Goal: Task Accomplishment & Management: Manage account settings

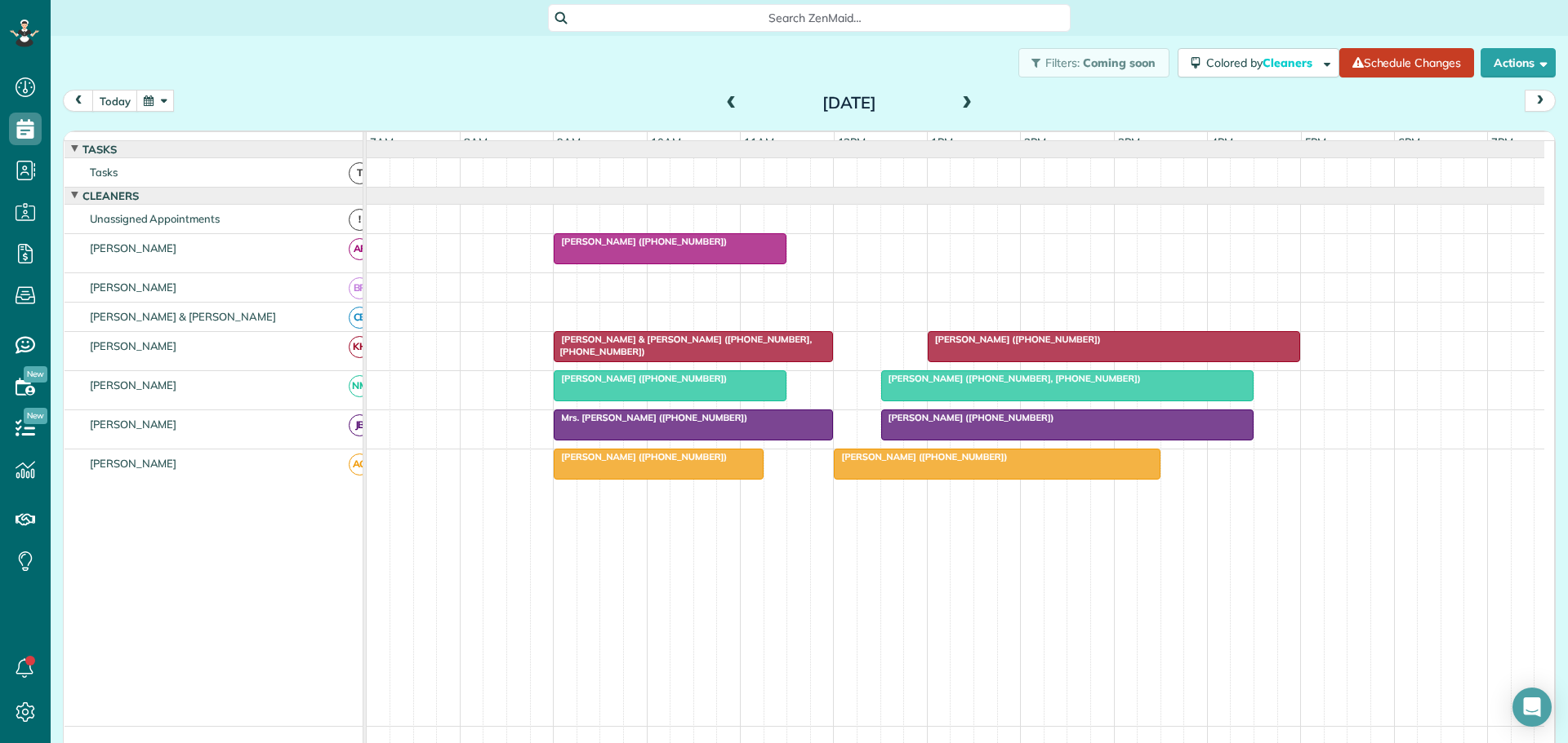
scroll to position [25, 0]
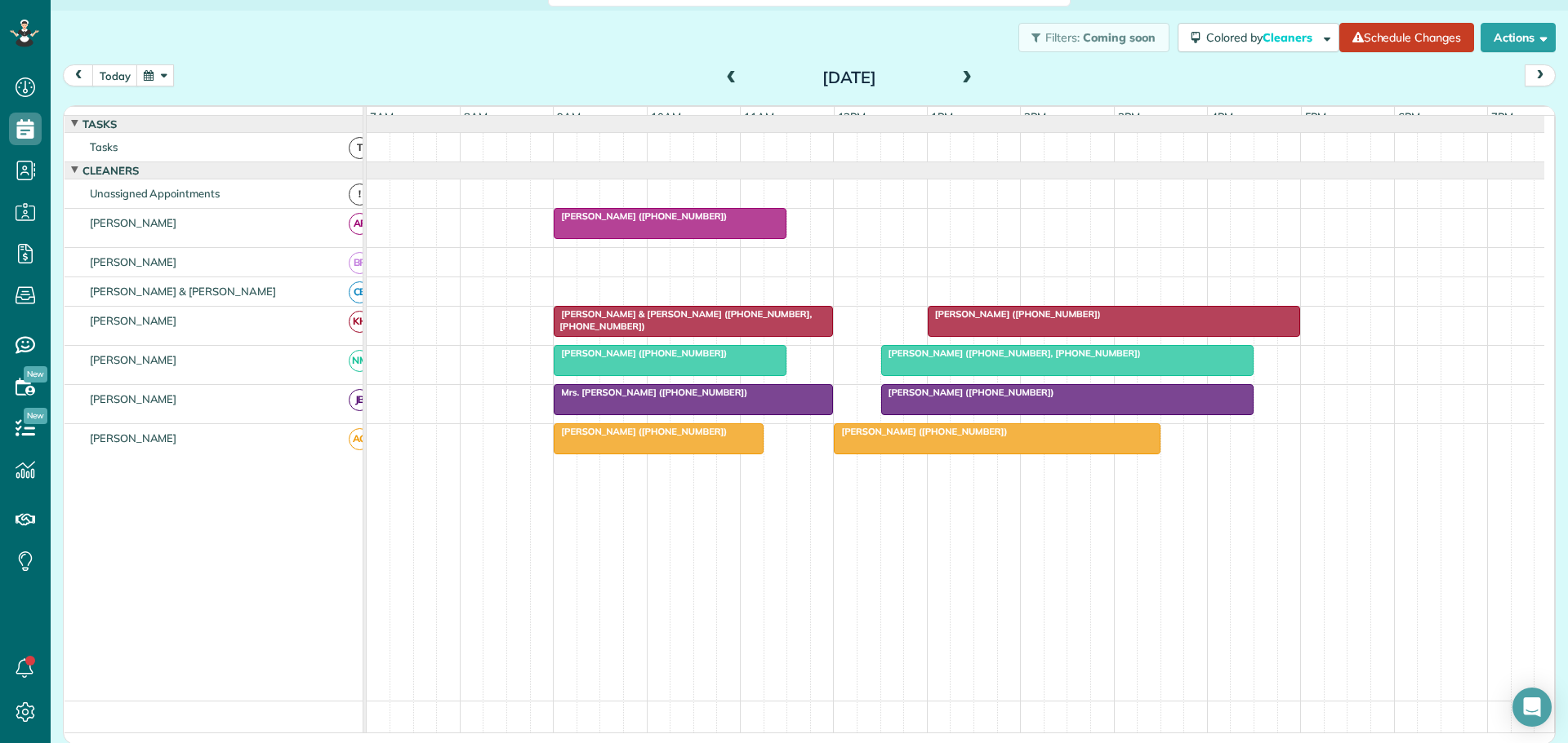
click at [726, 80] on span at bounding box center [731, 78] width 18 height 15
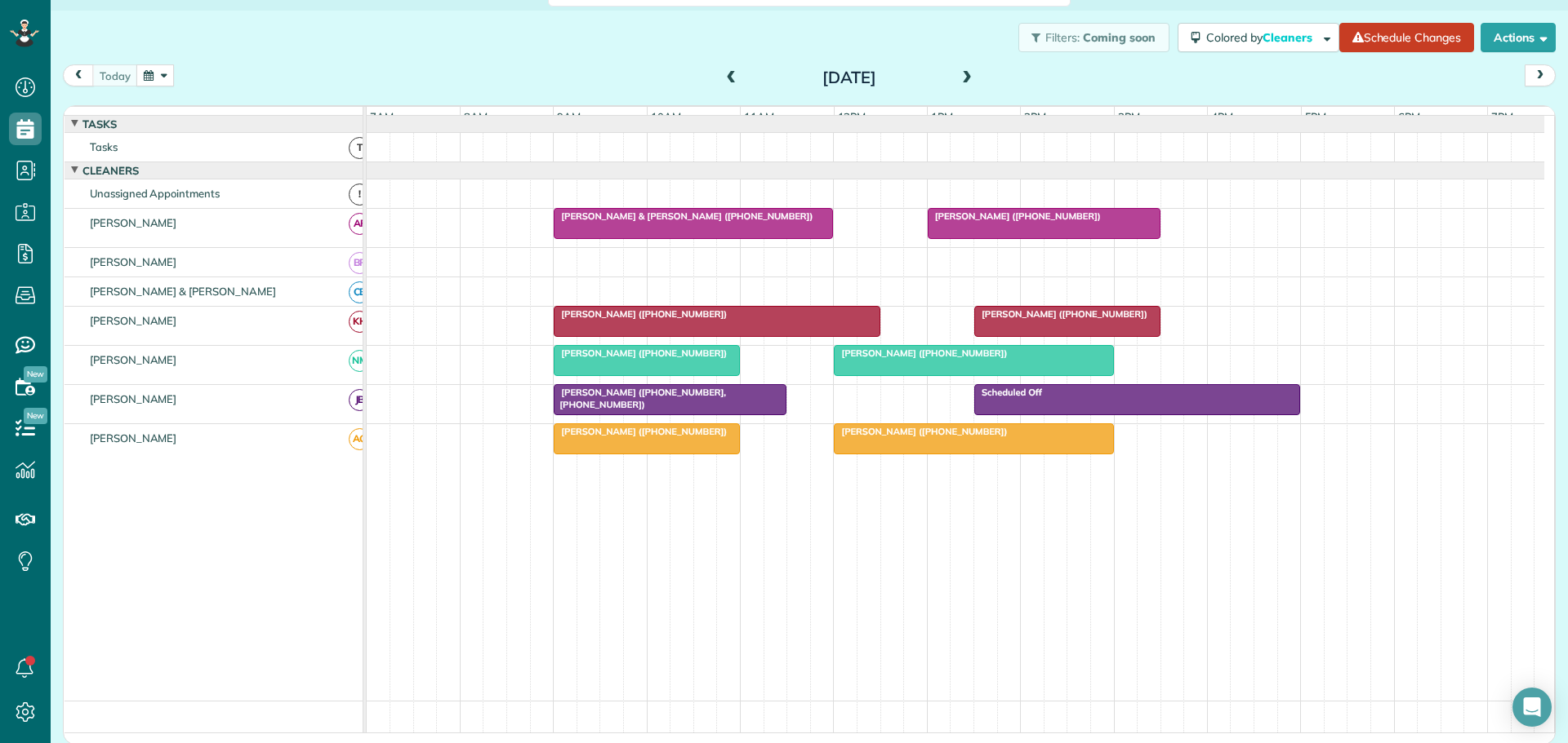
click at [1091, 320] on span "[PERSON_NAME] ([PHONE_NUMBER])" at bounding box center [1060, 314] width 174 height 11
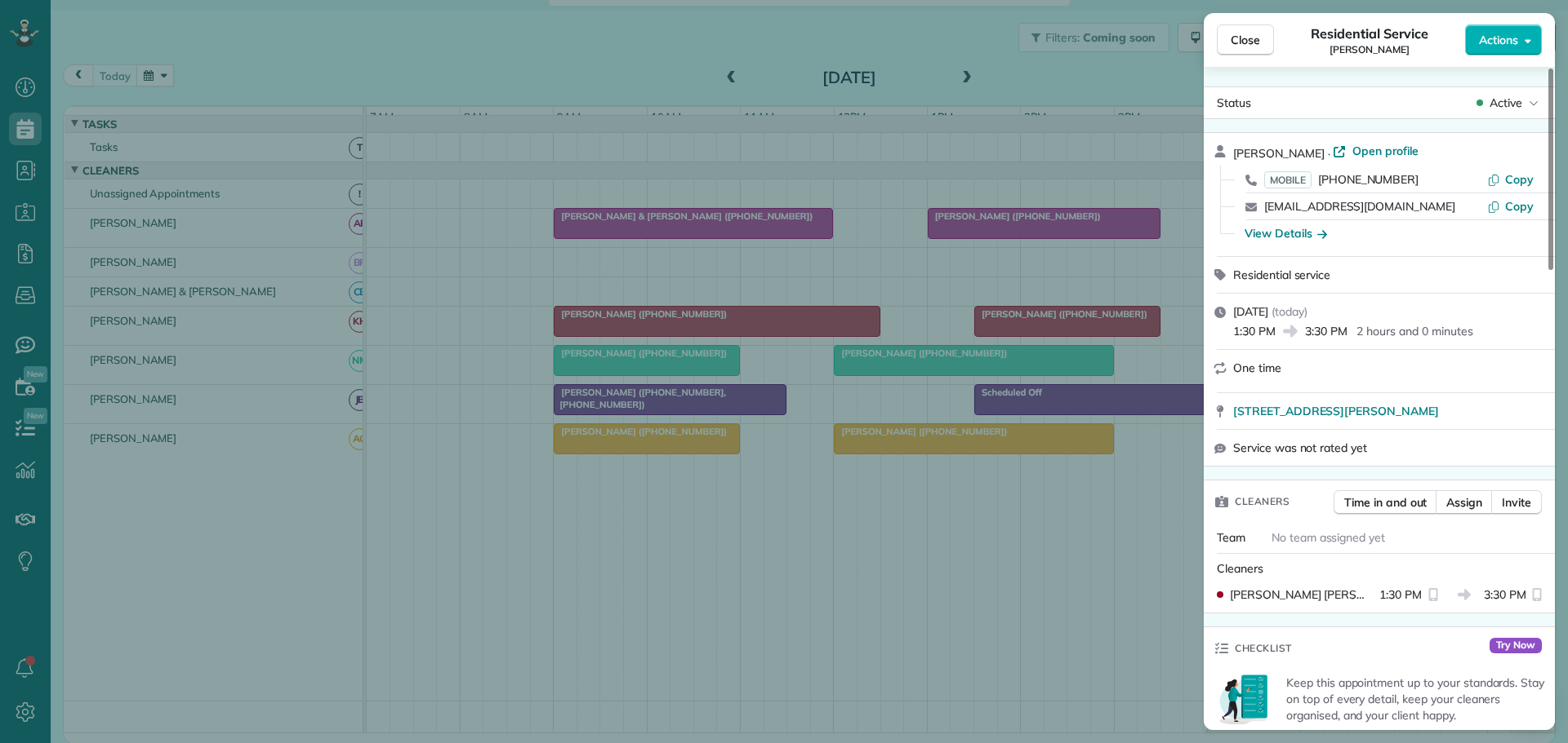
drag, startPoint x: 1239, startPoint y: 32, endPoint x: 1069, endPoint y: 59, distance: 172.1
click at [1239, 32] on span "Close" at bounding box center [1245, 41] width 30 height 17
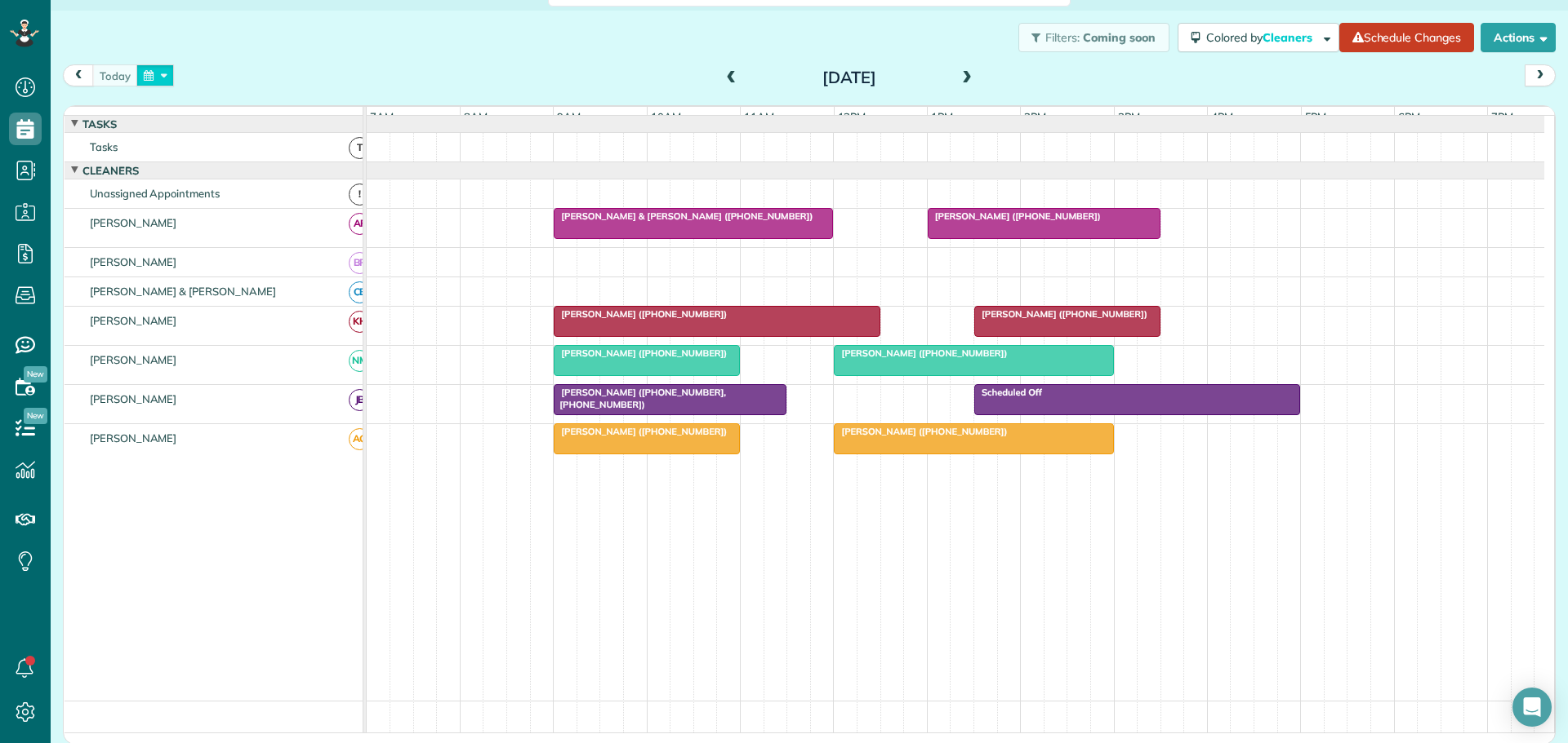
click at [163, 73] on button "button" at bounding box center [155, 76] width 38 height 22
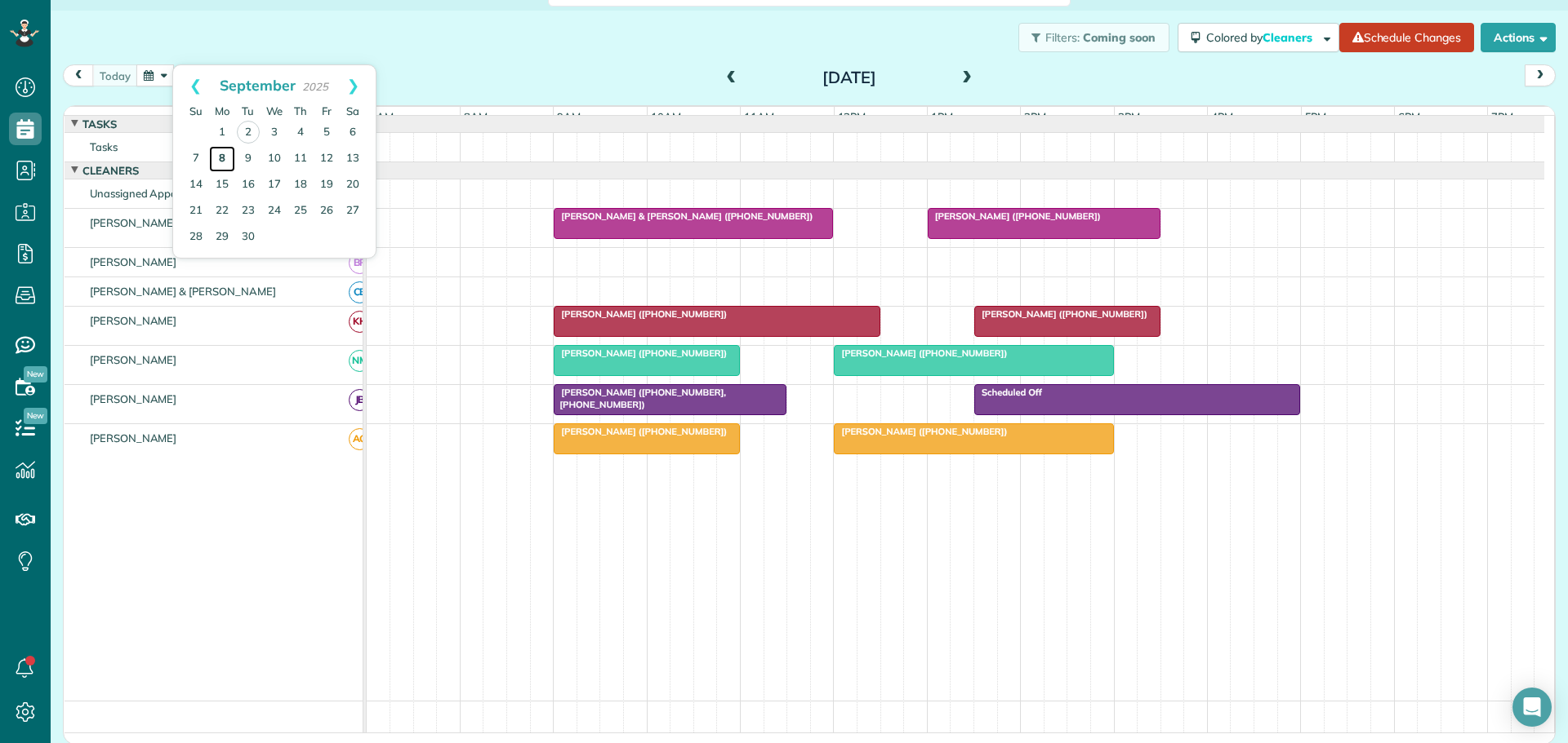
click at [223, 152] on link "8" at bounding box center [222, 159] width 26 height 26
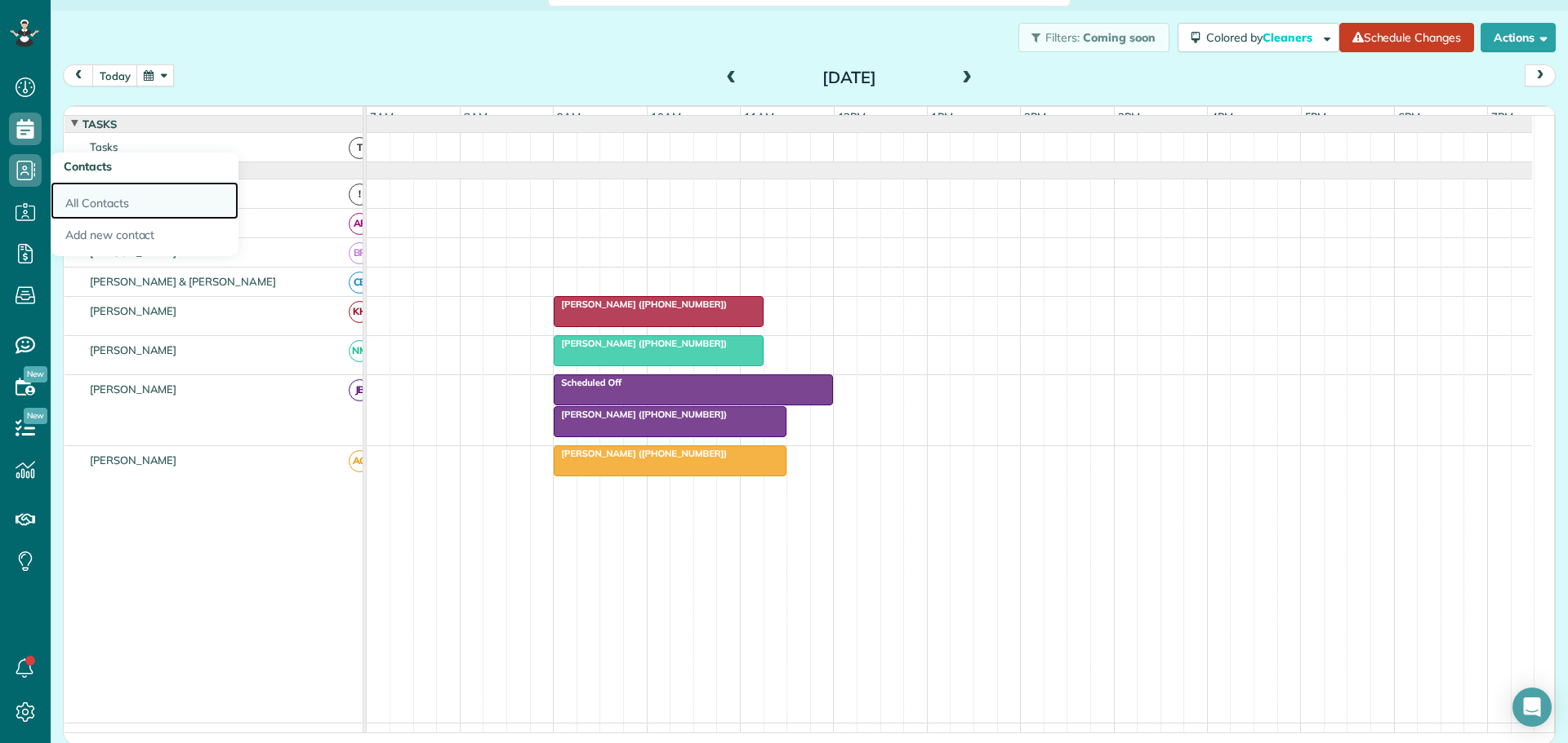
click at [105, 201] on link "All Contacts" at bounding box center [145, 200] width 188 height 38
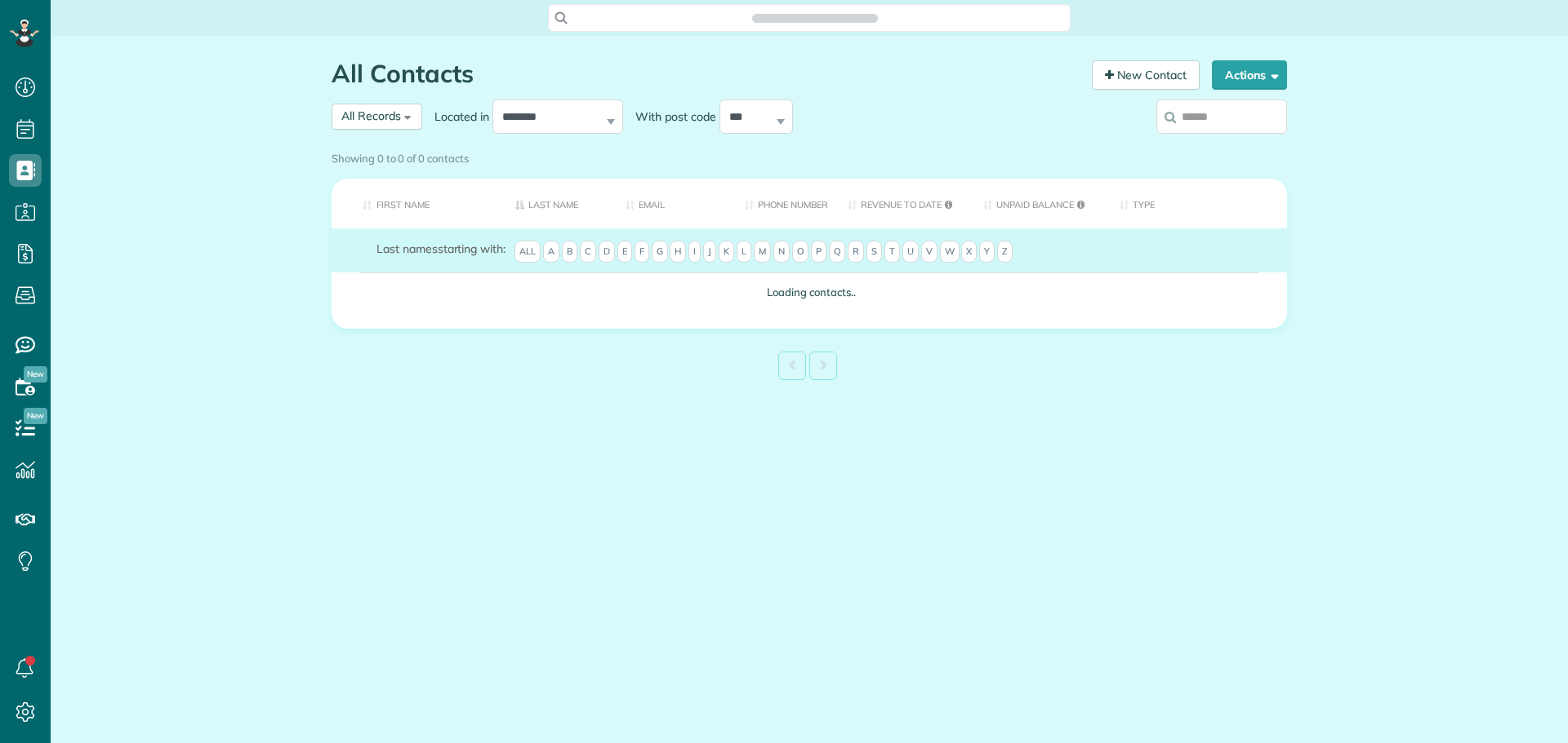
scroll to position [7, 7]
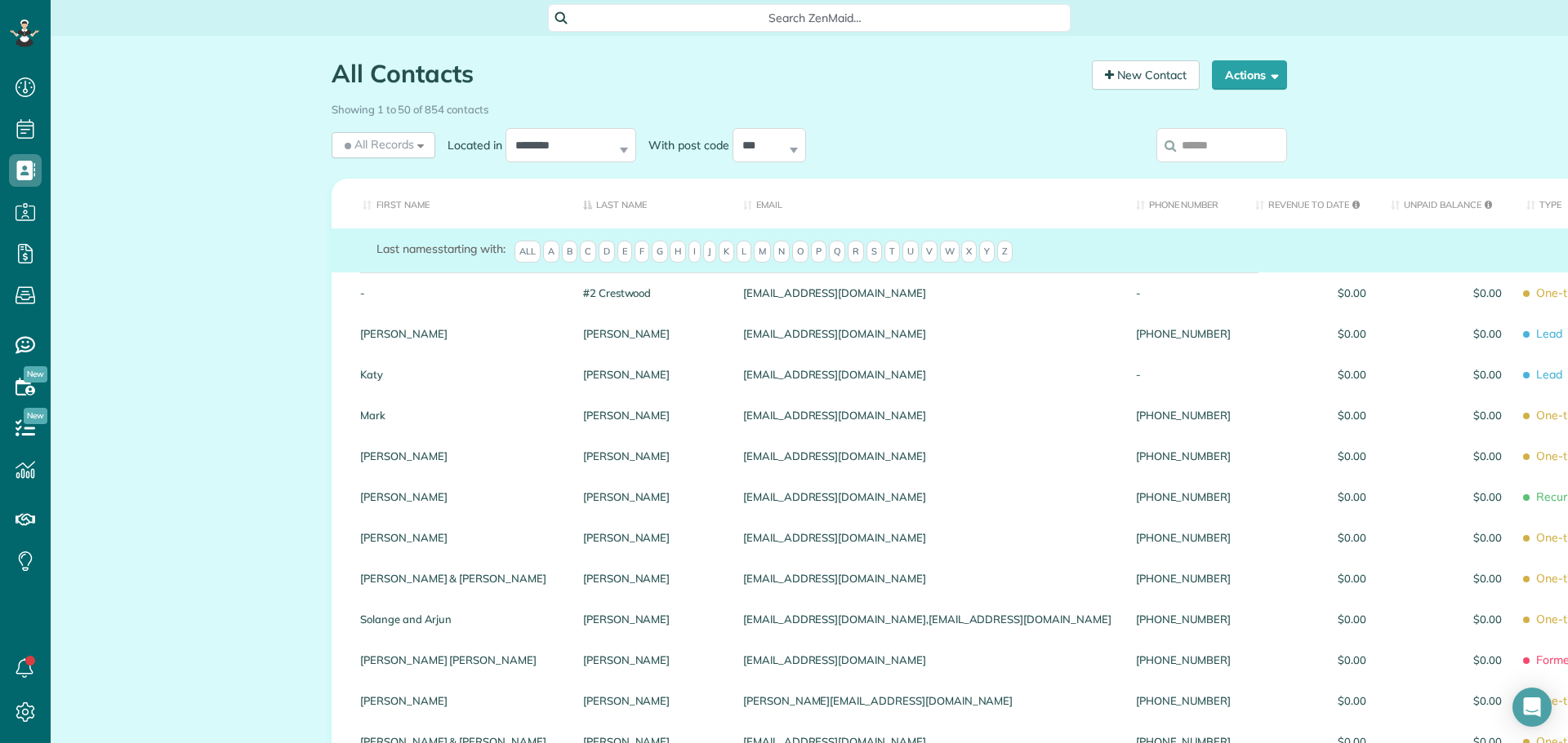
click at [1212, 152] on input "search" at bounding box center [1221, 145] width 131 height 34
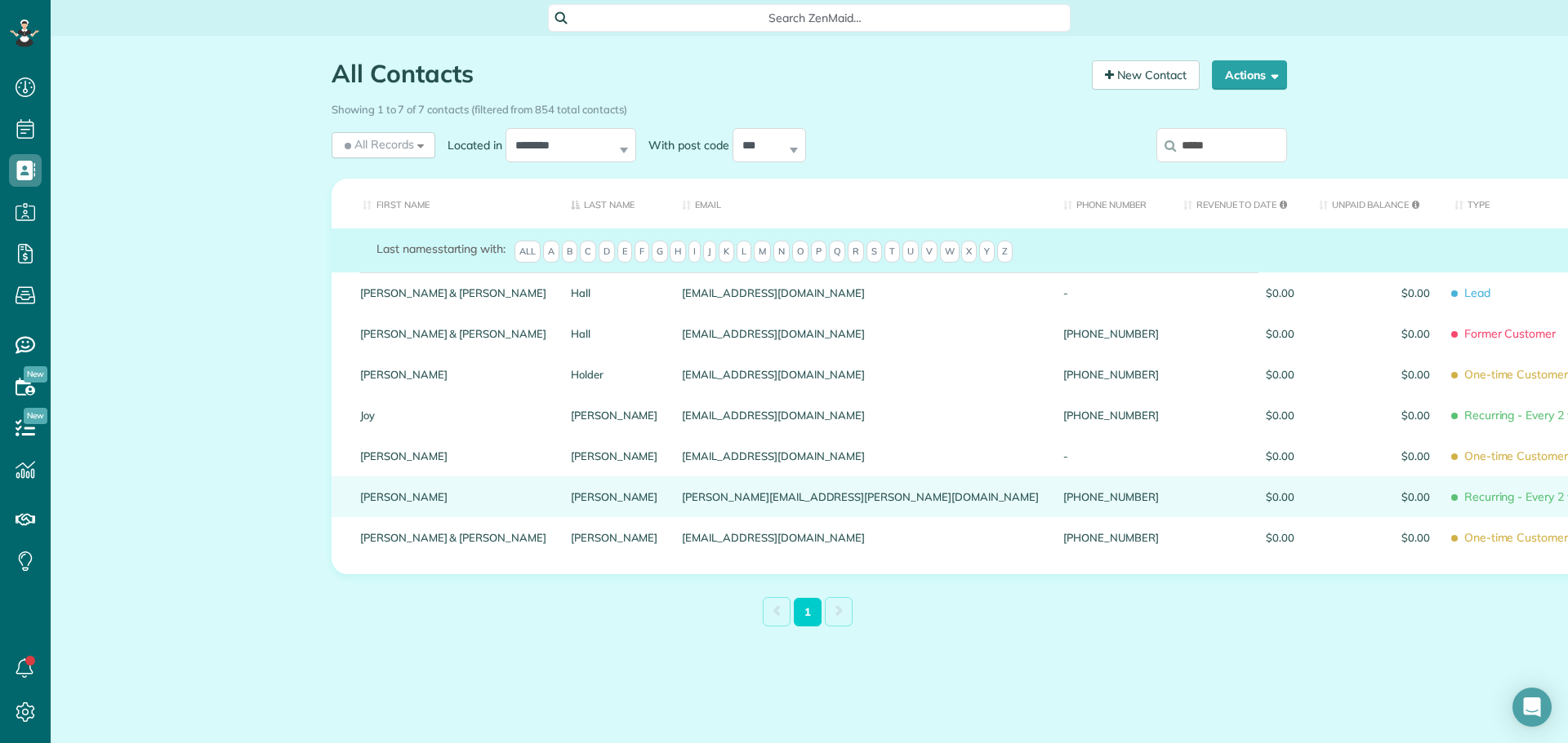
type input "*****"
click at [368, 502] on link "John" at bounding box center [453, 497] width 186 height 11
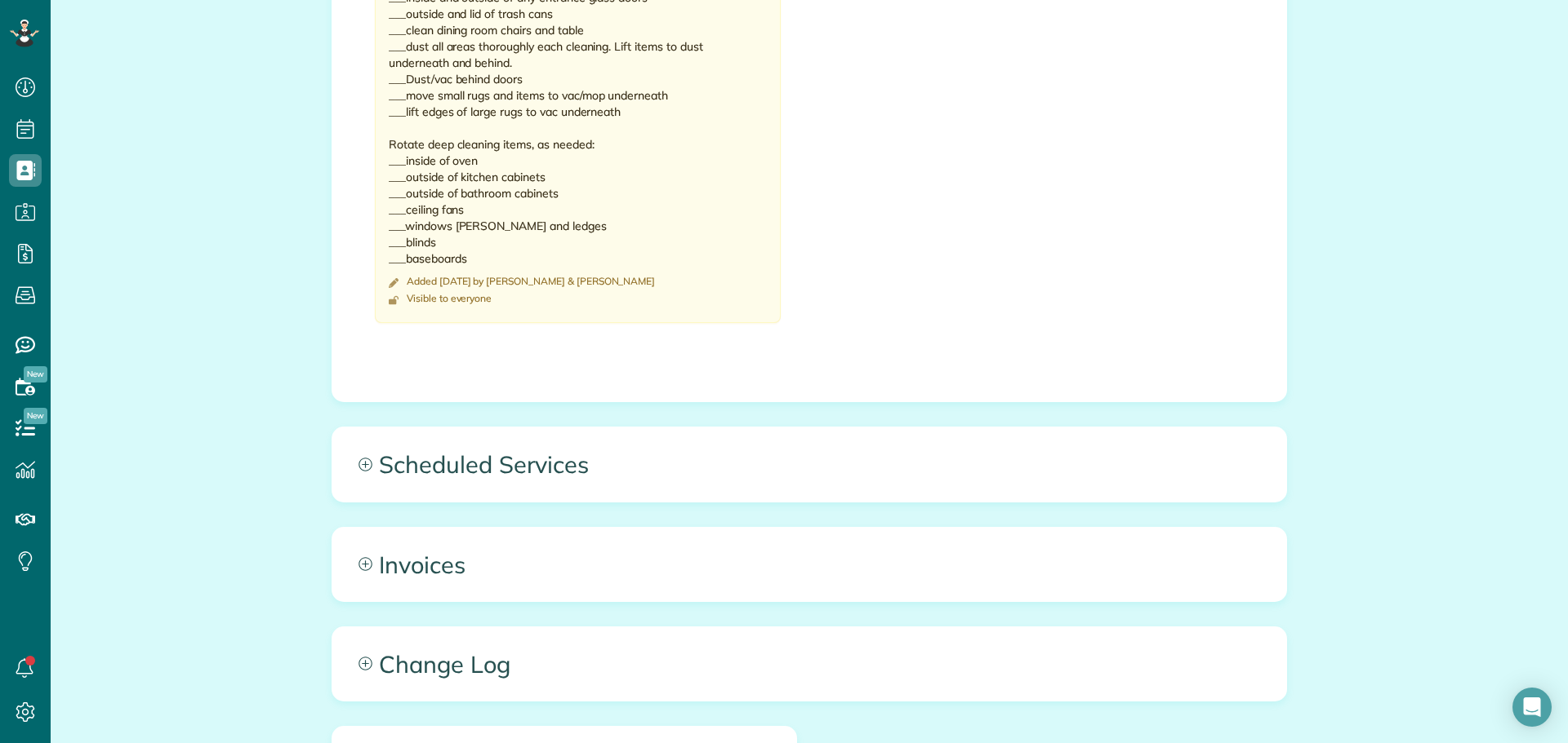
scroll to position [1142, 0]
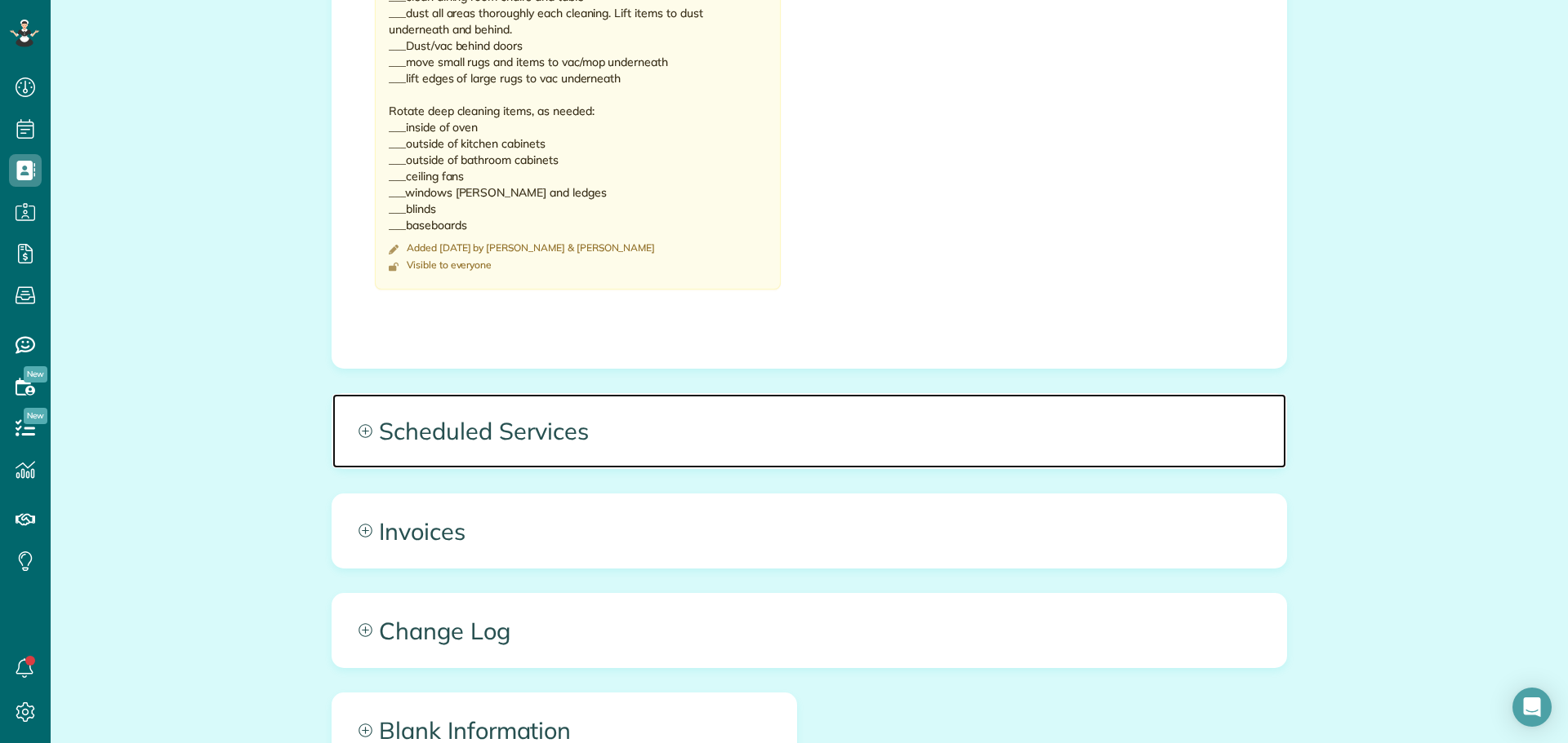
click at [474, 407] on span "Scheduled Services" at bounding box center [809, 431] width 954 height 74
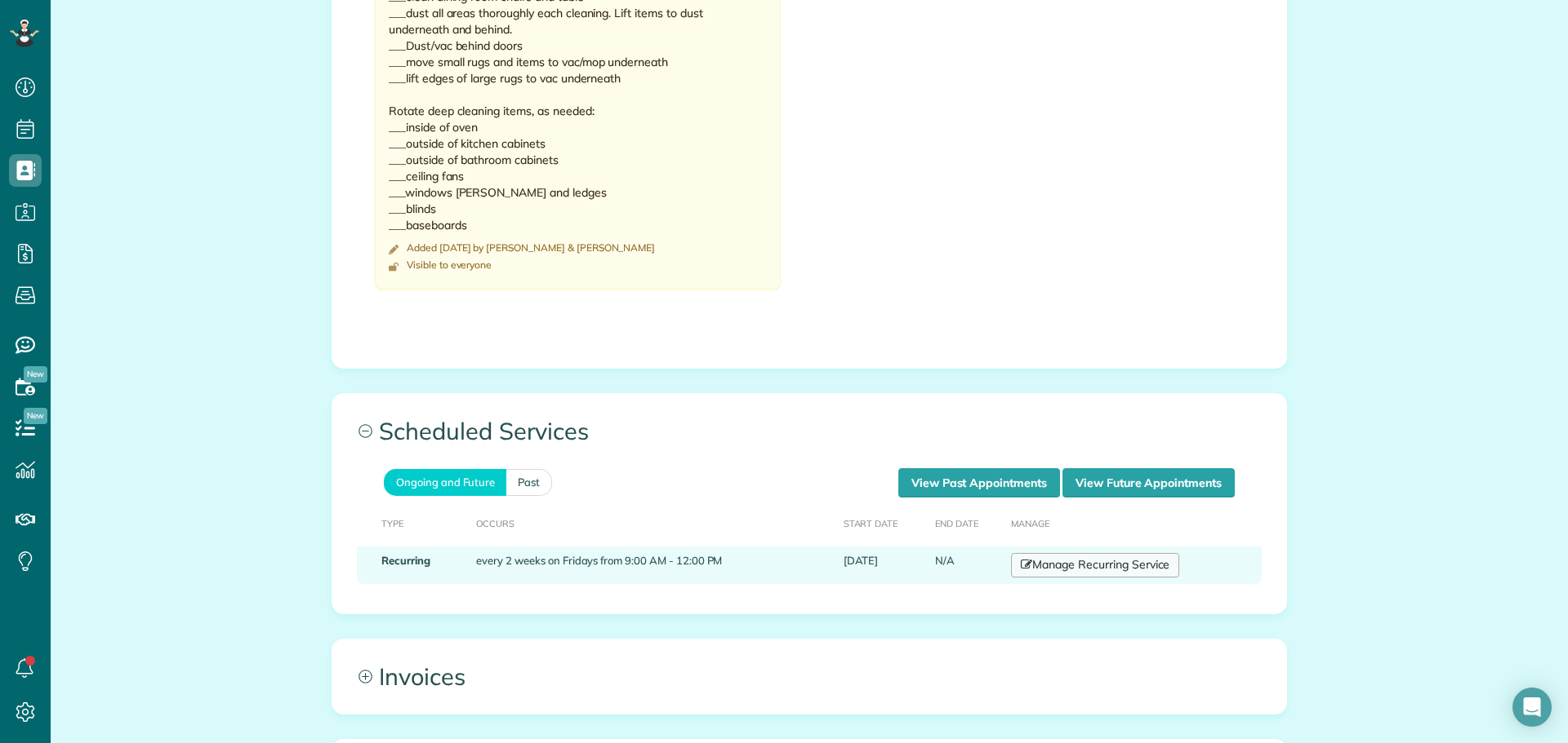
click at [1100, 553] on link "Manage Recurring Service" at bounding box center [1095, 565] width 168 height 25
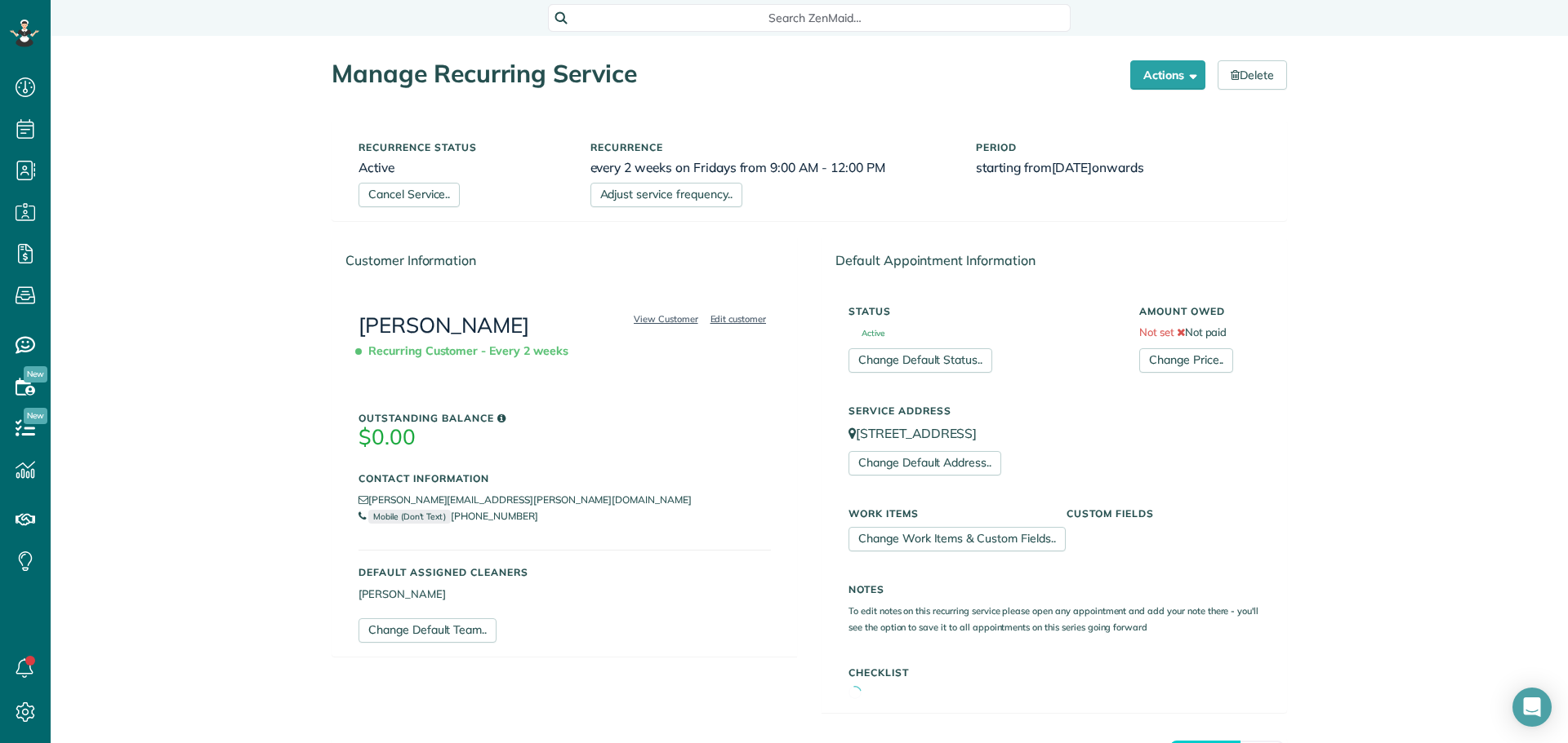
scroll to position [7, 7]
click at [423, 191] on link "Cancel Service.." at bounding box center [410, 195] width 101 height 25
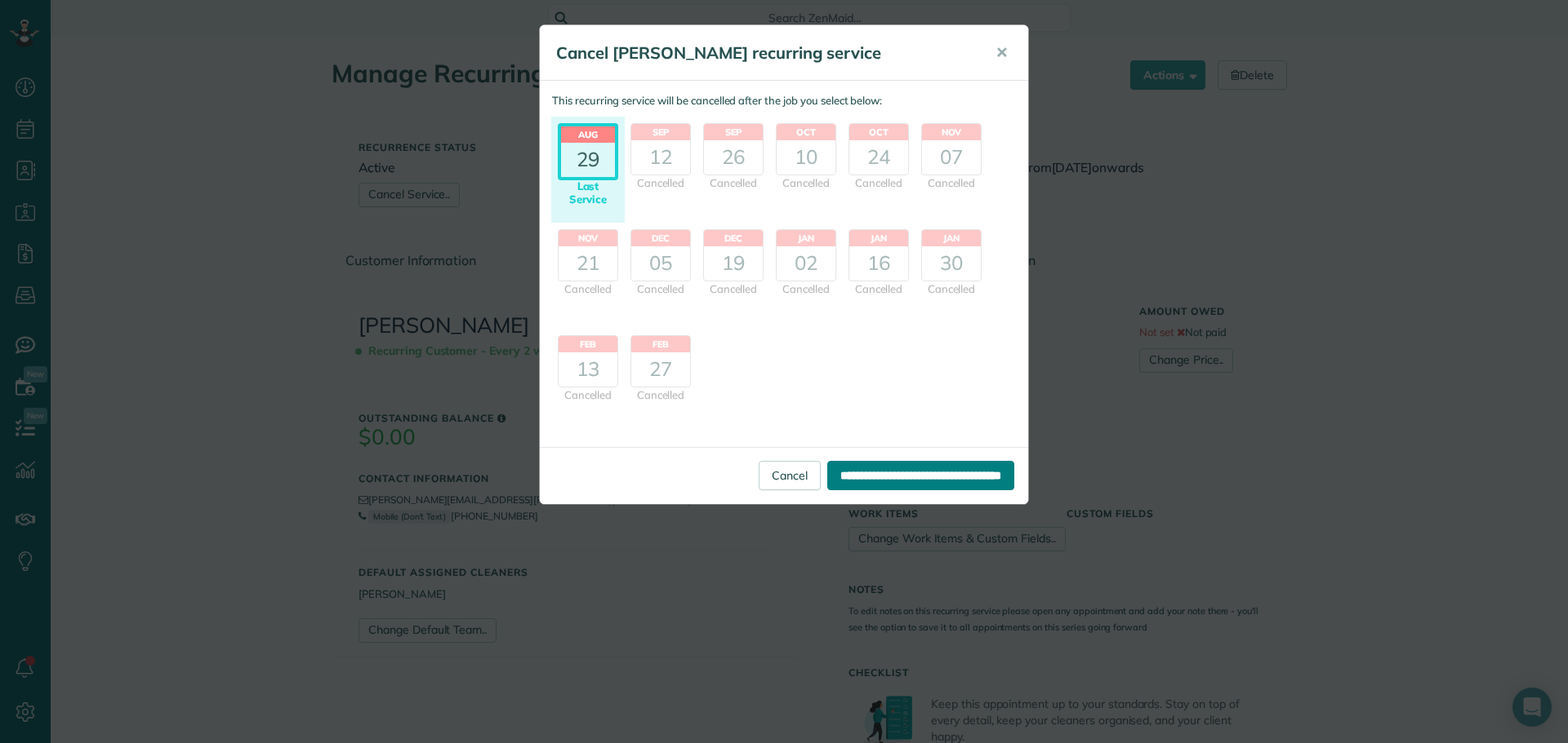
click at [885, 468] on input "**********" at bounding box center [921, 476] width 187 height 29
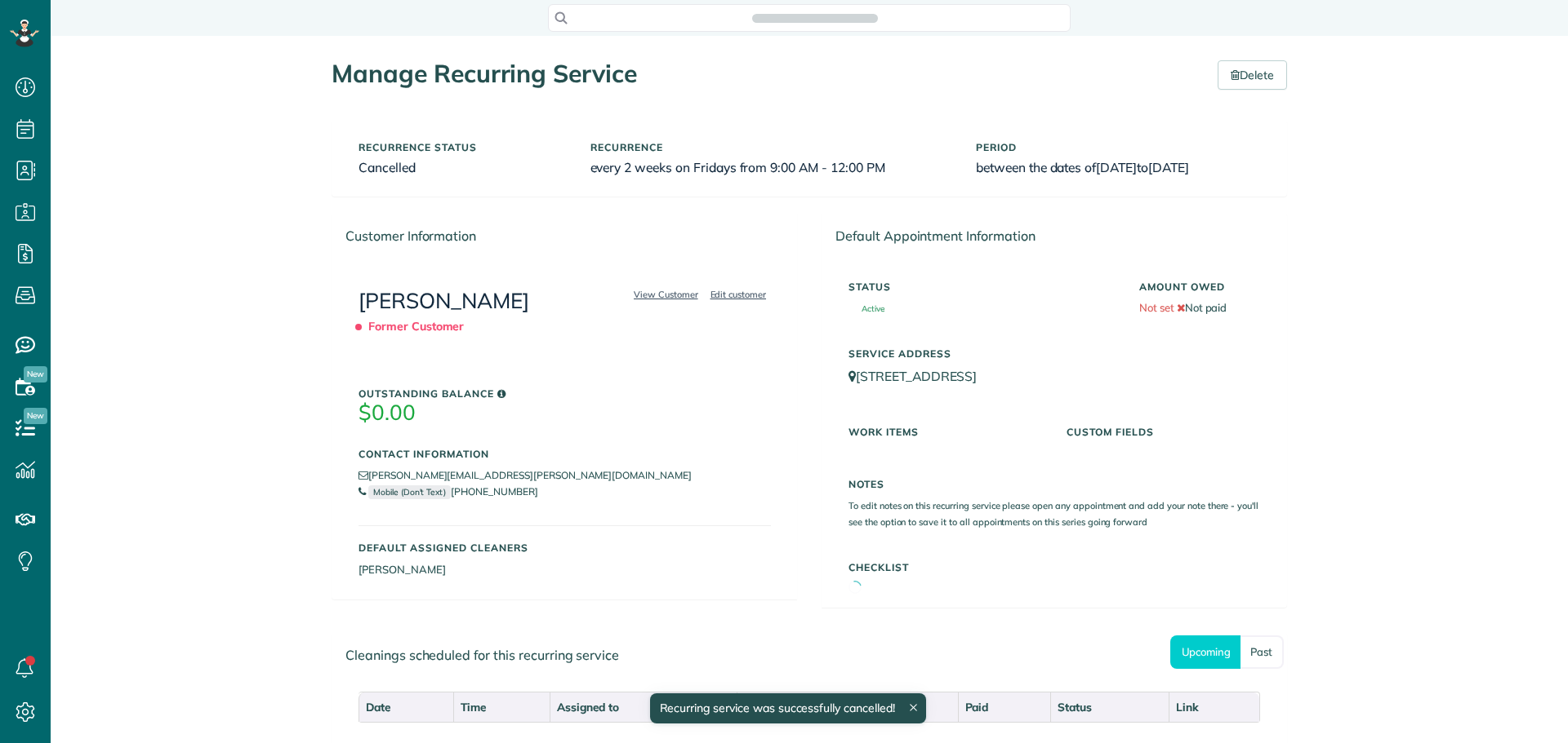
scroll to position [7, 7]
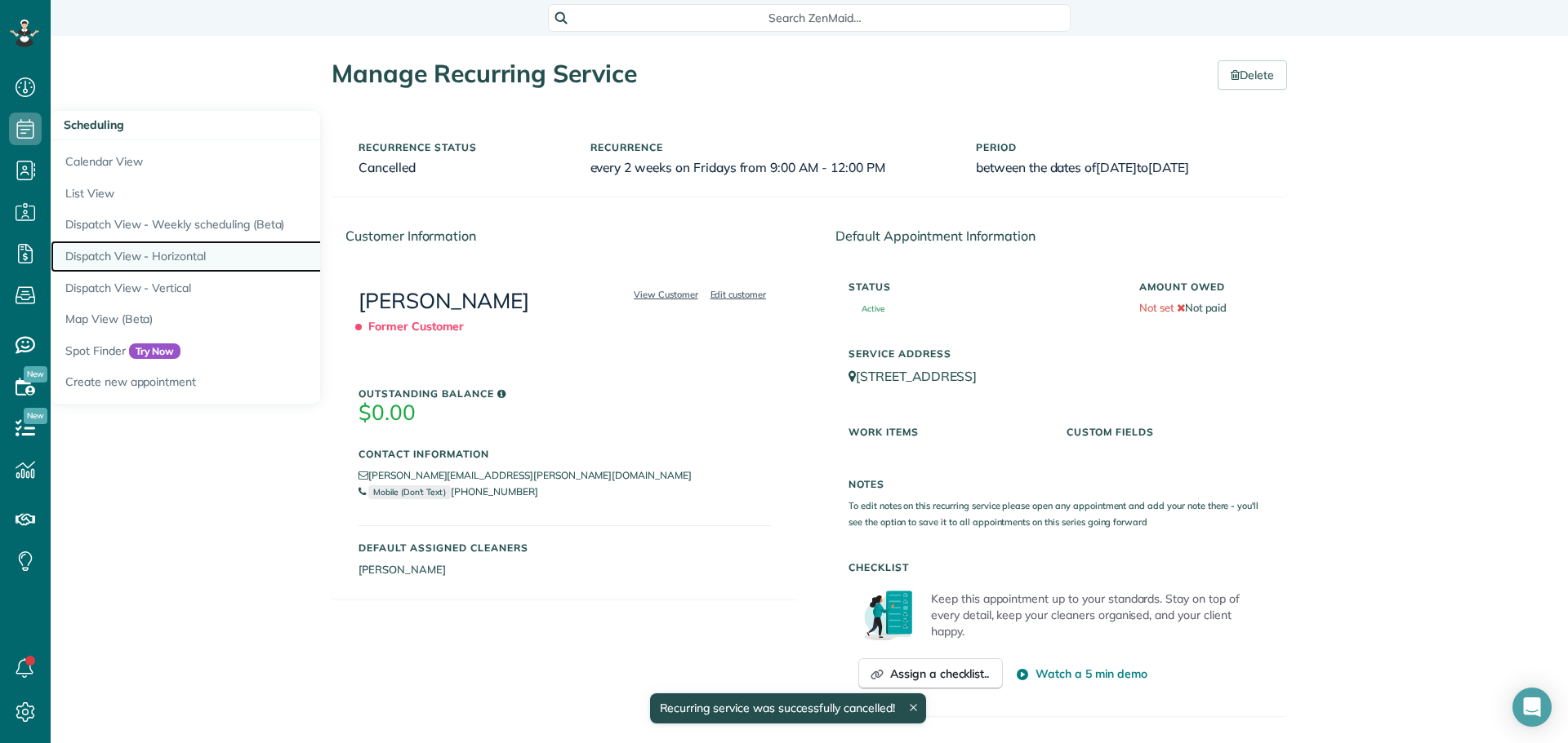
click at [162, 257] on link "Dispatch View - Horizontal" at bounding box center [255, 256] width 409 height 32
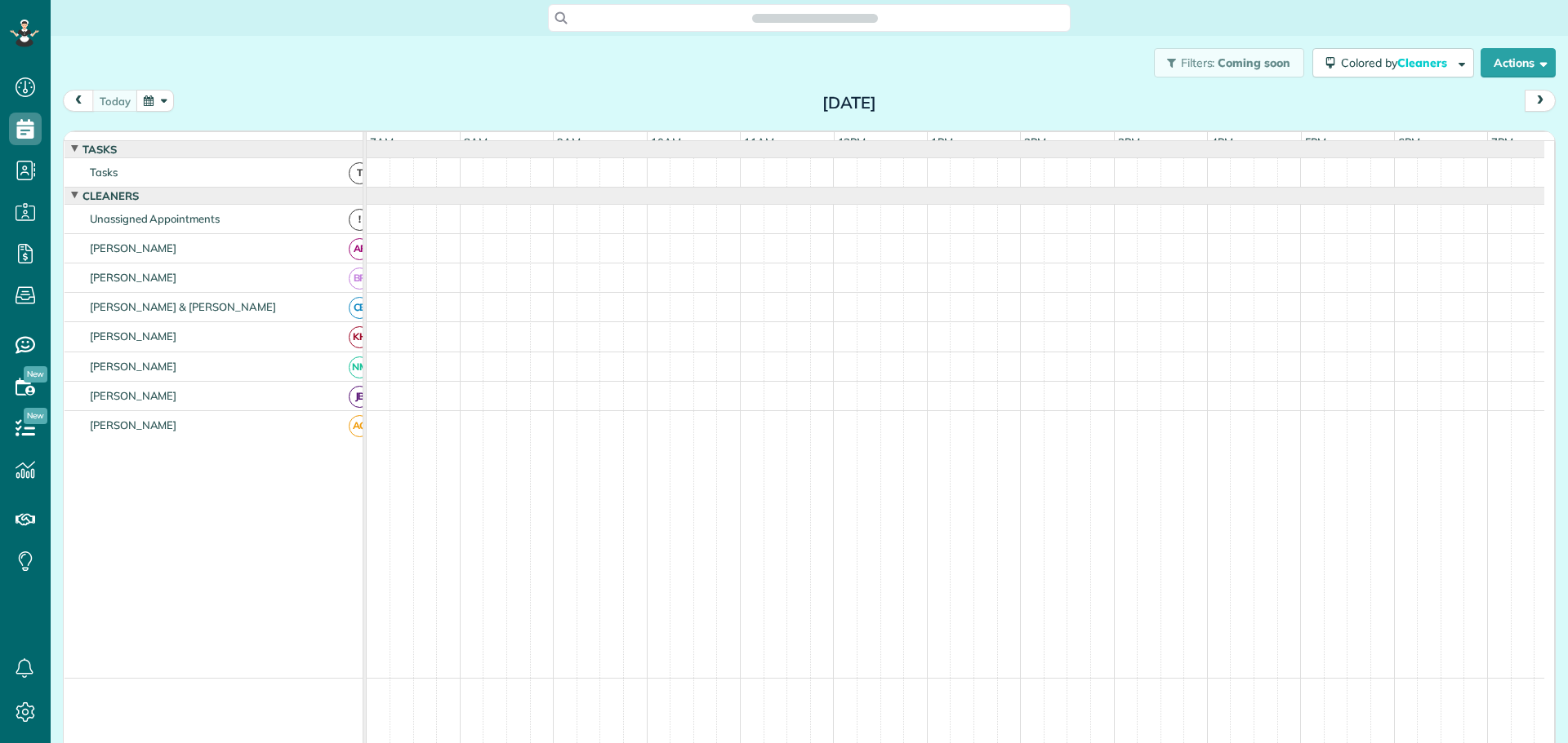
scroll to position [7, 7]
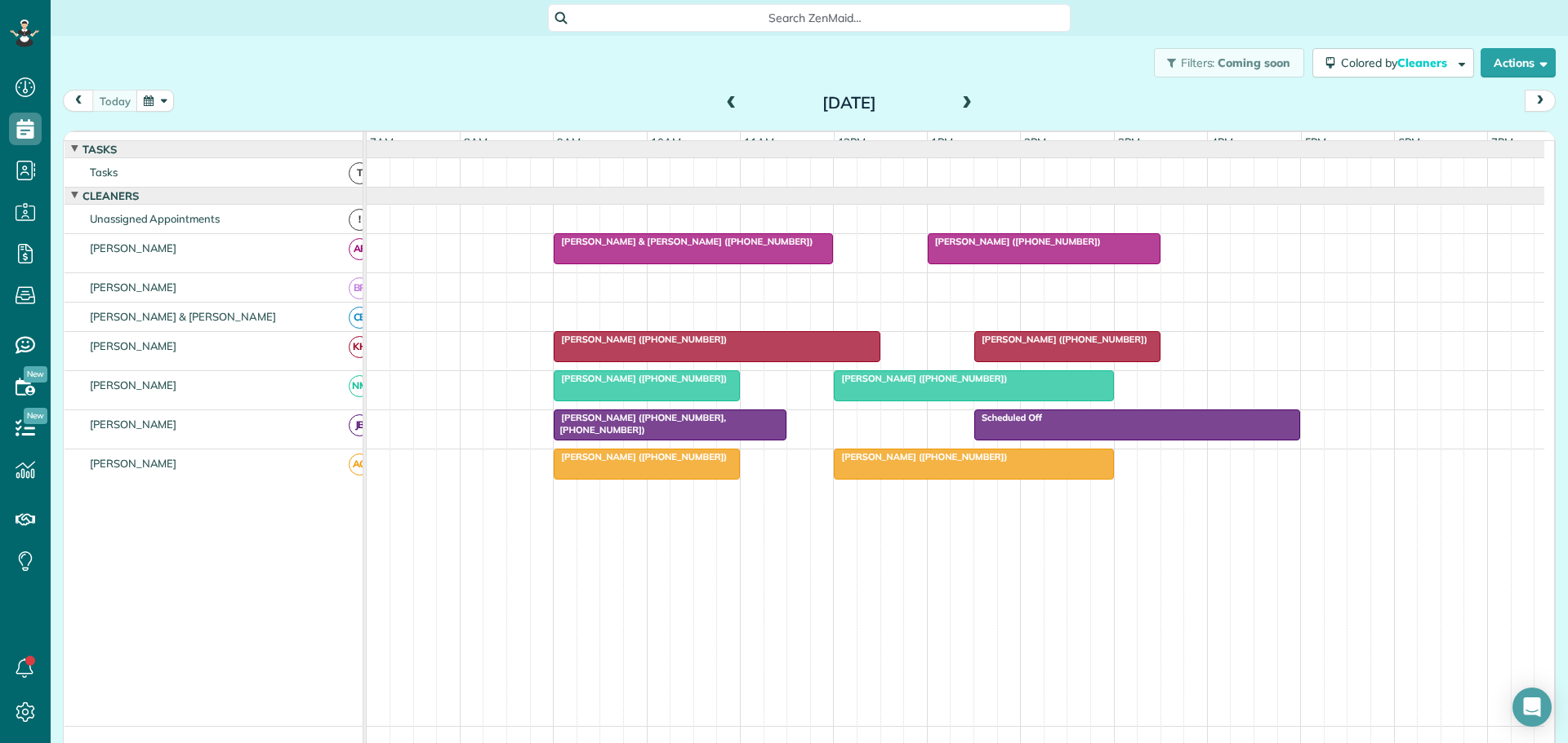
click at [965, 100] on span at bounding box center [966, 103] width 18 height 15
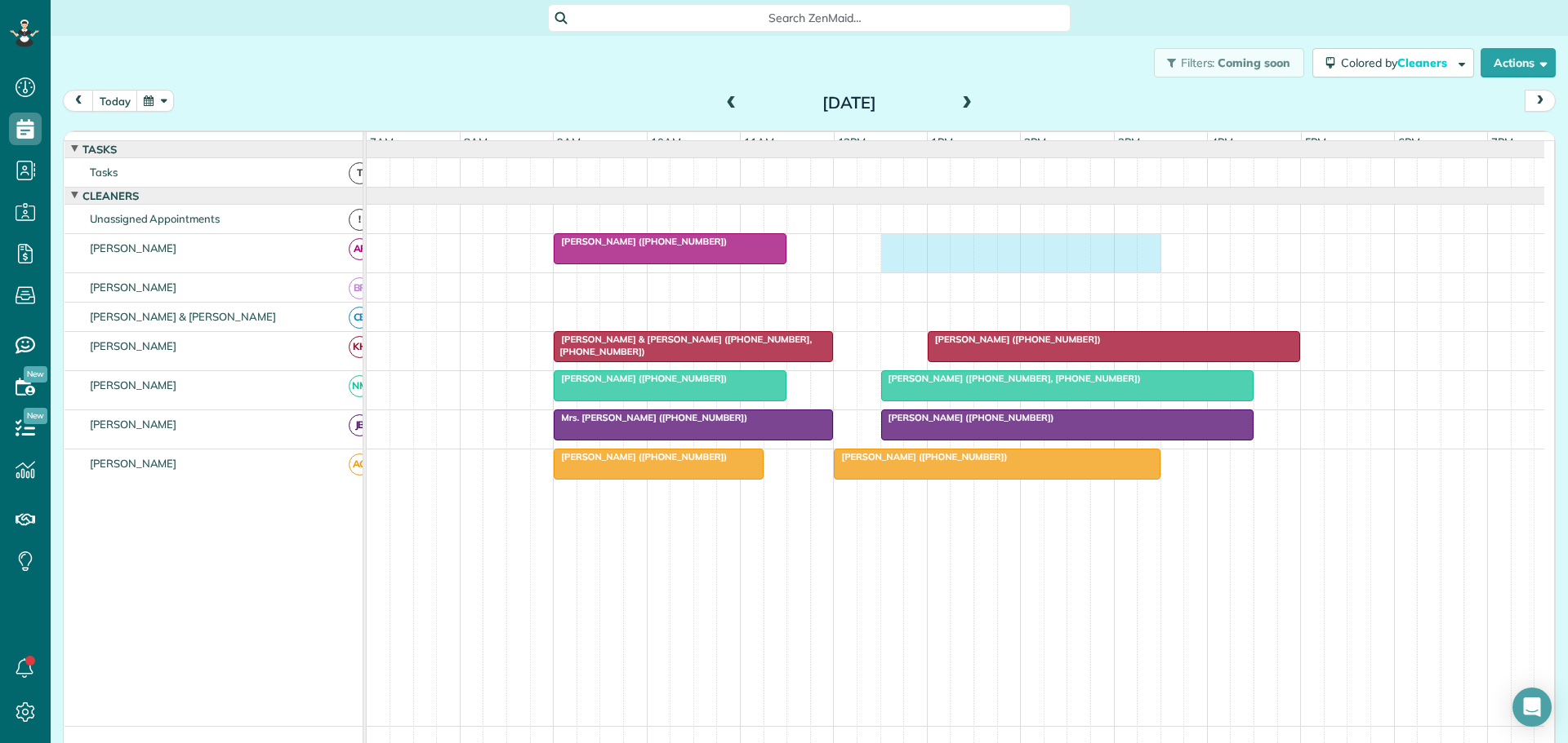
drag, startPoint x: 885, startPoint y: 254, endPoint x: 1146, endPoint y: 275, distance: 261.8
click at [1146, 273] on div "[PERSON_NAME] ([PHONE_NUMBER])" at bounding box center [955, 254] width 1177 height 39
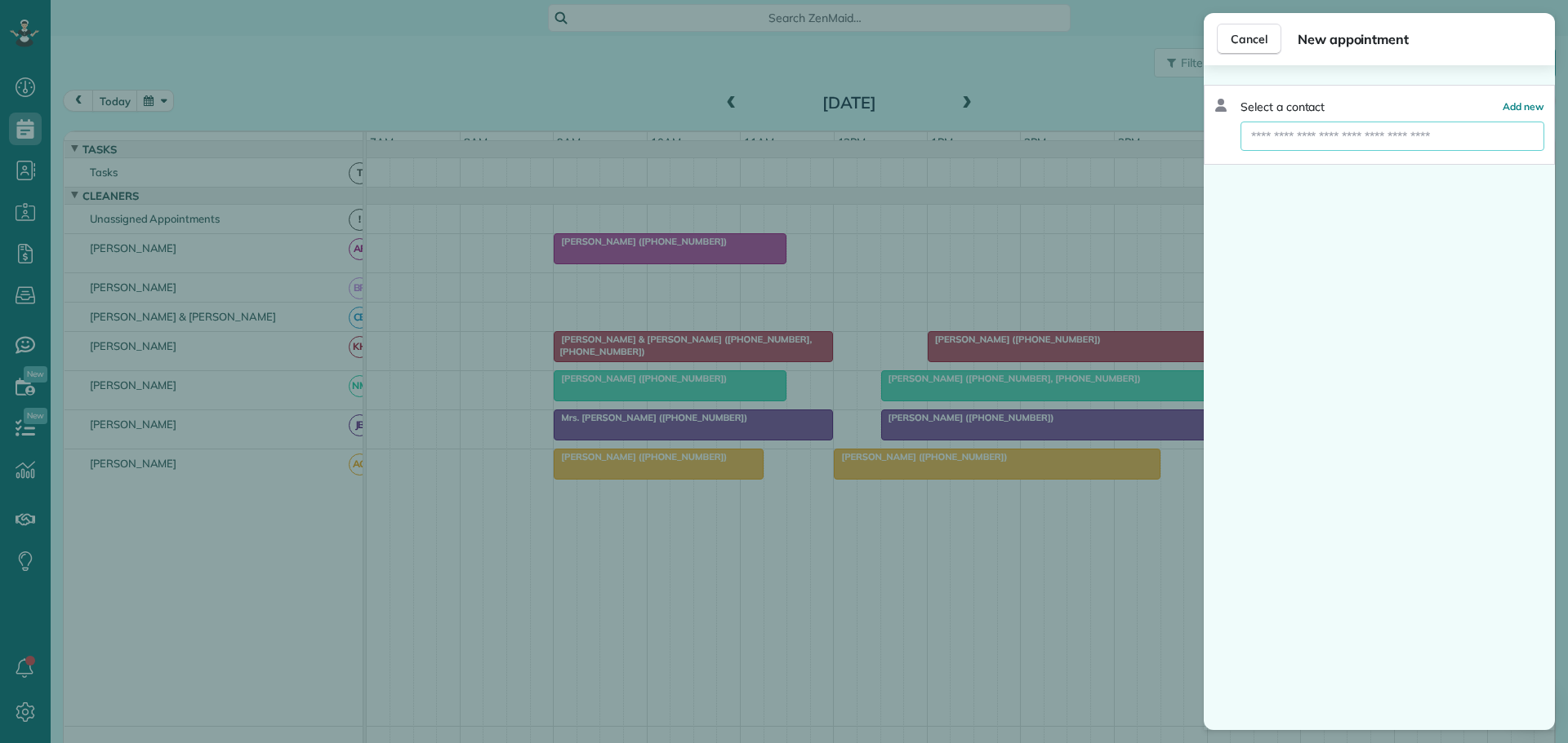
click at [1331, 138] on input "text" at bounding box center [1392, 136] width 303 height 29
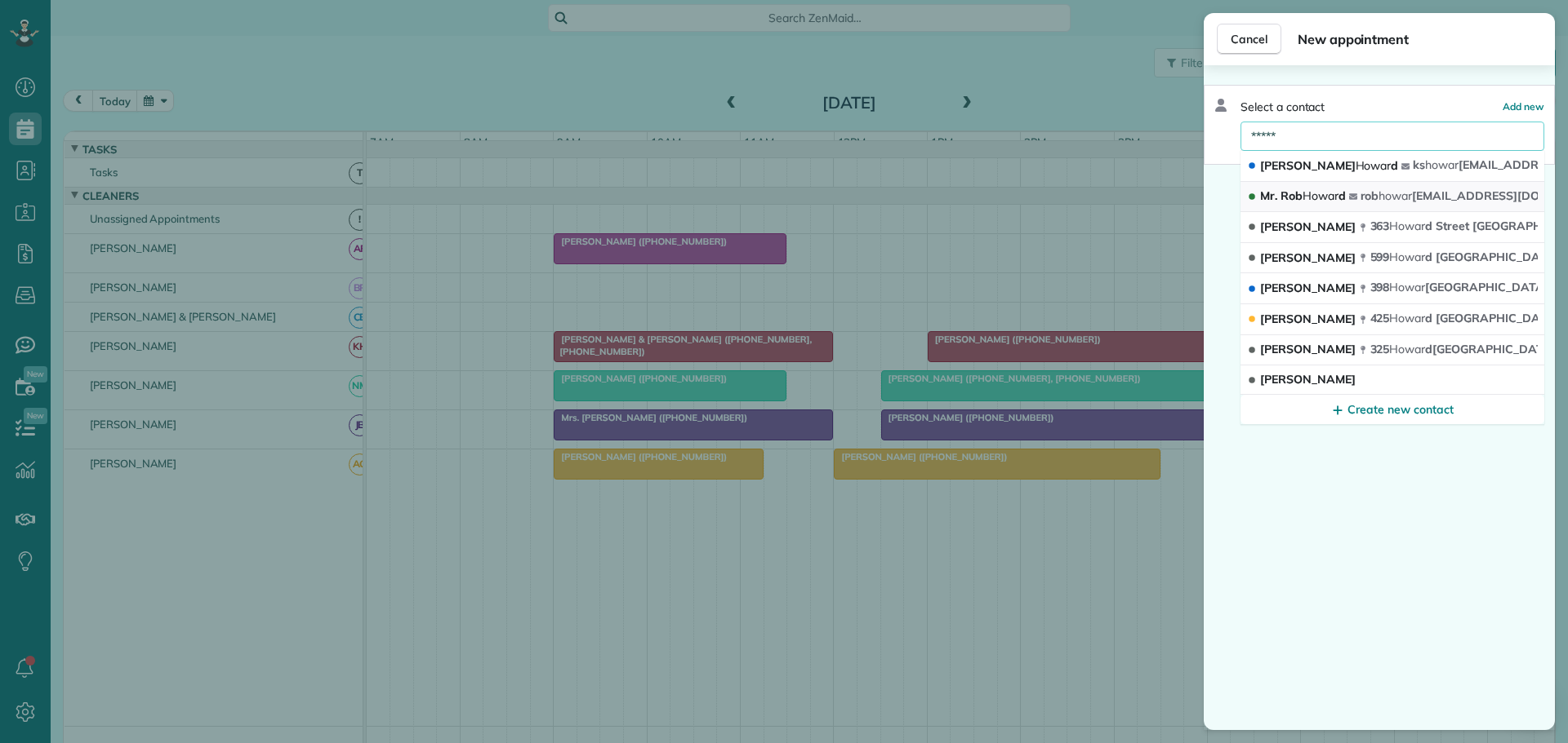
type input "*****"
click at [1314, 188] on span "Howar" at bounding box center [1320, 195] width 36 height 15
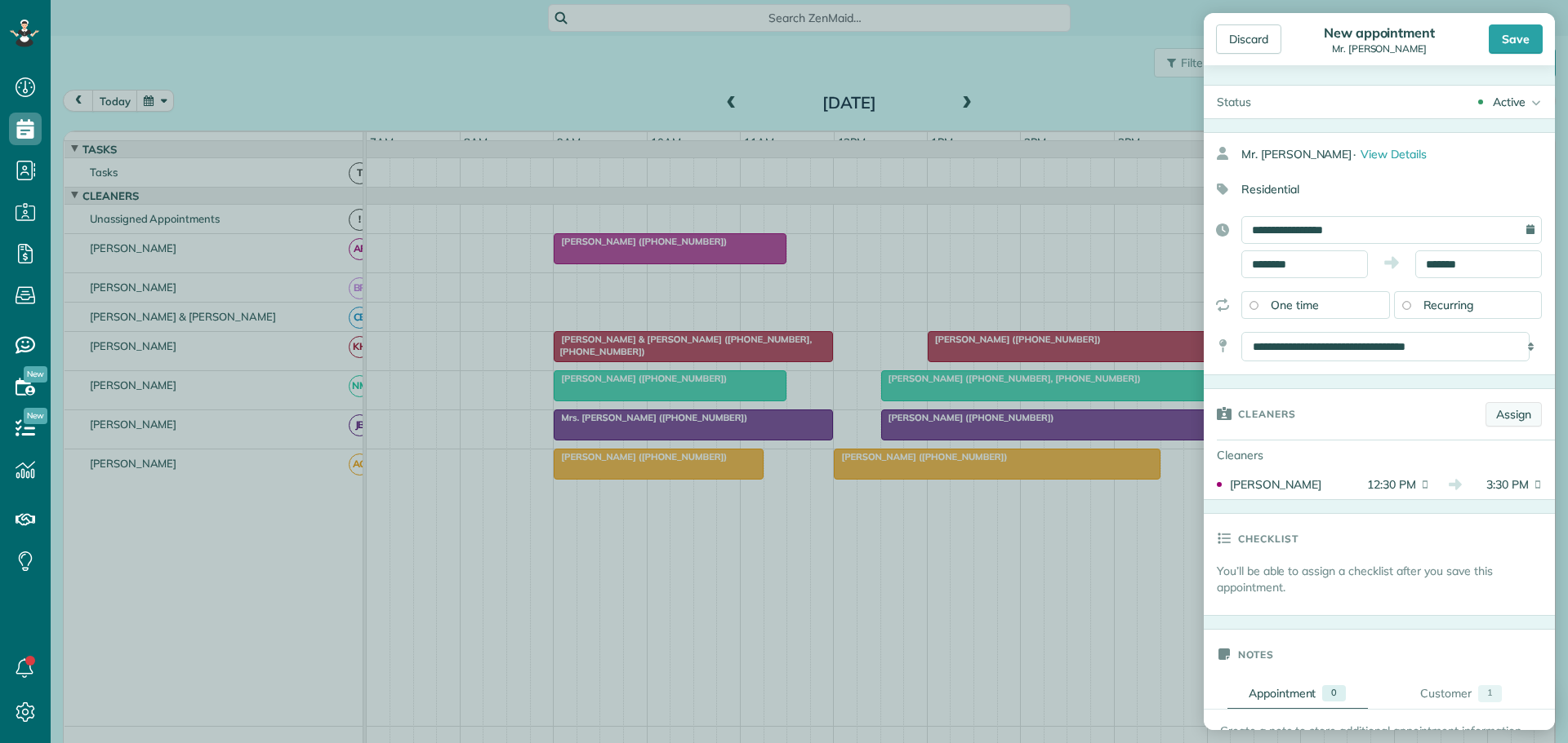
click at [1497, 413] on link "Assign" at bounding box center [1513, 414] width 56 height 25
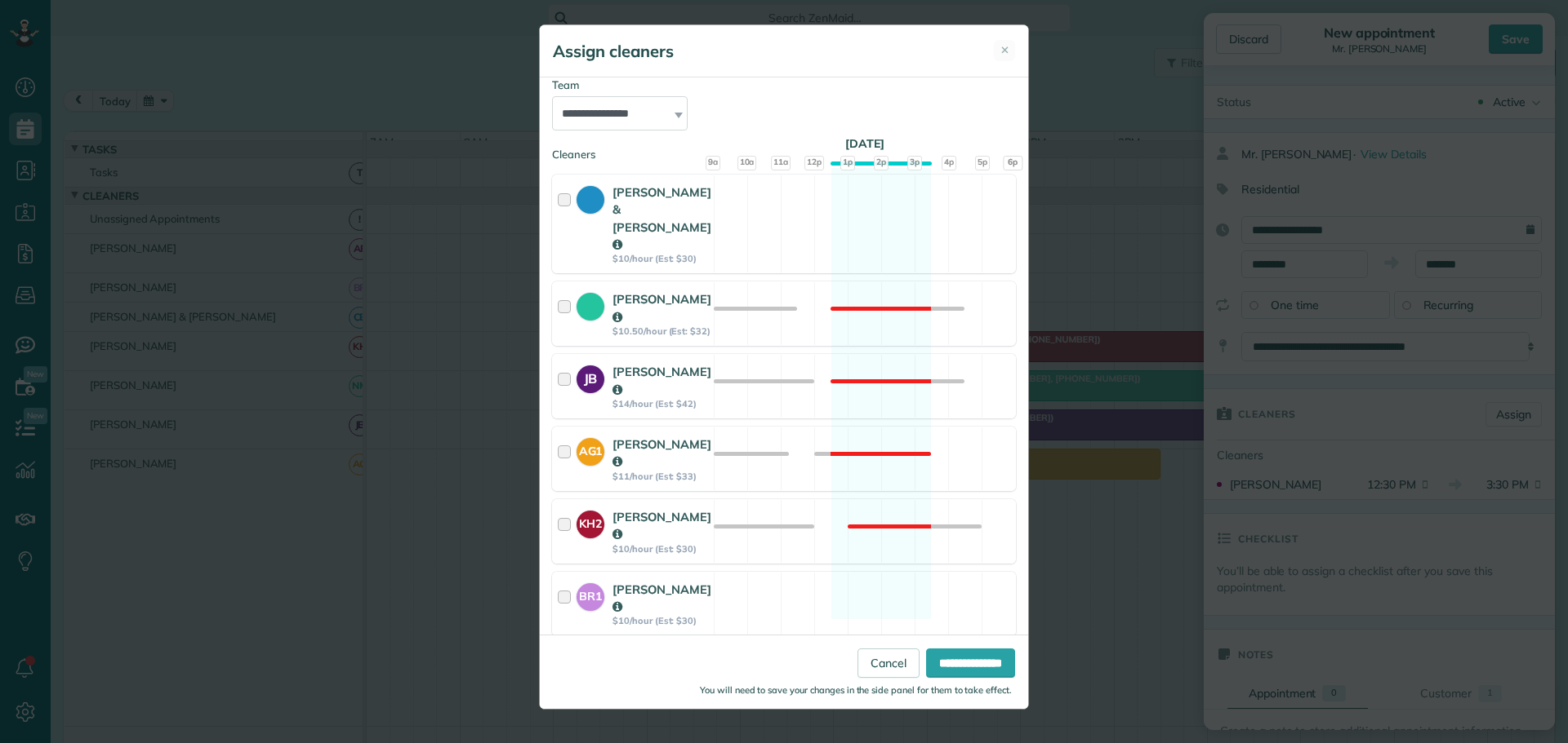
scroll to position [184, 0]
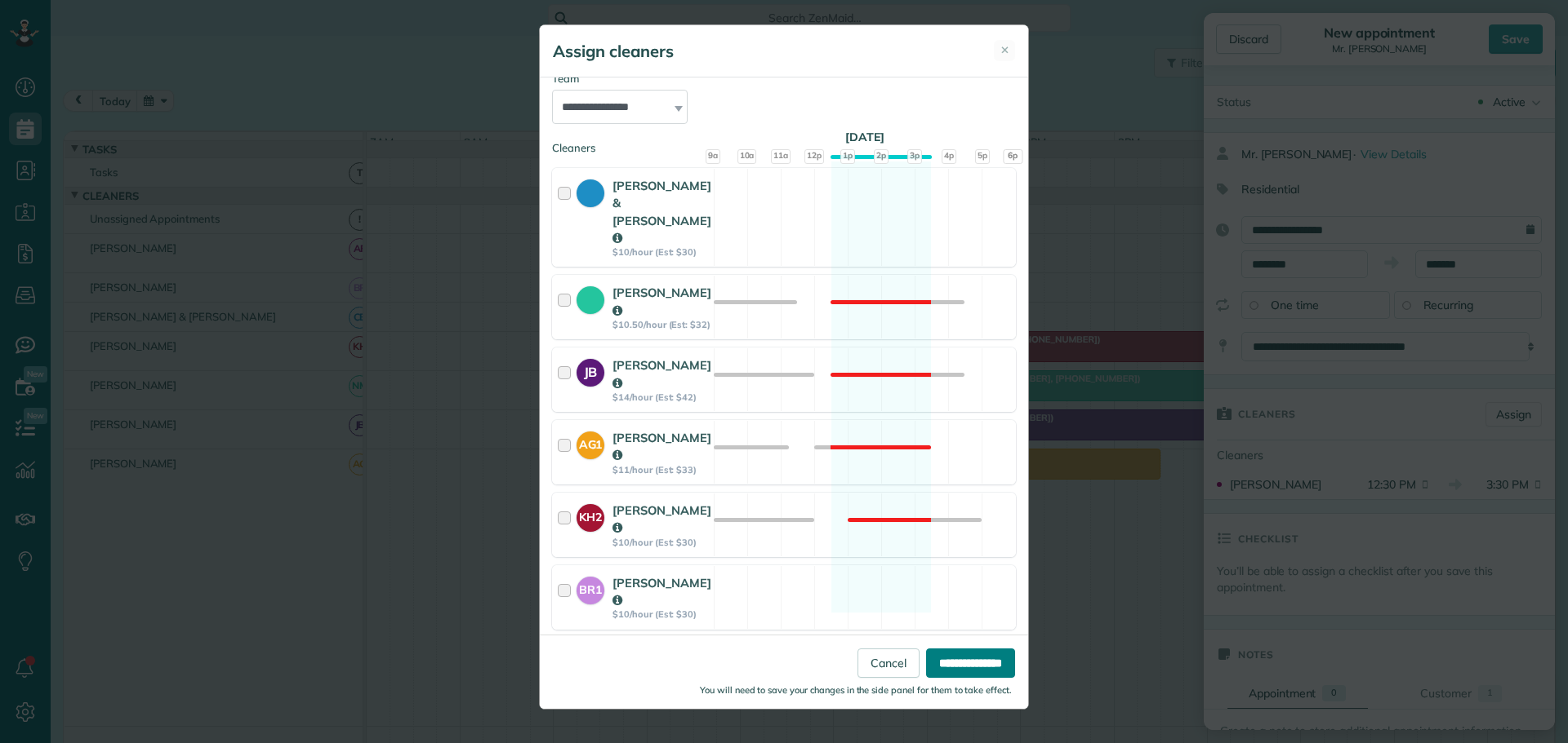
drag, startPoint x: 970, startPoint y: 655, endPoint x: 1003, endPoint y: 647, distance: 34.0
click at [971, 655] on input "**********" at bounding box center [970, 664] width 89 height 29
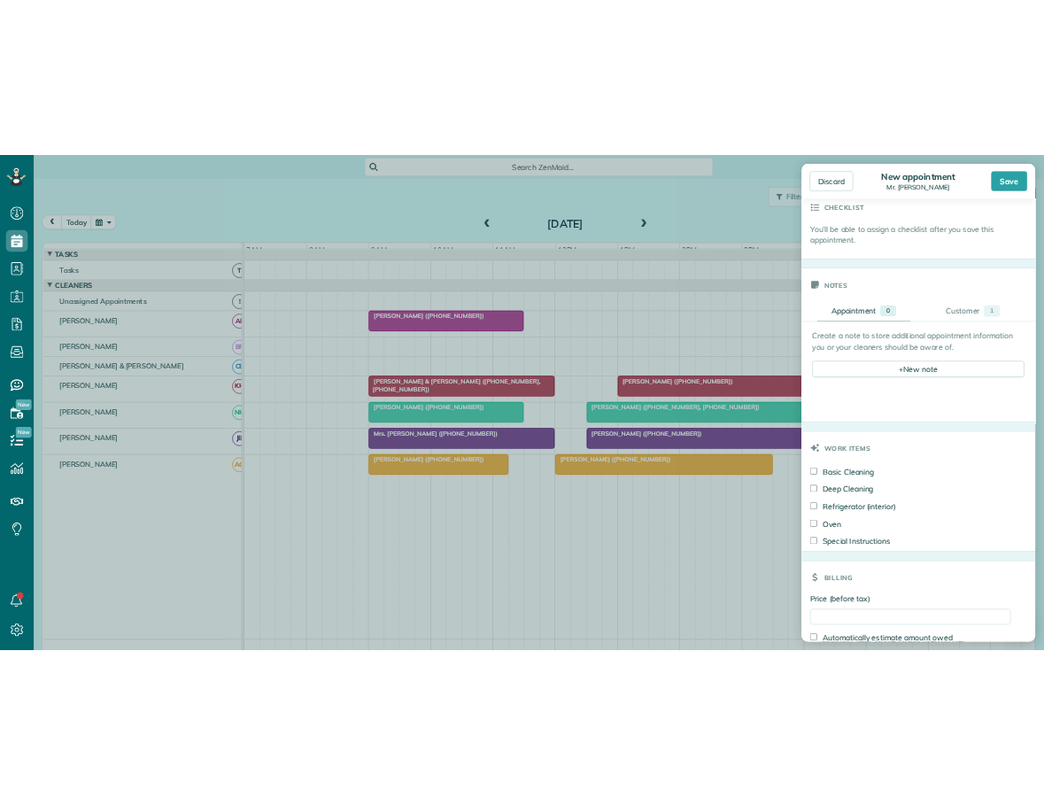
scroll to position [531, 0]
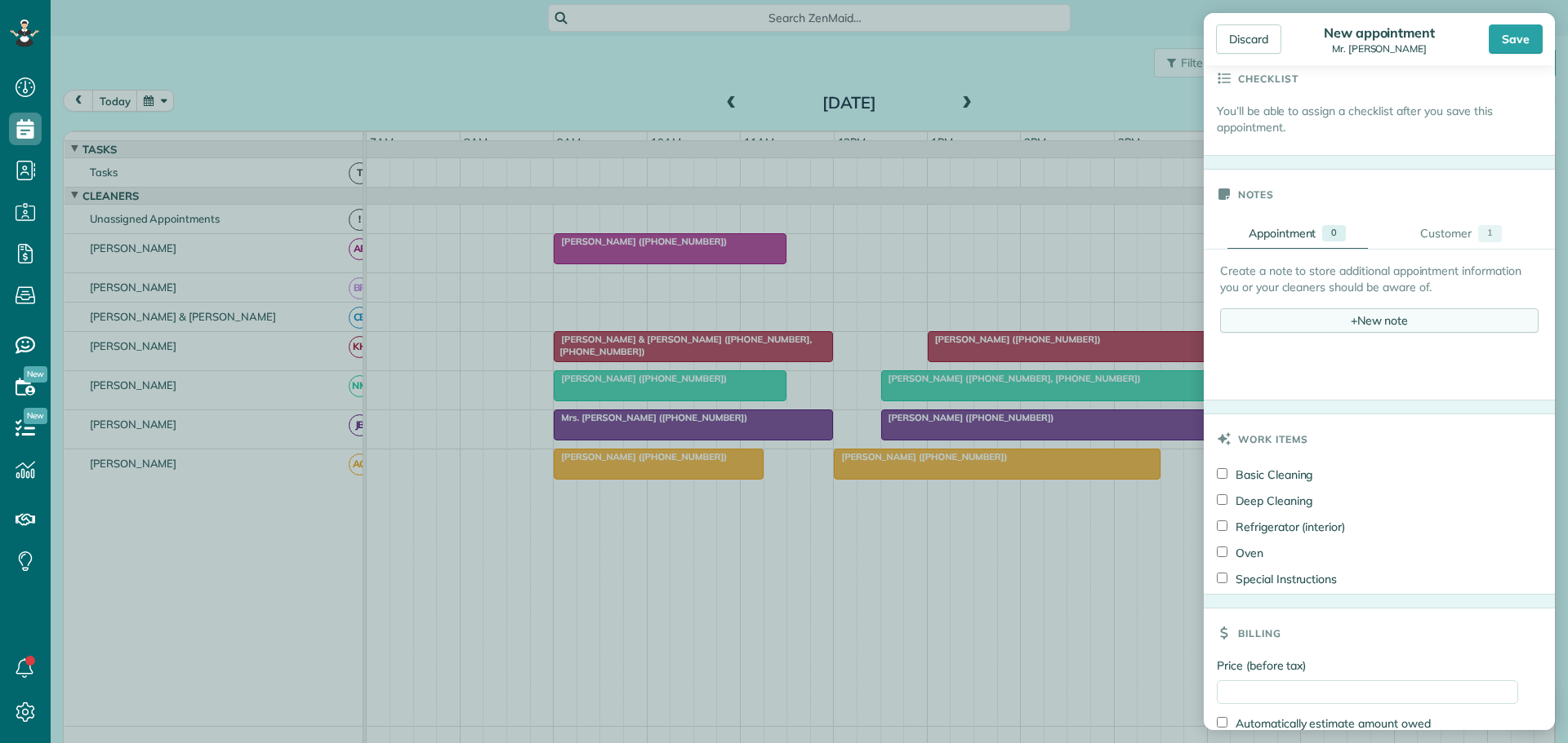
click at [1381, 319] on div "+ New note" at bounding box center [1378, 321] width 318 height 25
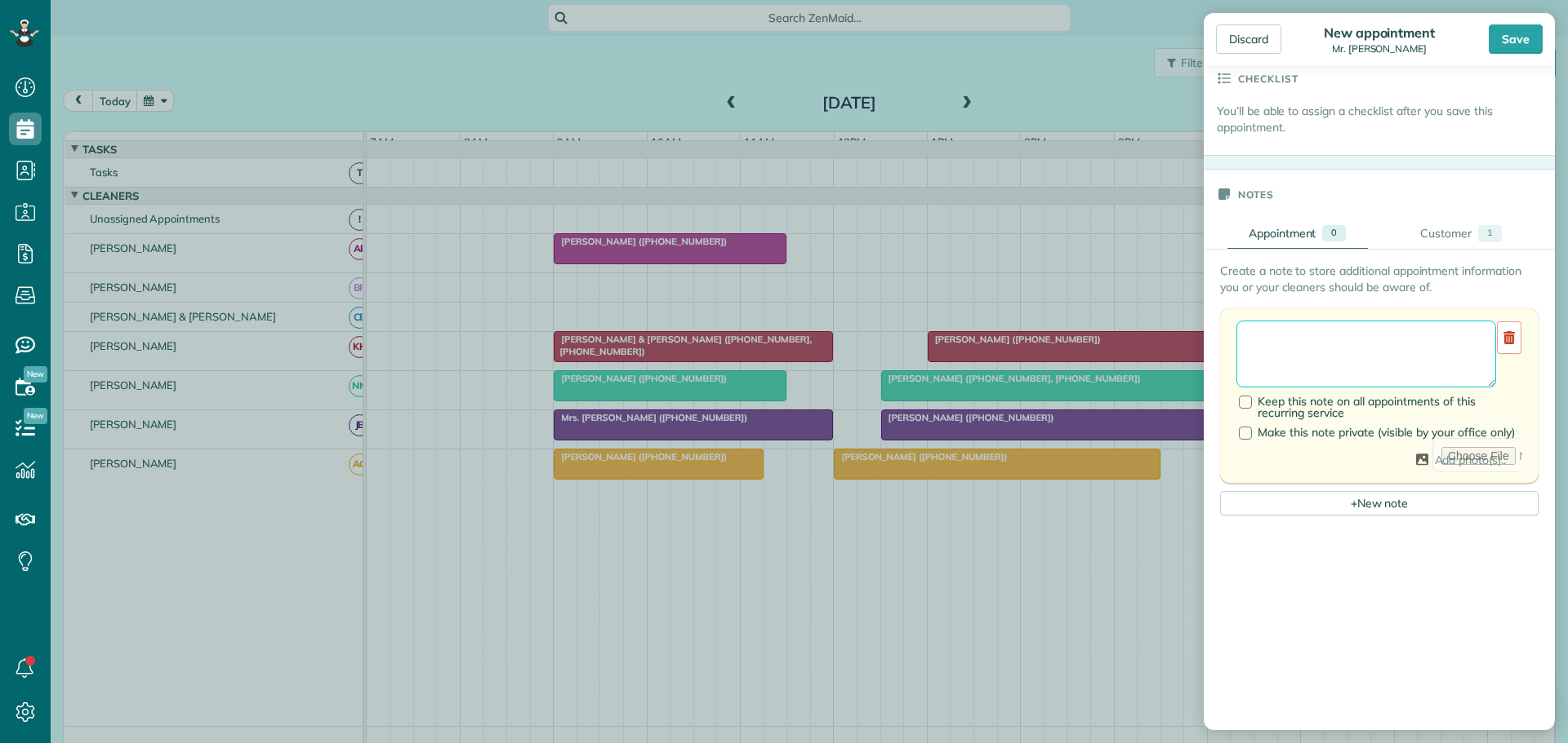
click at [1269, 348] on textarea at bounding box center [1365, 354] width 259 height 67
type textarea "**********"
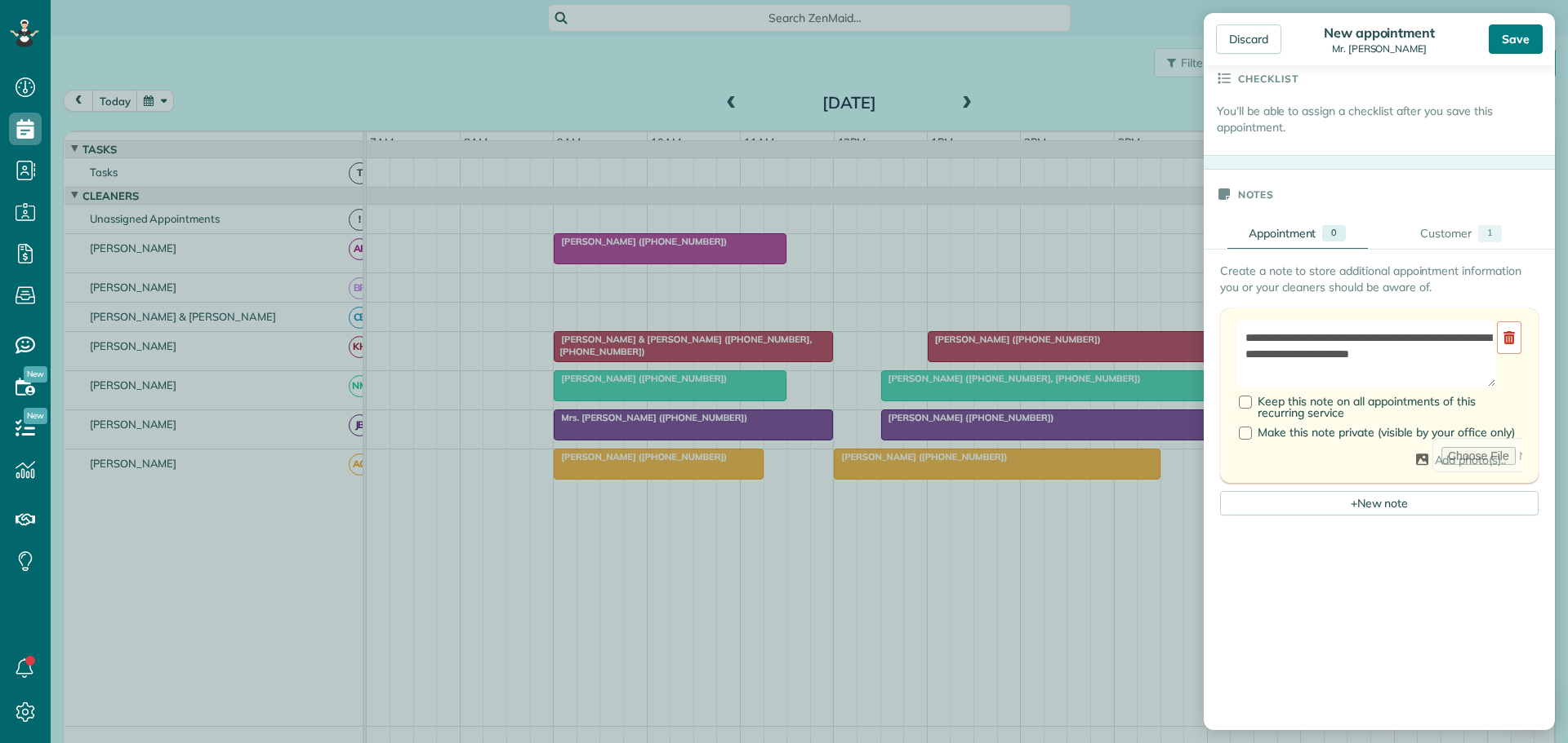
click at [1513, 41] on div "Save" at bounding box center [1515, 40] width 53 height 29
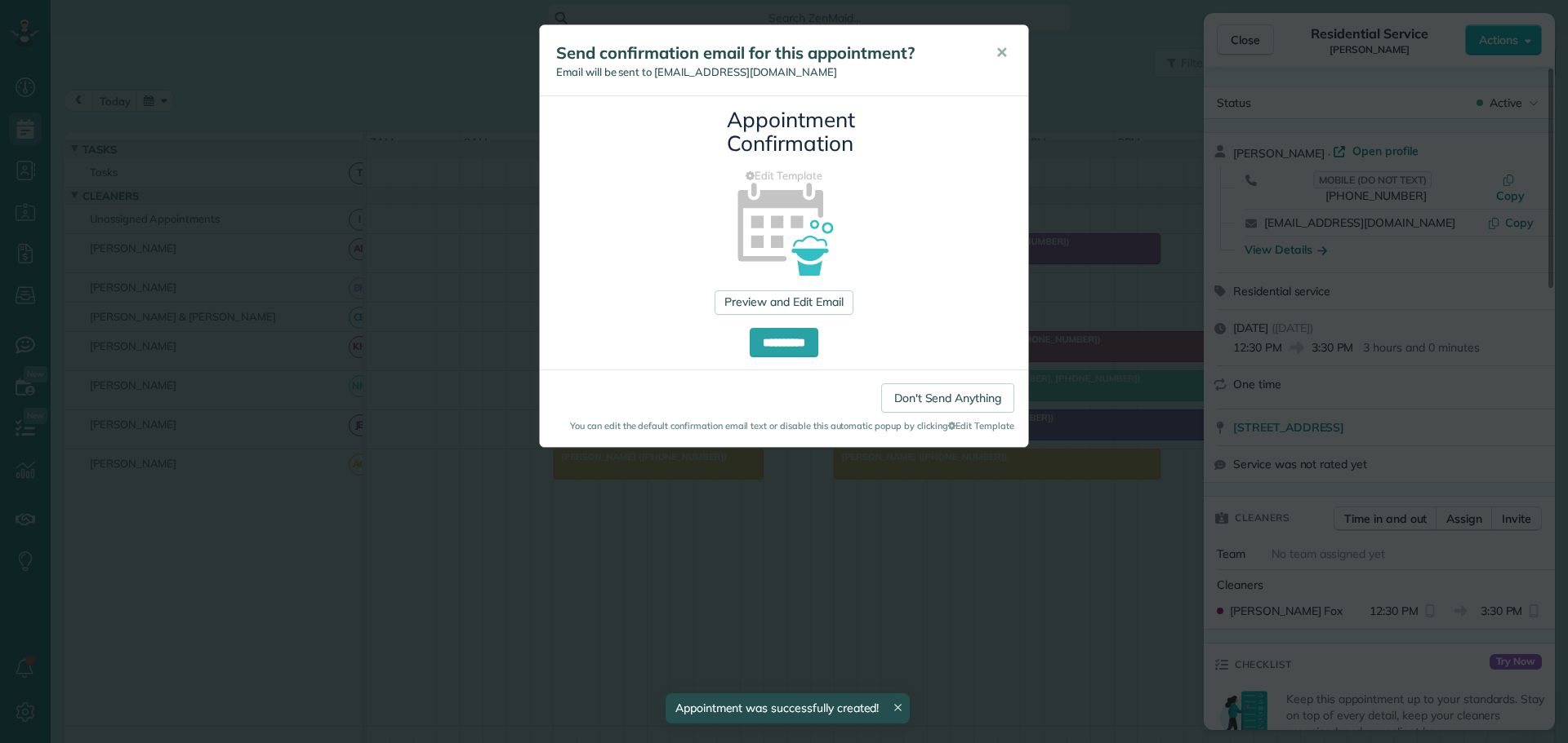
drag, startPoint x: 1006, startPoint y: 49, endPoint x: 1276, endPoint y: 83, distance: 272.1
click at [1033, 52] on div "**********" at bounding box center [784, 372] width 1568 height 743
click at [787, 343] on input "**********" at bounding box center [784, 343] width 68 height 29
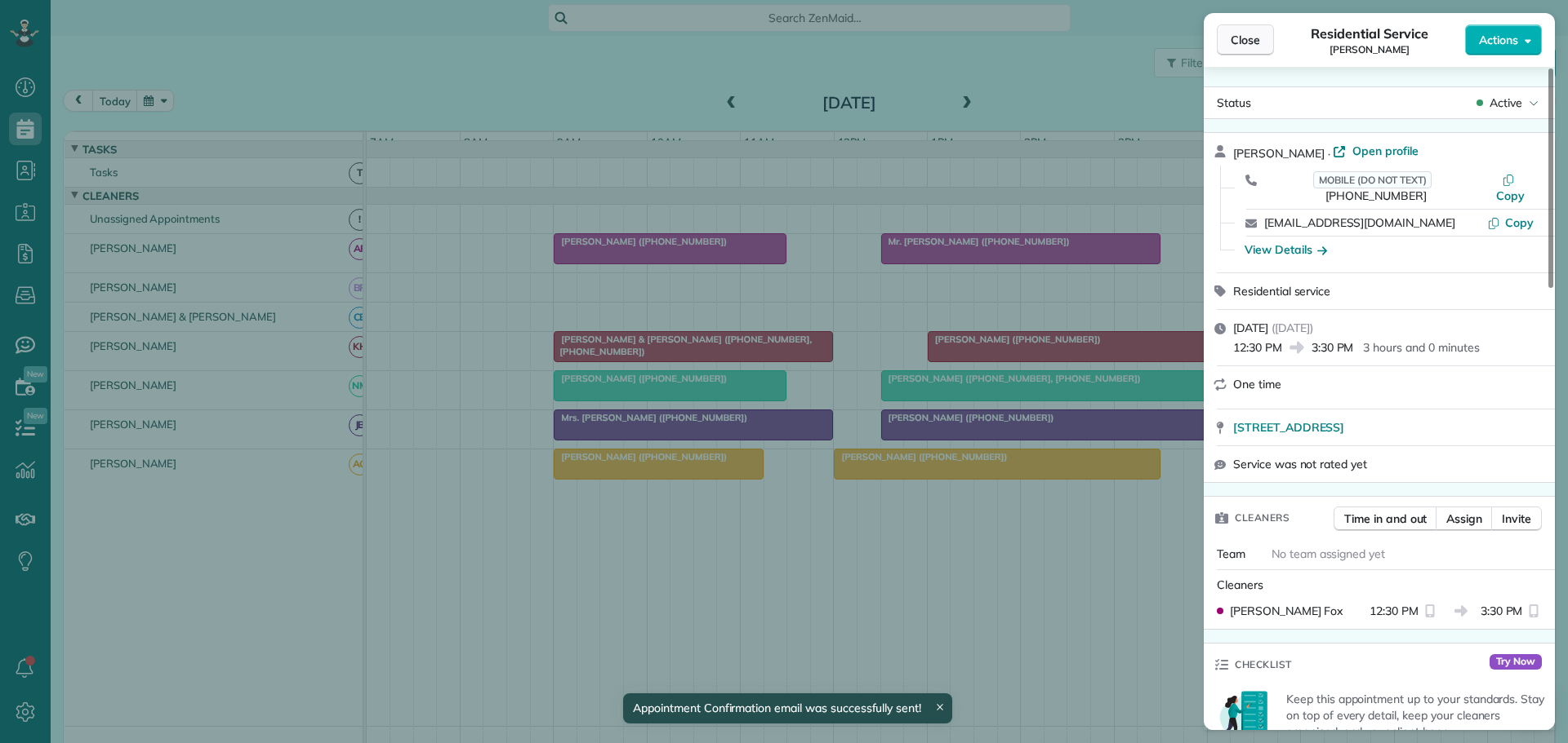
click at [1249, 33] on span "Close" at bounding box center [1245, 41] width 30 height 17
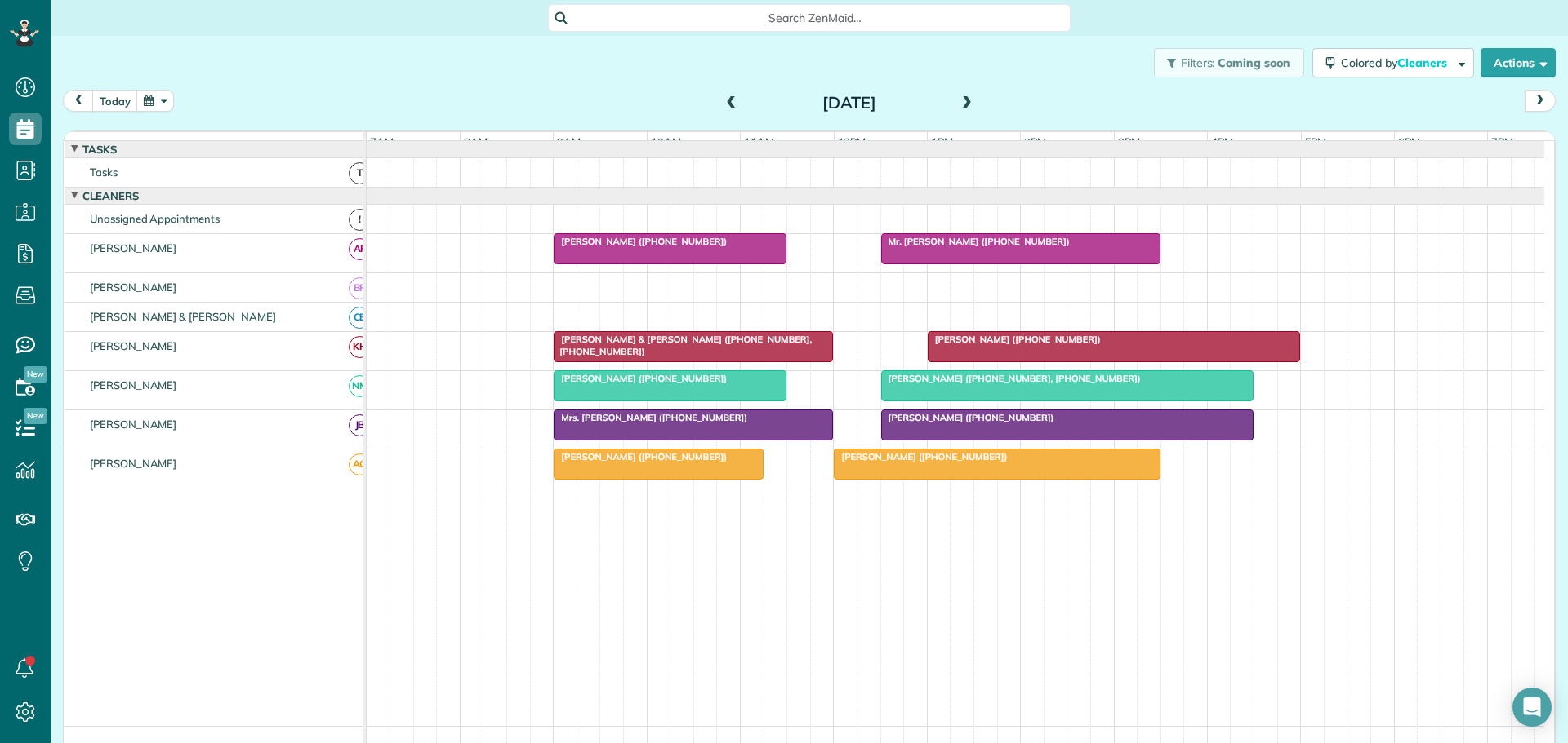
click at [960, 103] on span at bounding box center [966, 103] width 18 height 15
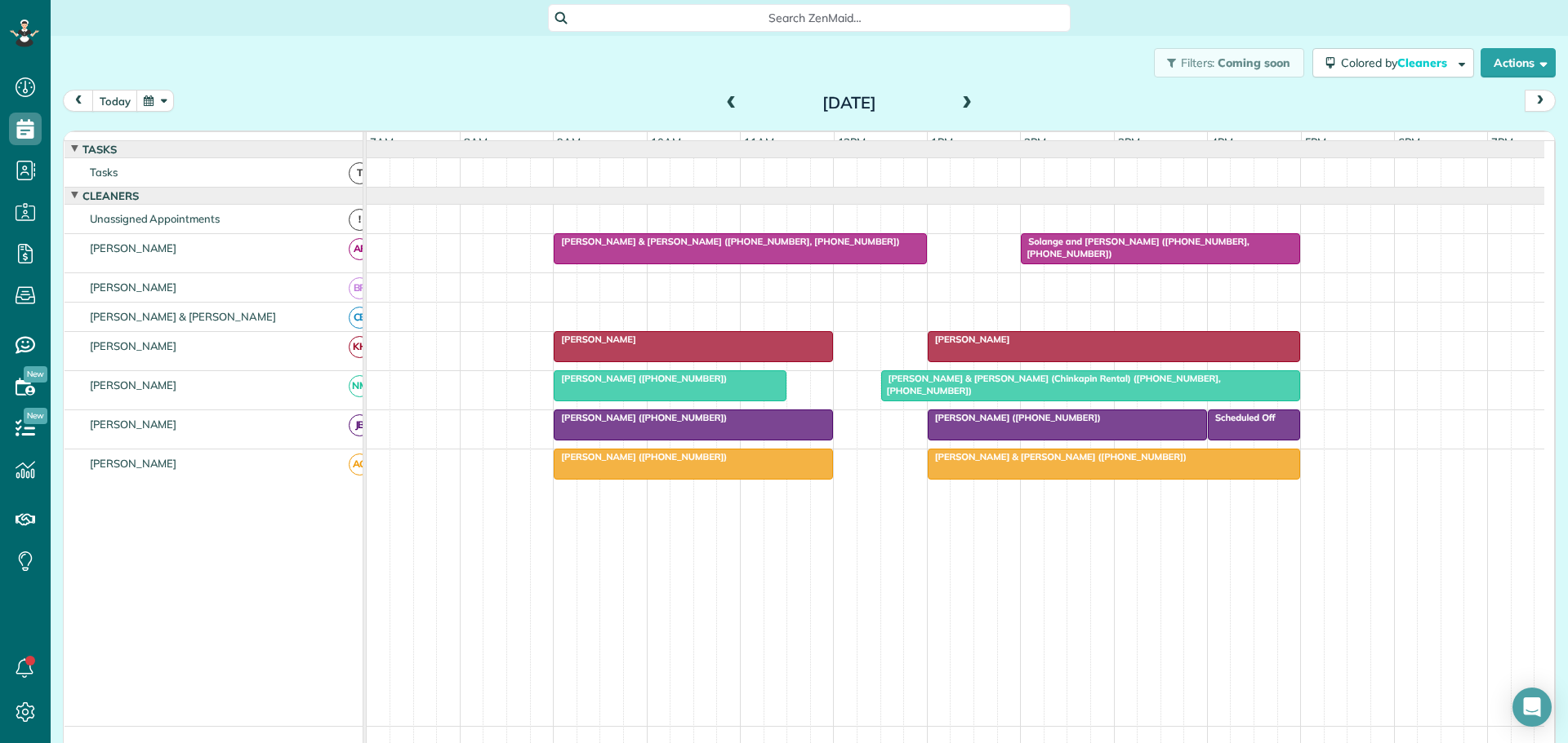
click at [957, 110] on span at bounding box center [966, 103] width 18 height 15
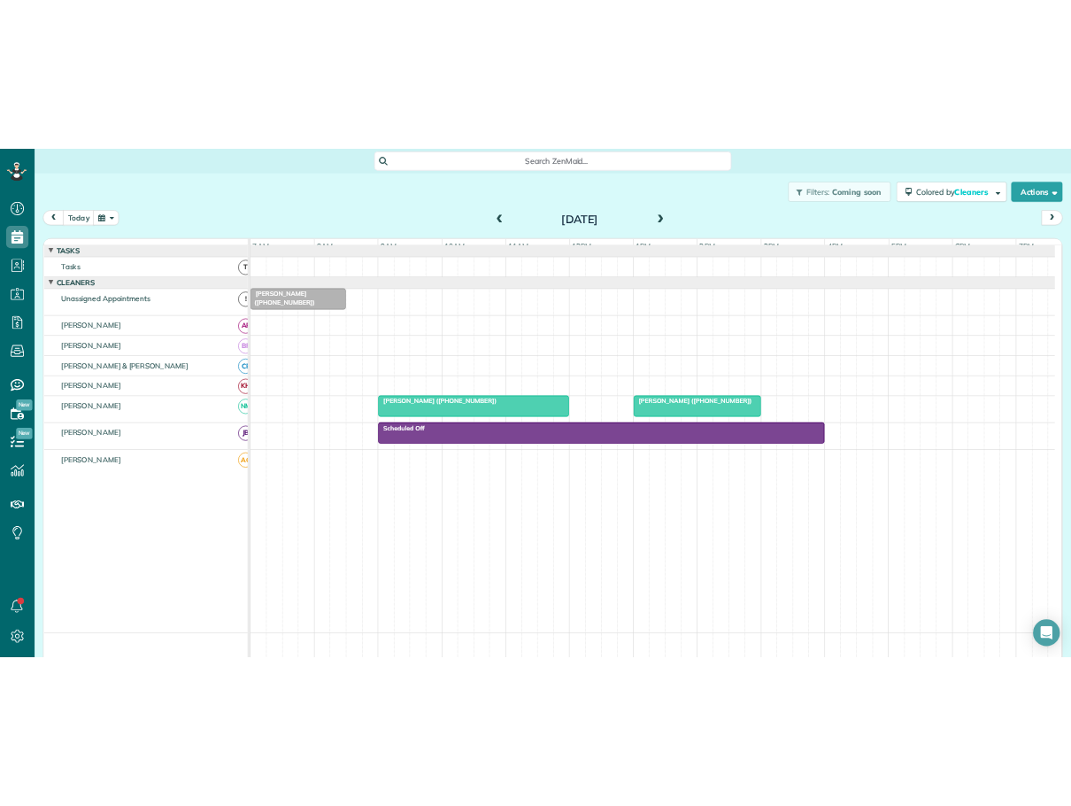
scroll to position [806, 55]
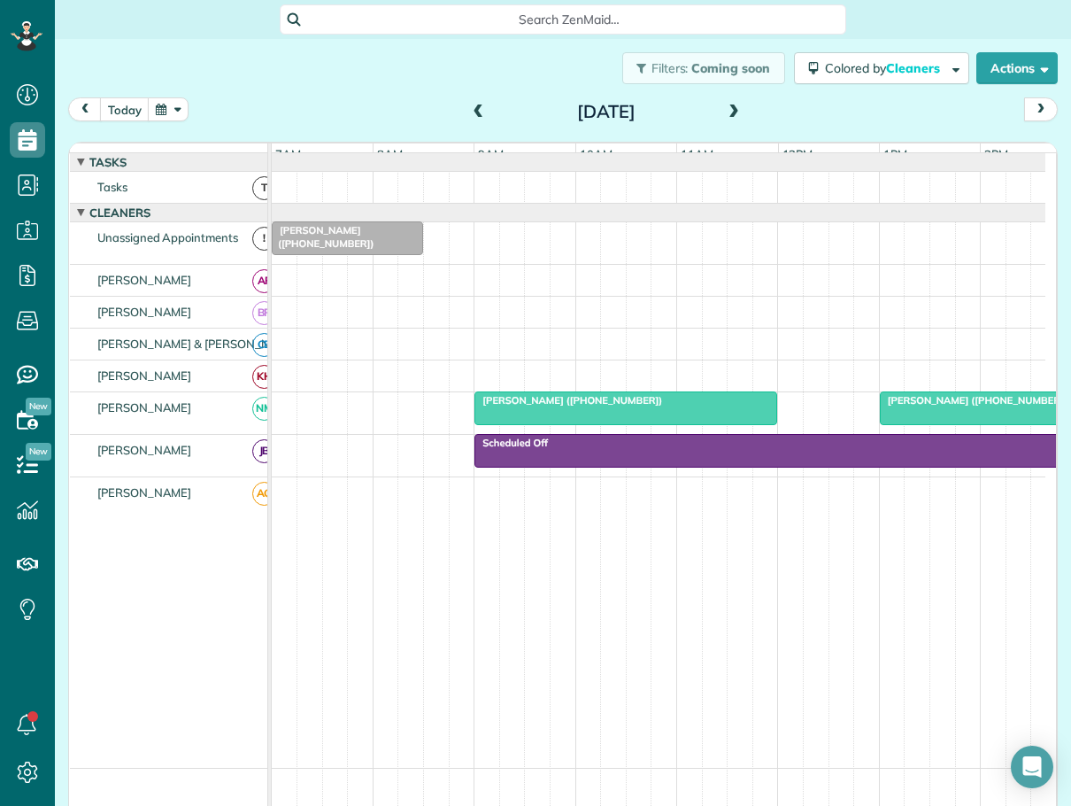
click at [475, 105] on span at bounding box center [478, 112] width 19 height 16
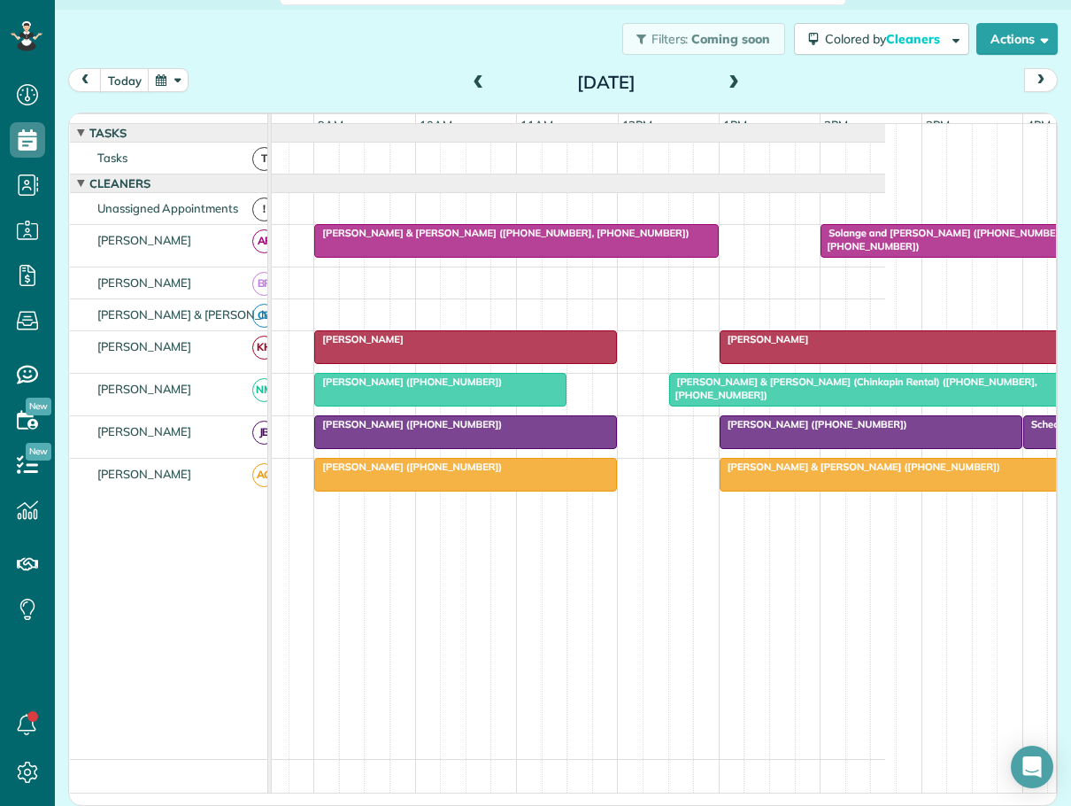
scroll to position [0, 188]
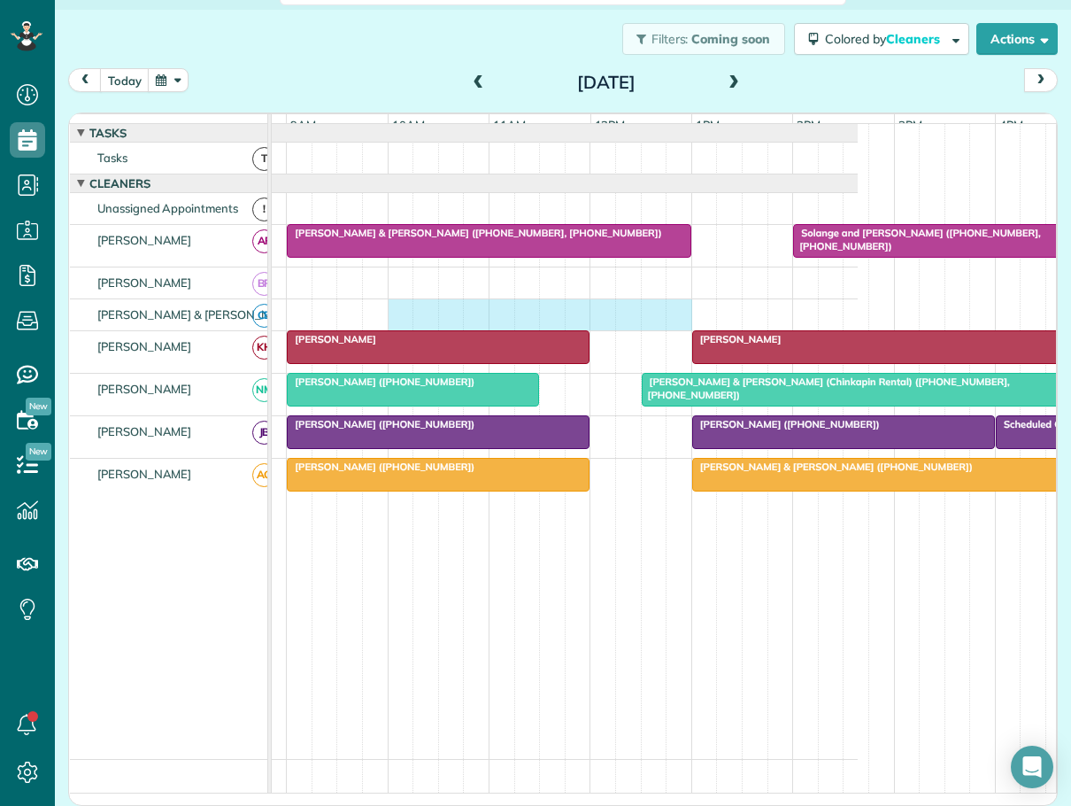
drag, startPoint x: 394, startPoint y: 313, endPoint x: 665, endPoint y: 322, distance: 271.0
click at [665, 322] on div at bounding box center [471, 314] width 774 height 31
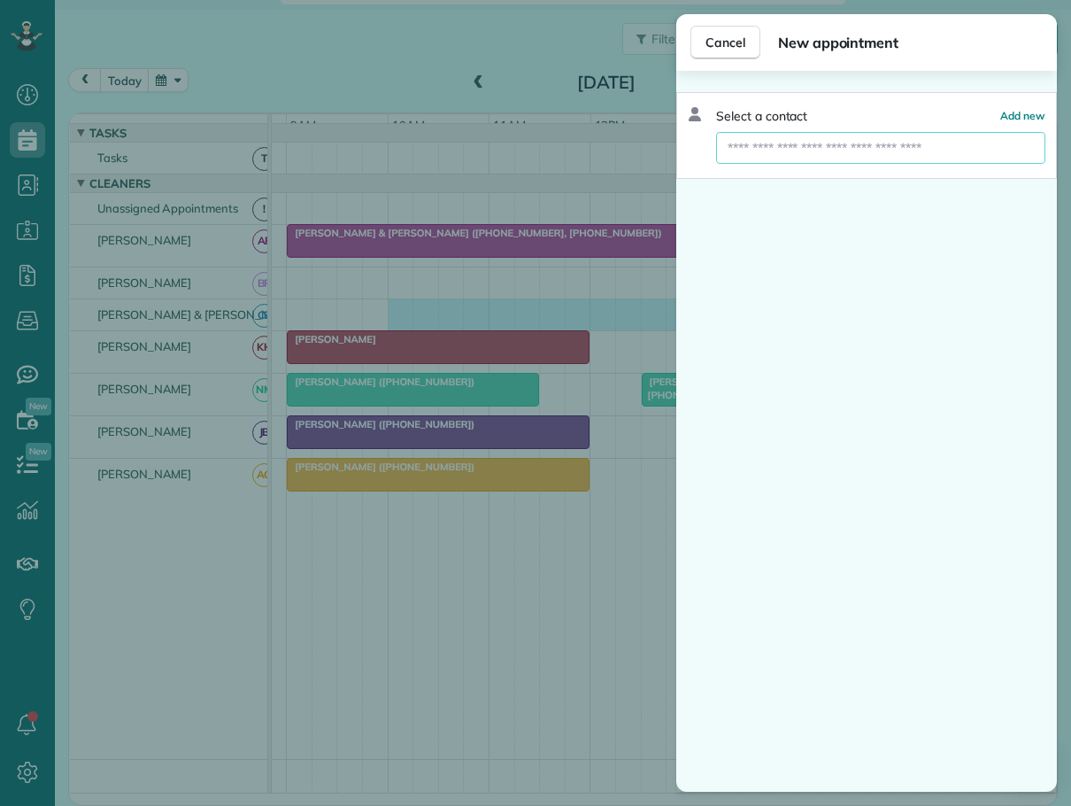
click at [765, 144] on input "text" at bounding box center [880, 148] width 329 height 32
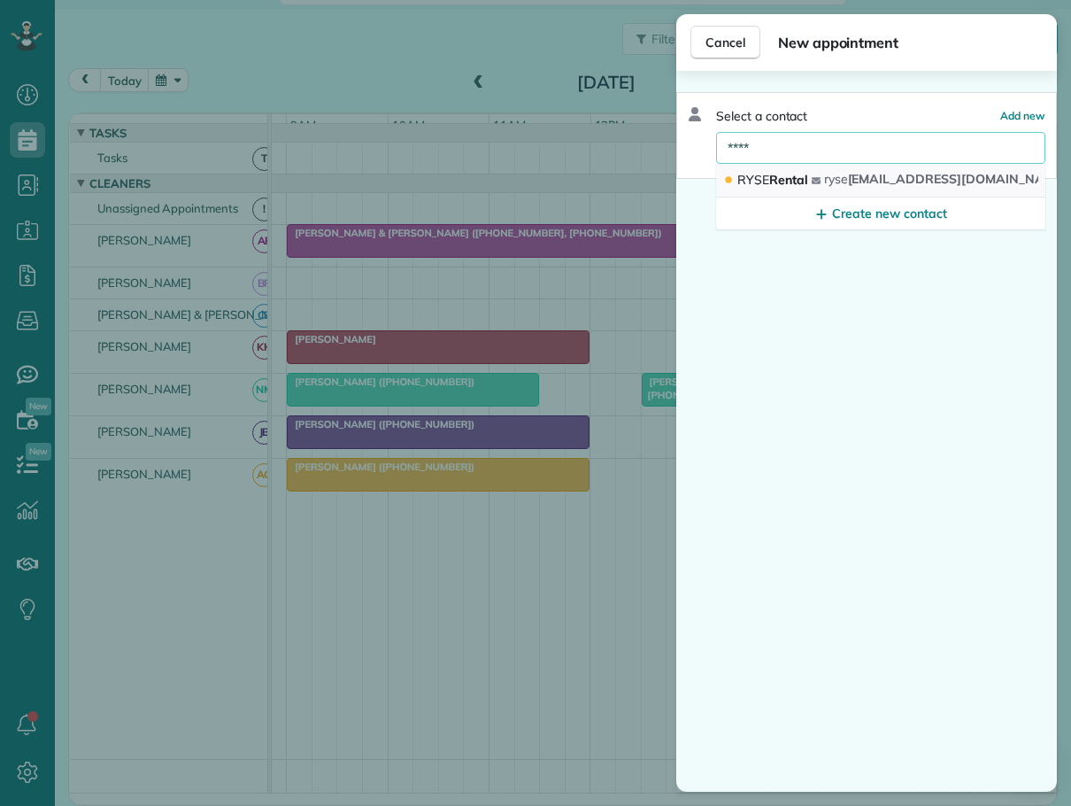
type input "****"
click at [758, 179] on span "RYSE" at bounding box center [753, 180] width 32 height 16
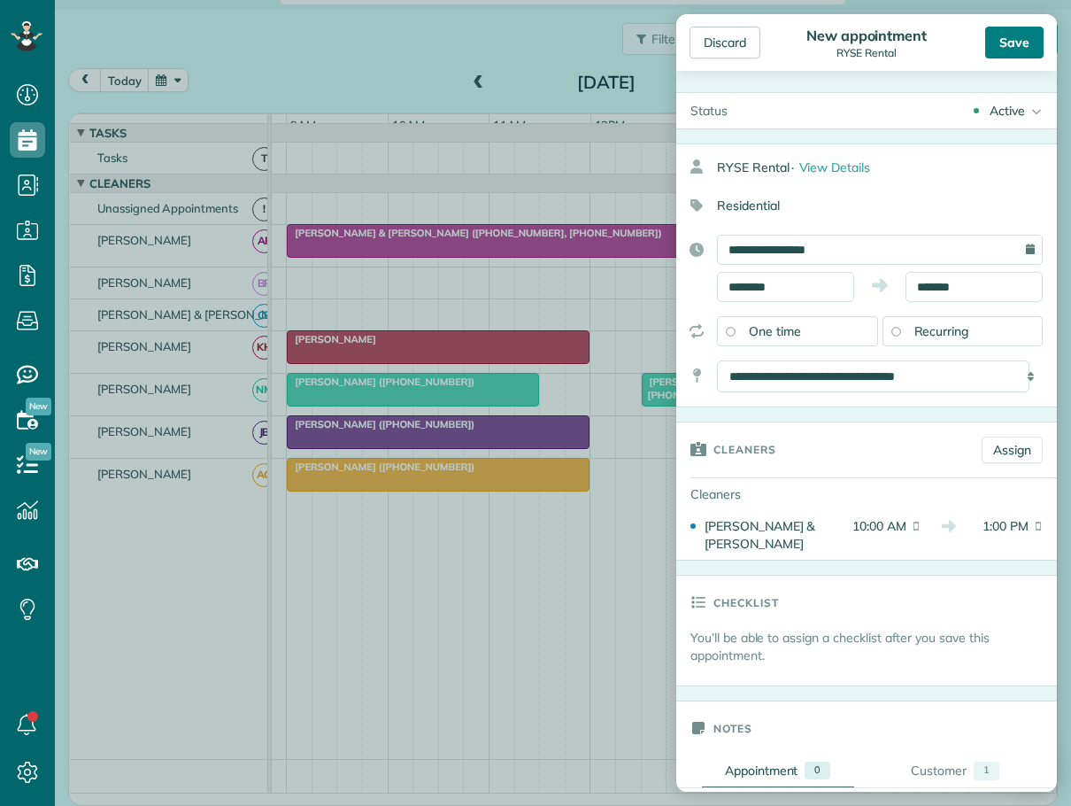
click at [1024, 42] on div "Save" at bounding box center [1014, 43] width 58 height 32
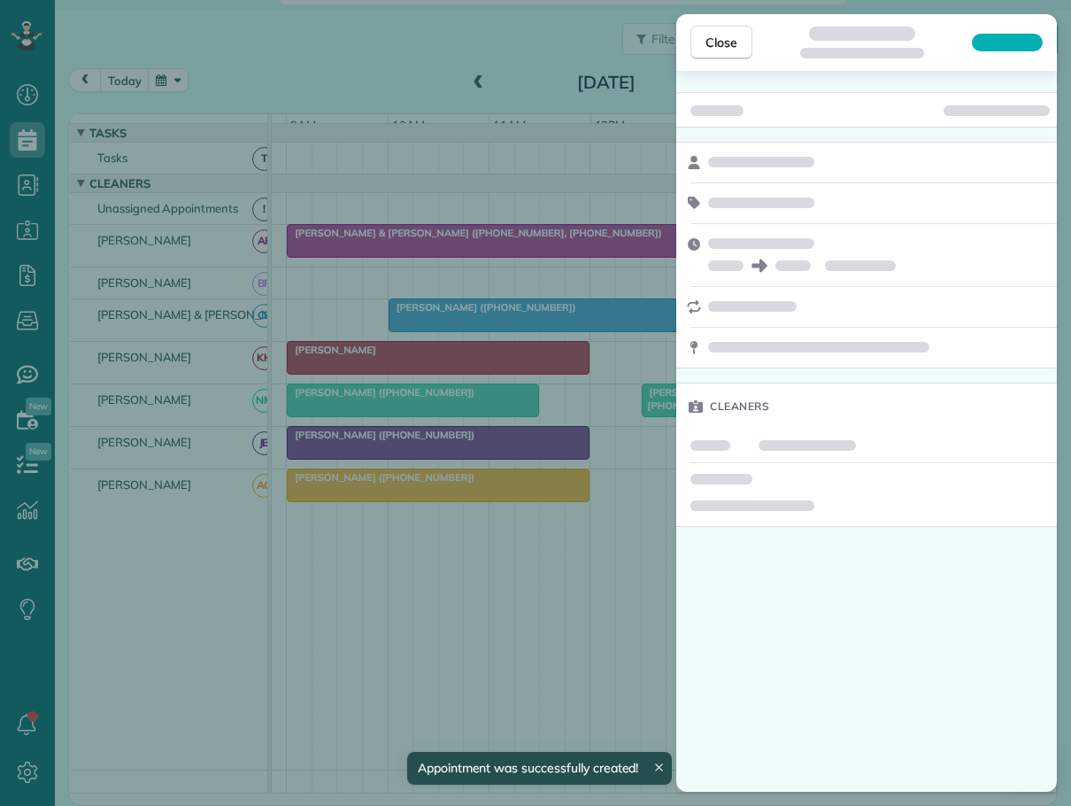
drag, startPoint x: 712, startPoint y: 42, endPoint x: 845, endPoint y: 127, distance: 157.9
click at [721, 50] on span "Close" at bounding box center [721, 43] width 32 height 18
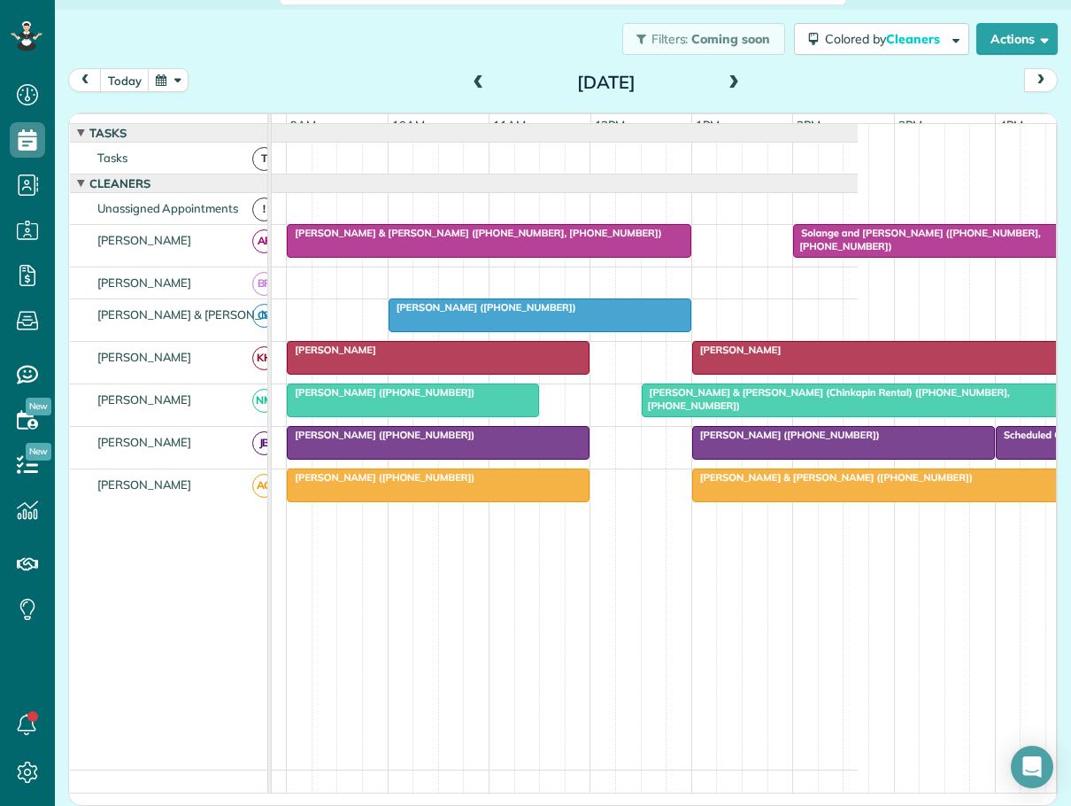
click at [729, 81] on span at bounding box center [733, 83] width 19 height 16
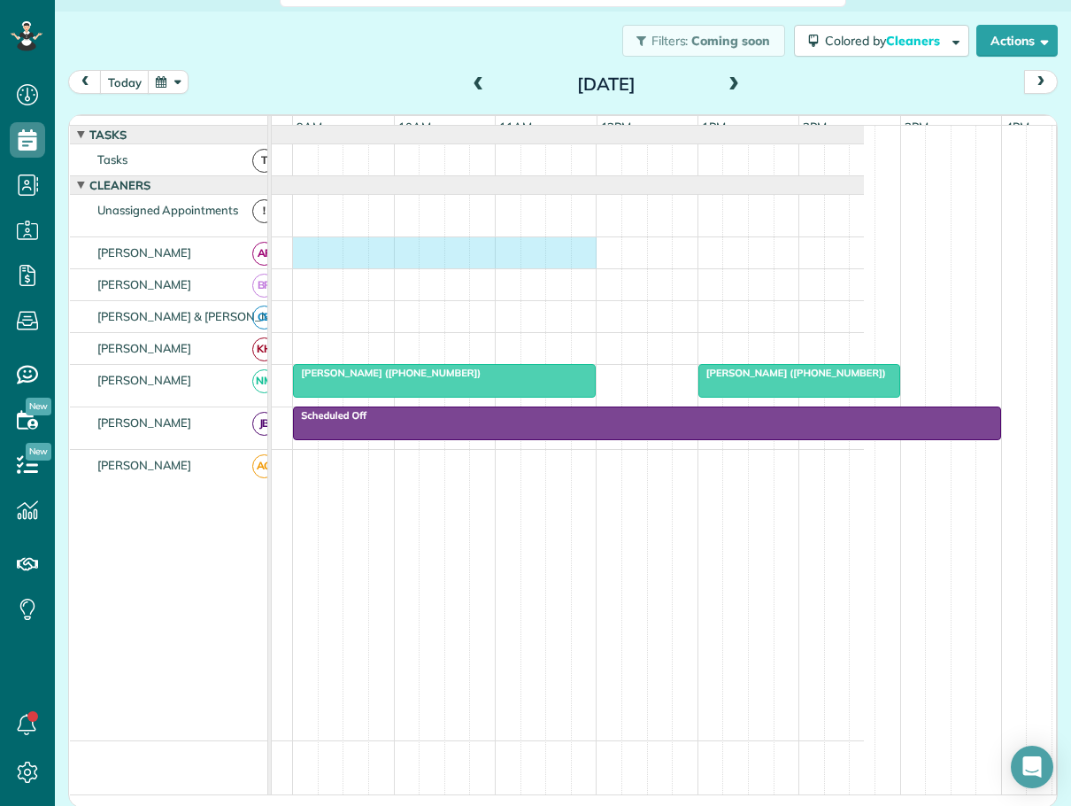
drag, startPoint x: 297, startPoint y: 258, endPoint x: 569, endPoint y: 262, distance: 272.7
click at [573, 262] on div at bounding box center [477, 252] width 774 height 31
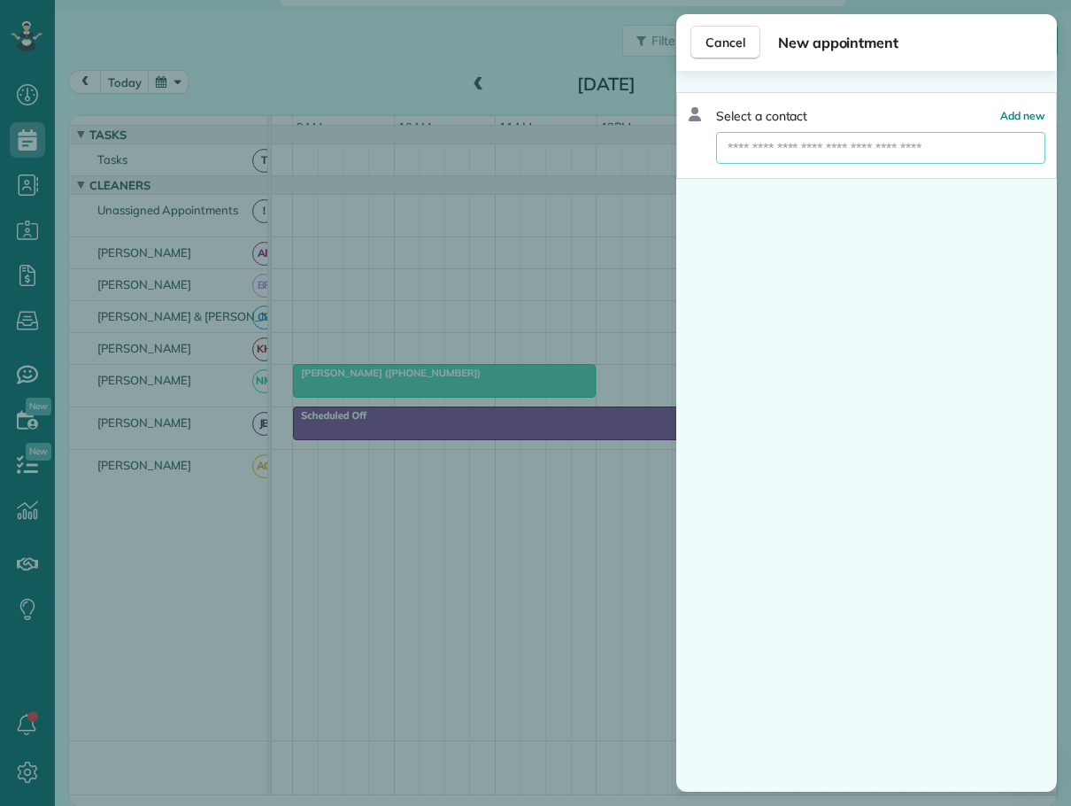
click at [767, 147] on input "text" at bounding box center [880, 148] width 329 height 32
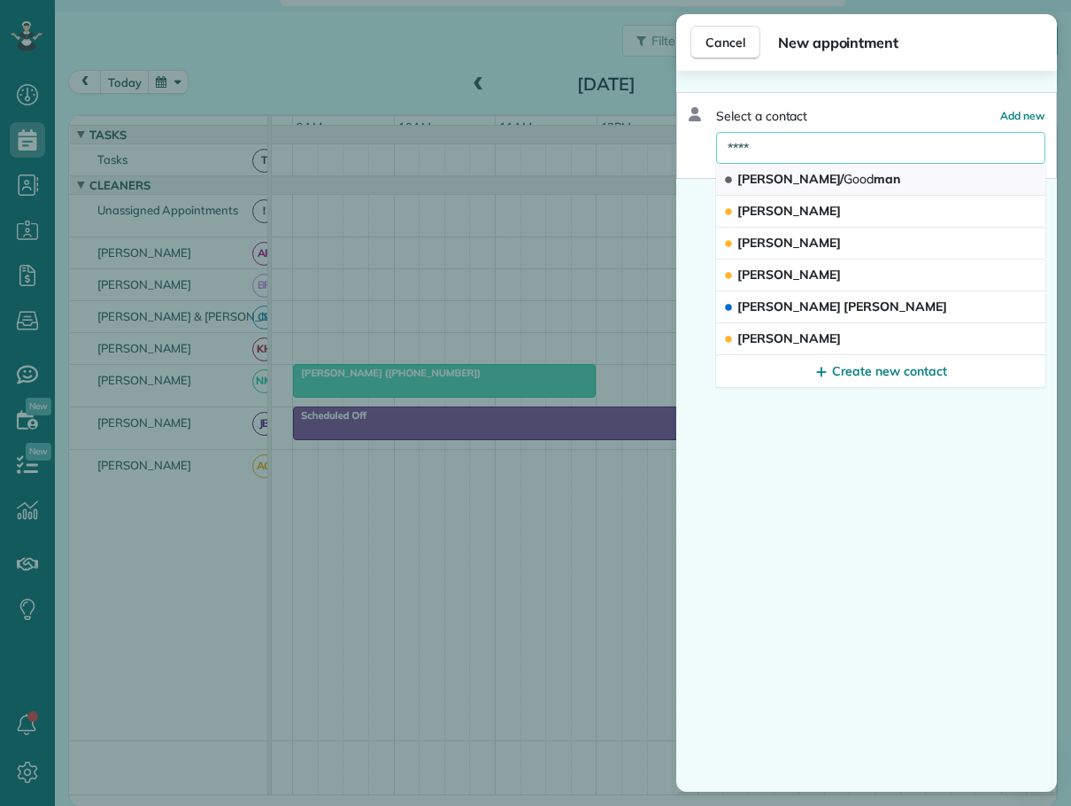
type input "****"
click at [769, 178] on span "[PERSON_NAME]/ Good man" at bounding box center [818, 179] width 163 height 16
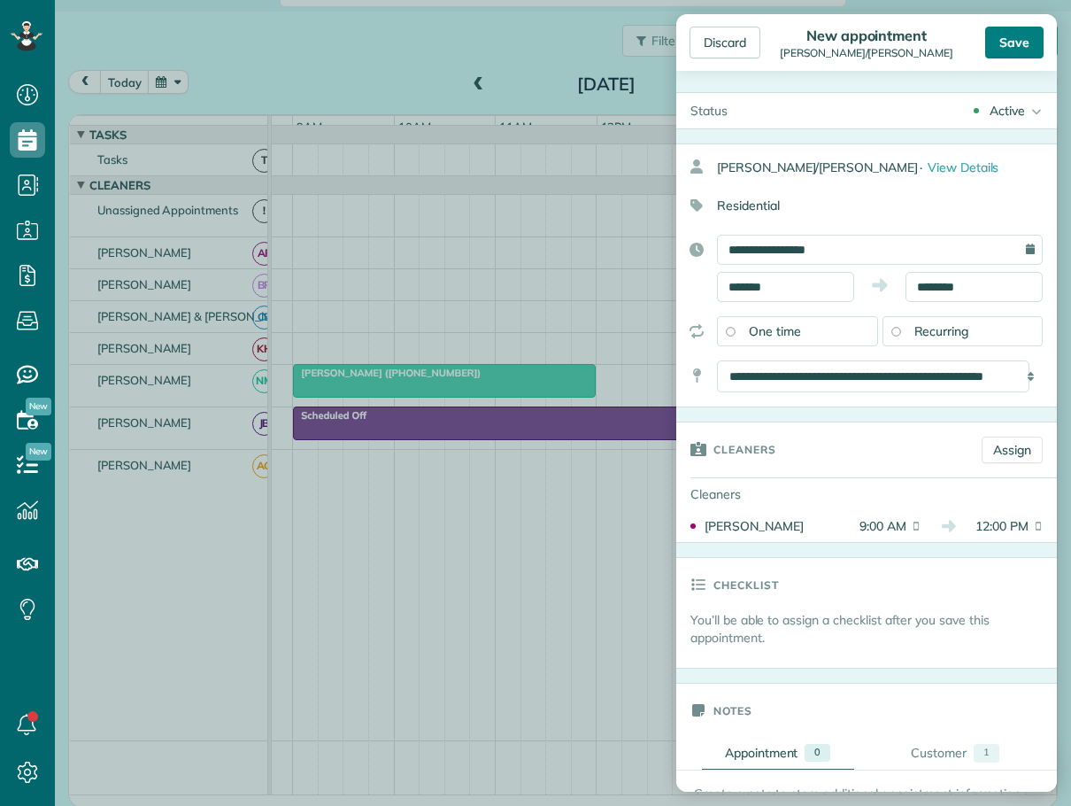
click at [1005, 47] on div "Save" at bounding box center [1014, 43] width 58 height 32
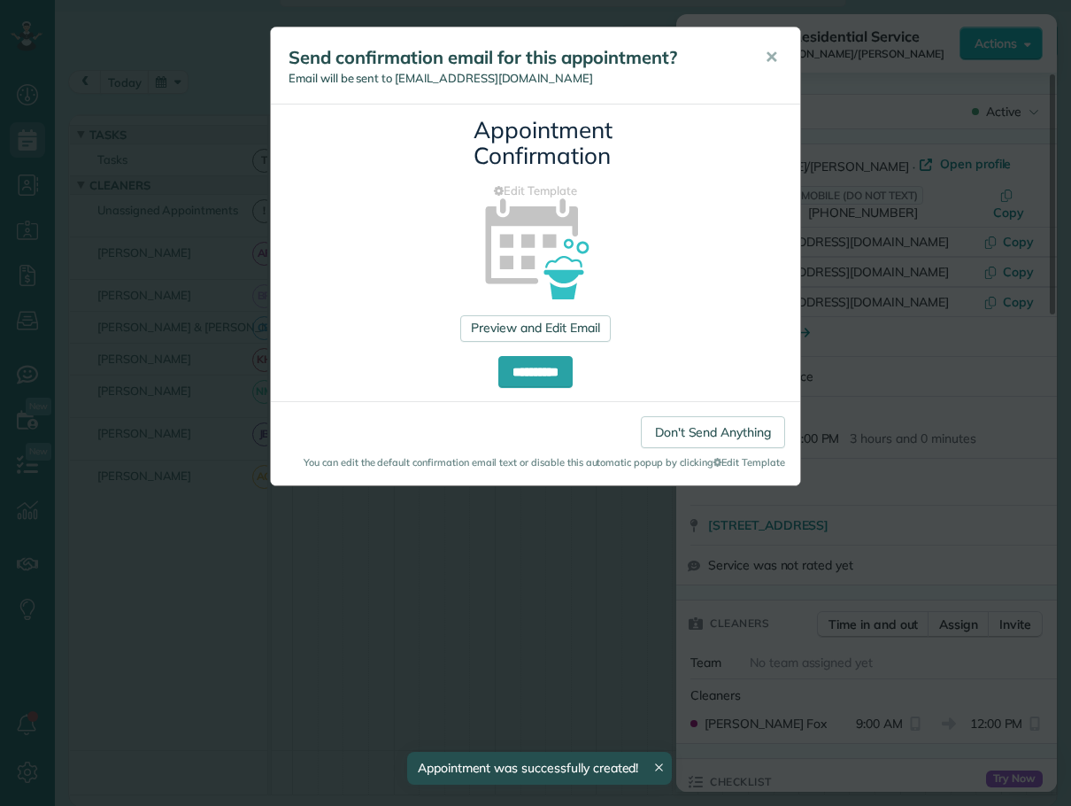
drag, startPoint x: 771, startPoint y: 52, endPoint x: 762, endPoint y: 55, distance: 9.2
click at [771, 52] on span "✕" at bounding box center [771, 57] width 13 height 20
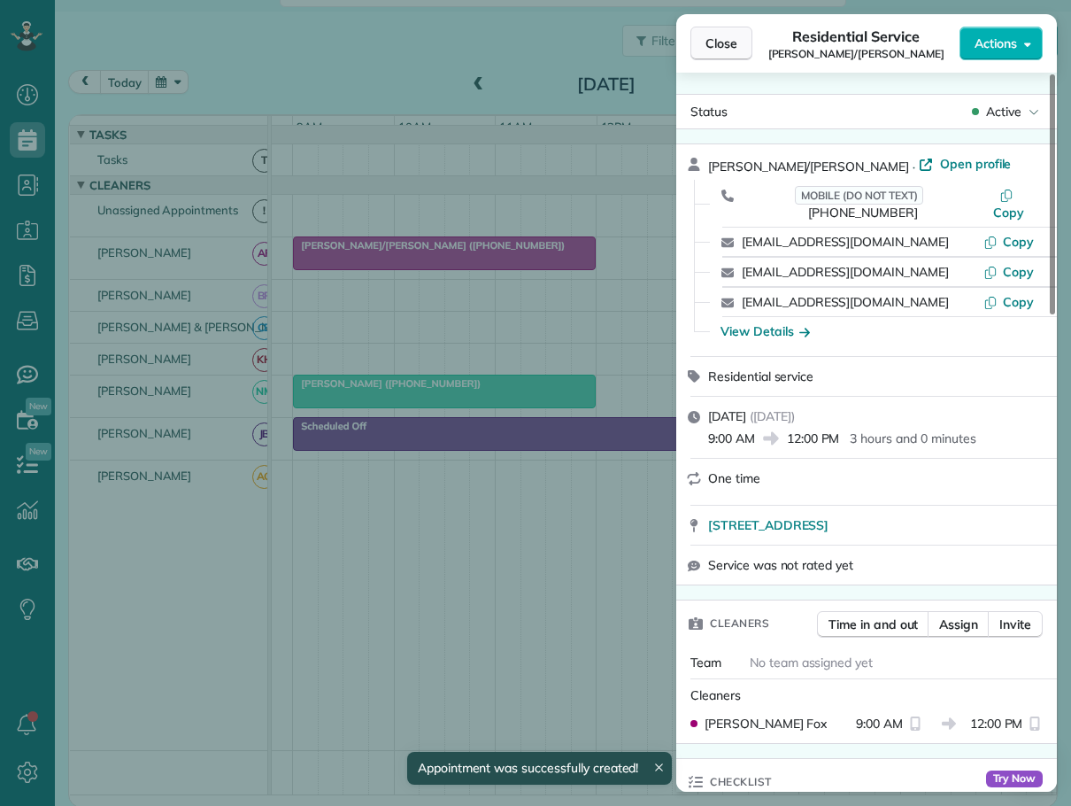
click at [720, 44] on span "Close" at bounding box center [721, 44] width 32 height 18
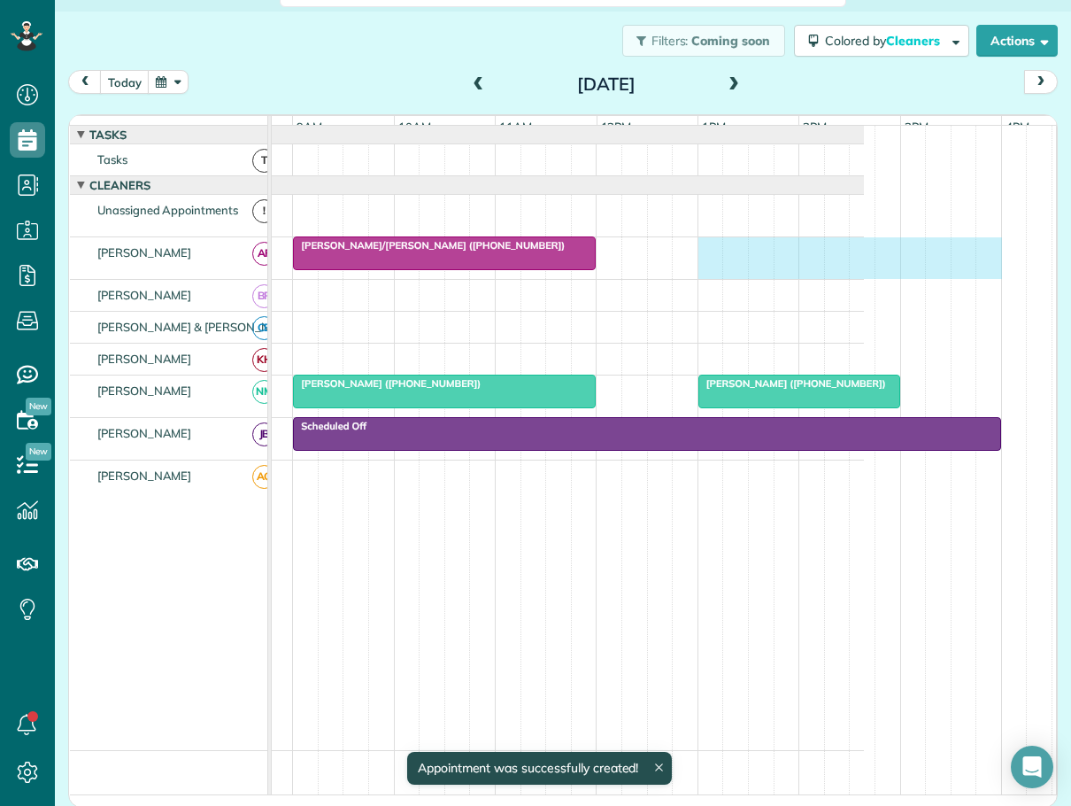
drag, startPoint x: 706, startPoint y: 260, endPoint x: 992, endPoint y: 283, distance: 286.8
click at [864, 279] on div "[PERSON_NAME]/[PERSON_NAME] ([PHONE_NUMBER])" at bounding box center [477, 258] width 774 height 42
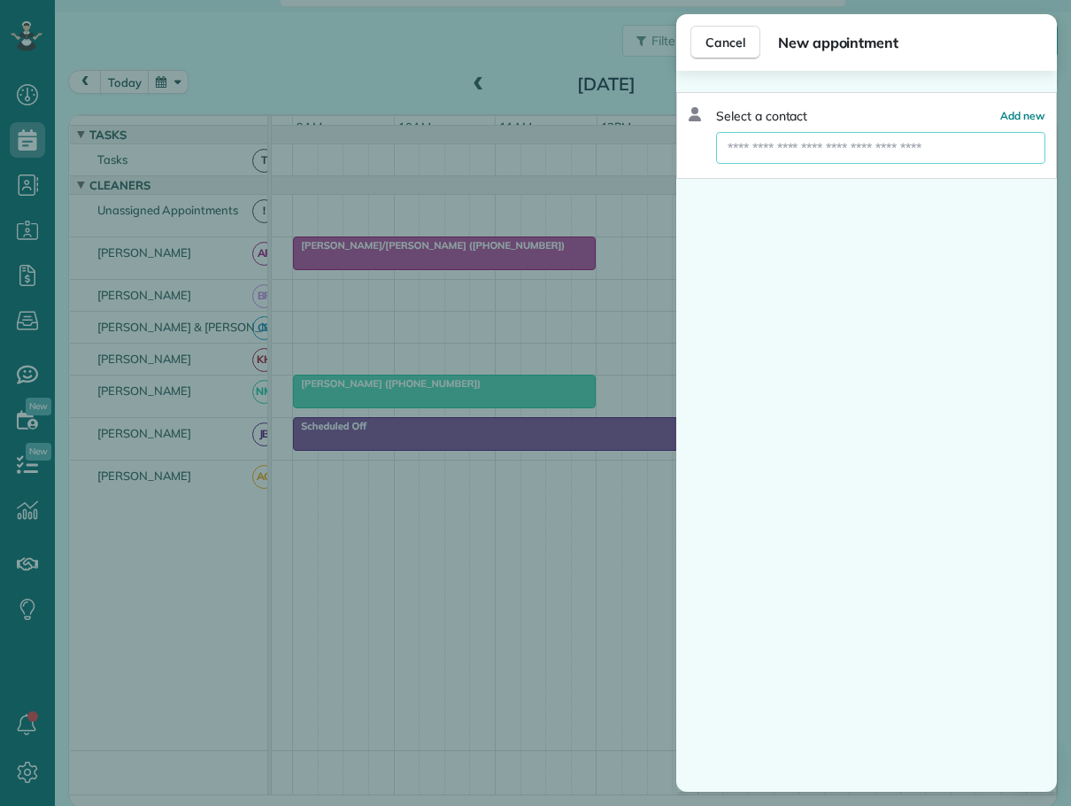
click at [798, 152] on input "text" at bounding box center [880, 148] width 329 height 32
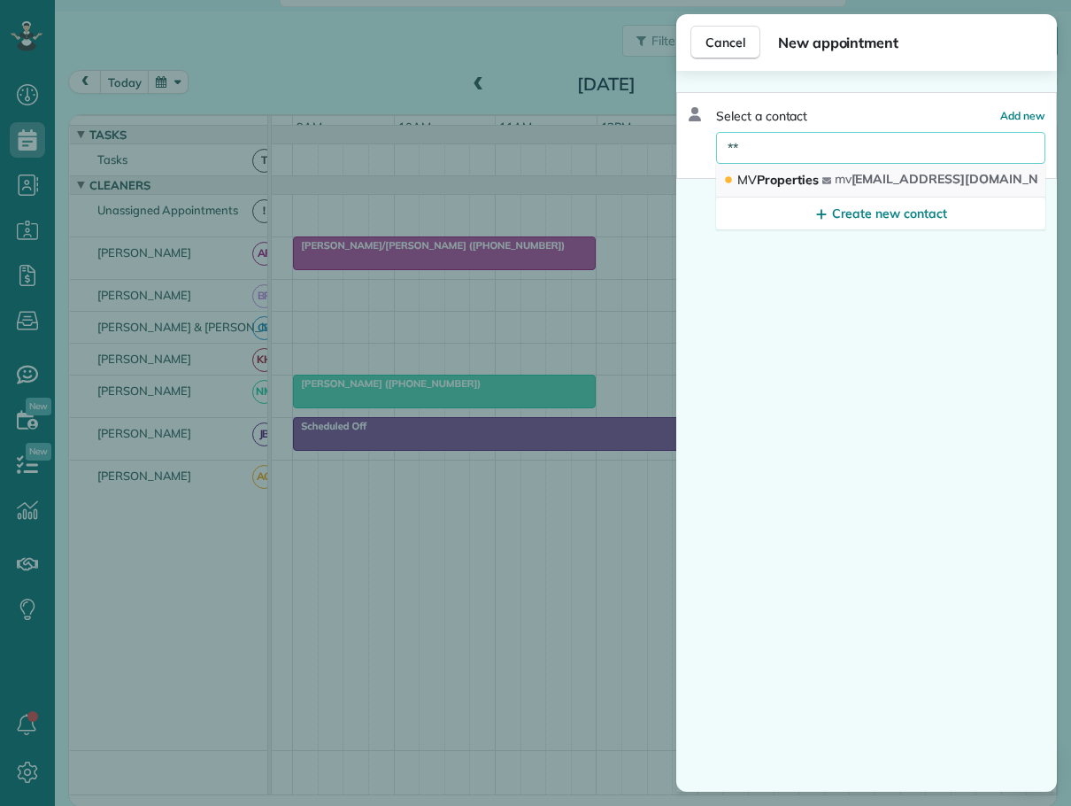
type input "**"
click at [778, 175] on span "MV Properties" at bounding box center [777, 180] width 81 height 16
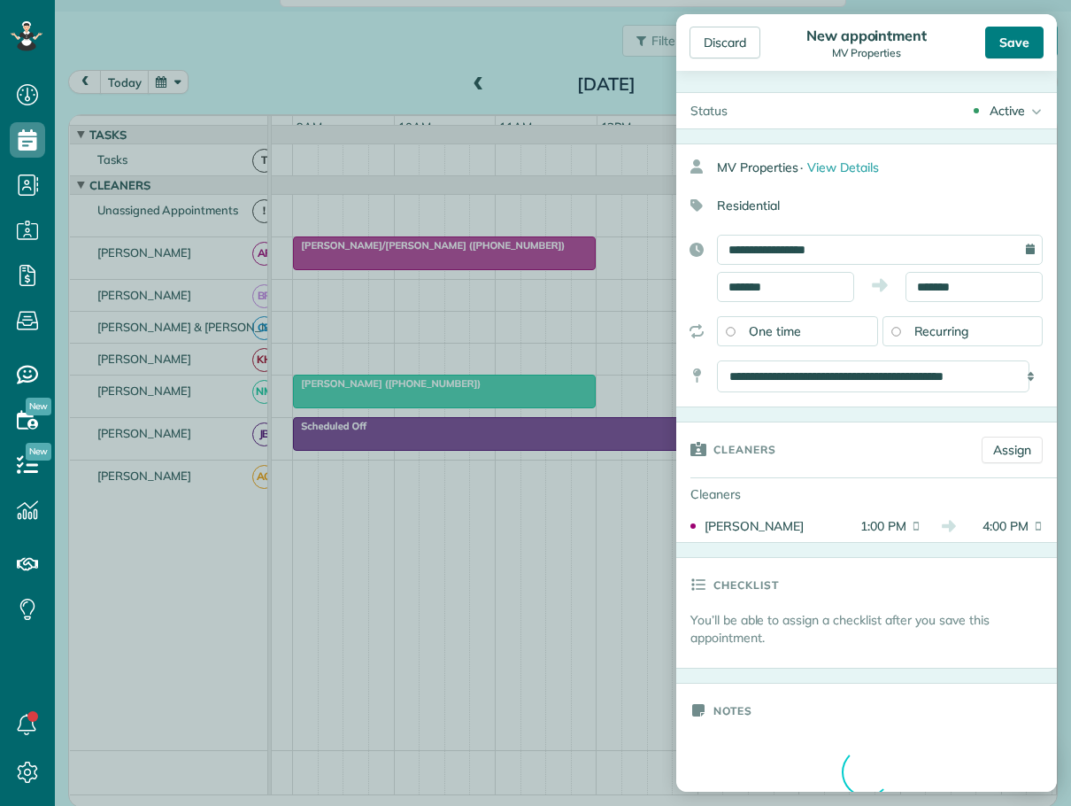
click at [1004, 50] on div "Save" at bounding box center [1014, 43] width 58 height 32
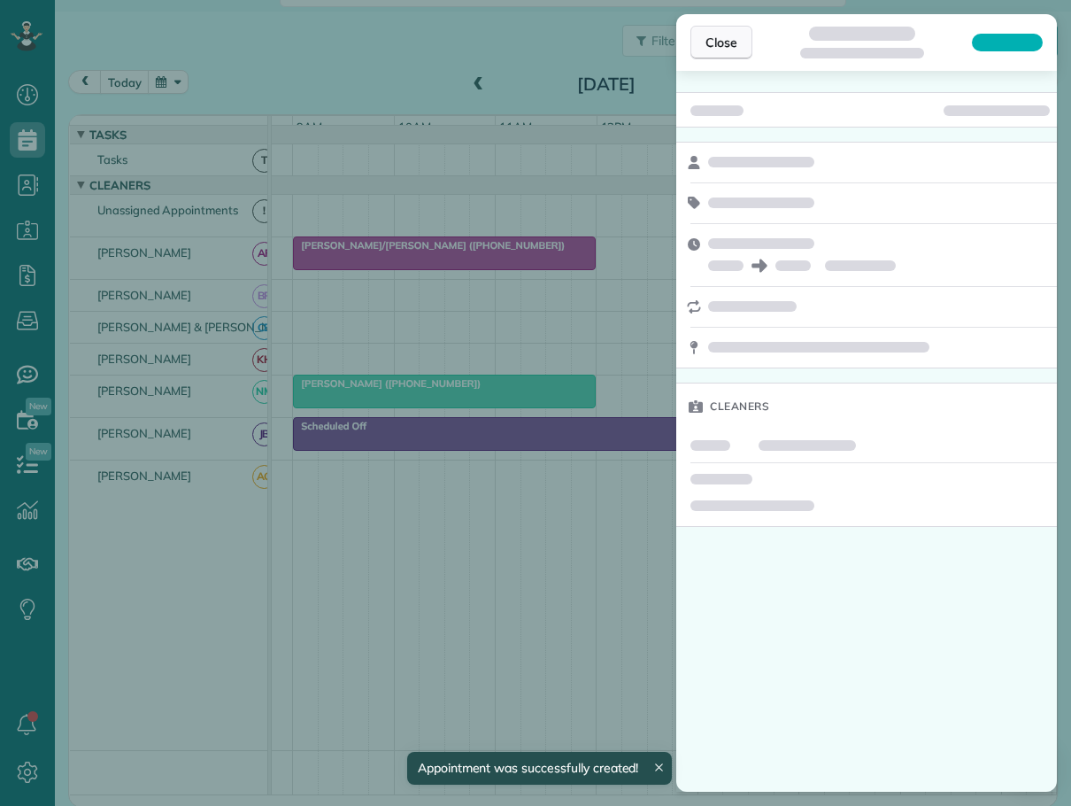
click at [721, 37] on span "Close" at bounding box center [721, 43] width 32 height 18
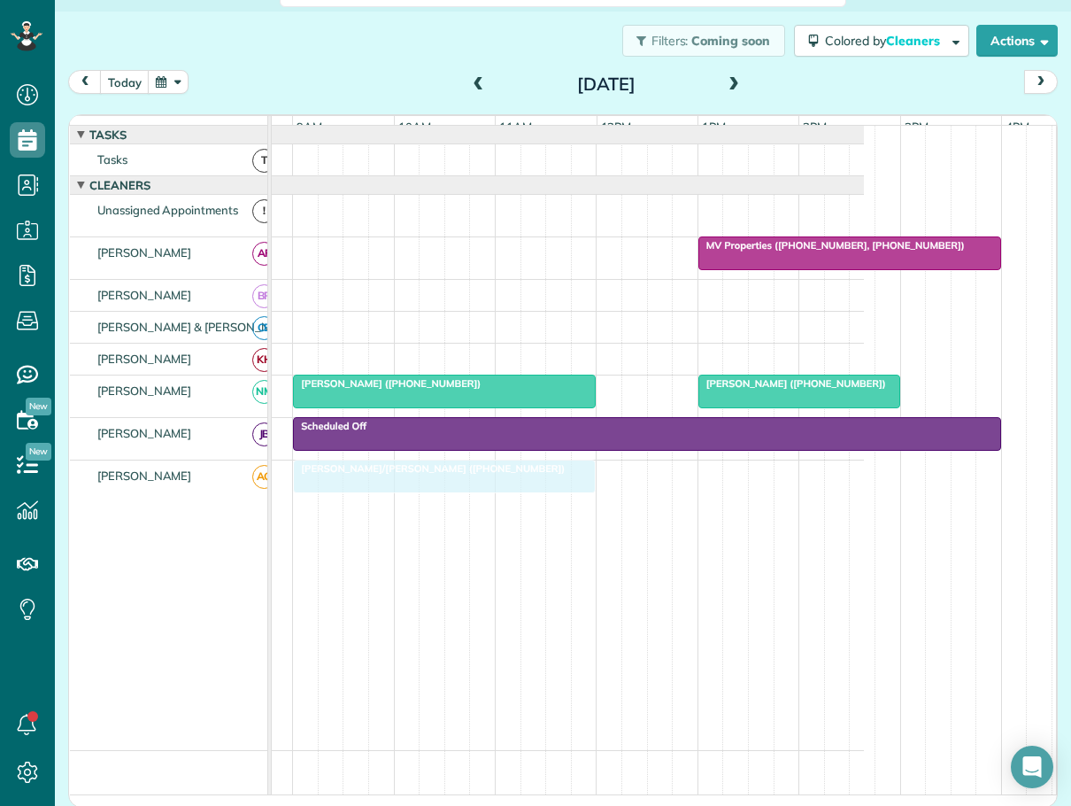
drag, startPoint x: 382, startPoint y: 255, endPoint x: 377, endPoint y: 462, distance: 207.2
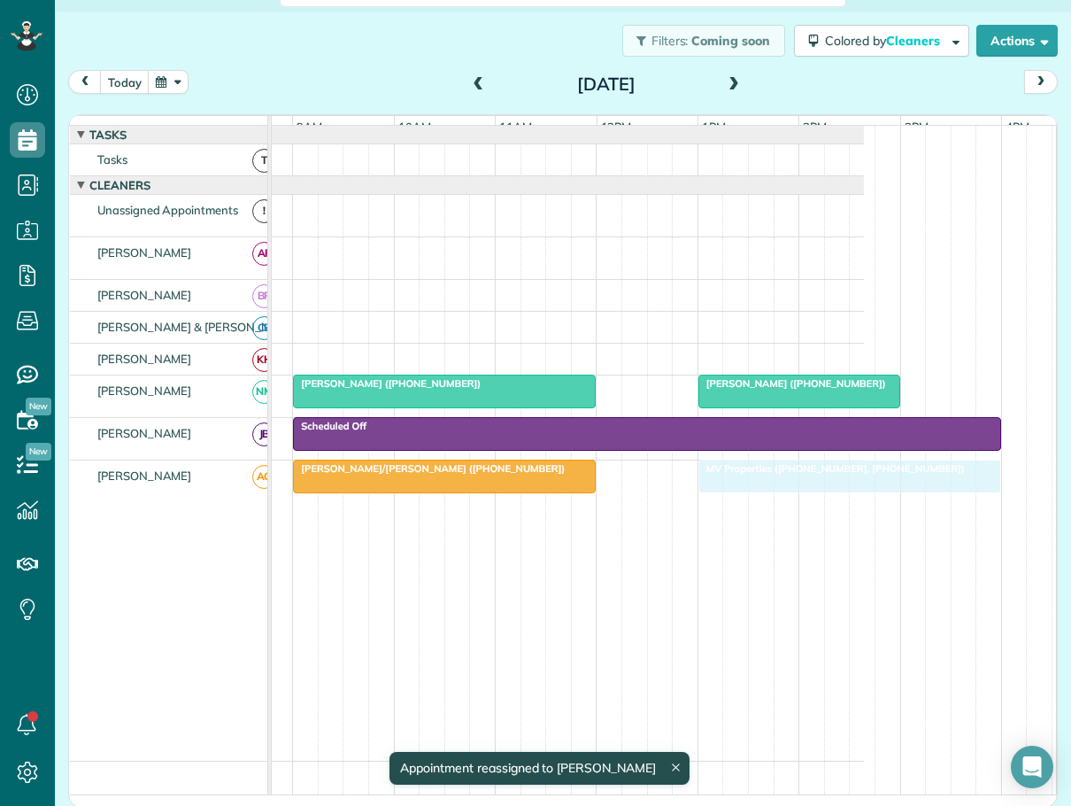
drag, startPoint x: 812, startPoint y: 267, endPoint x: 805, endPoint y: 497, distance: 230.3
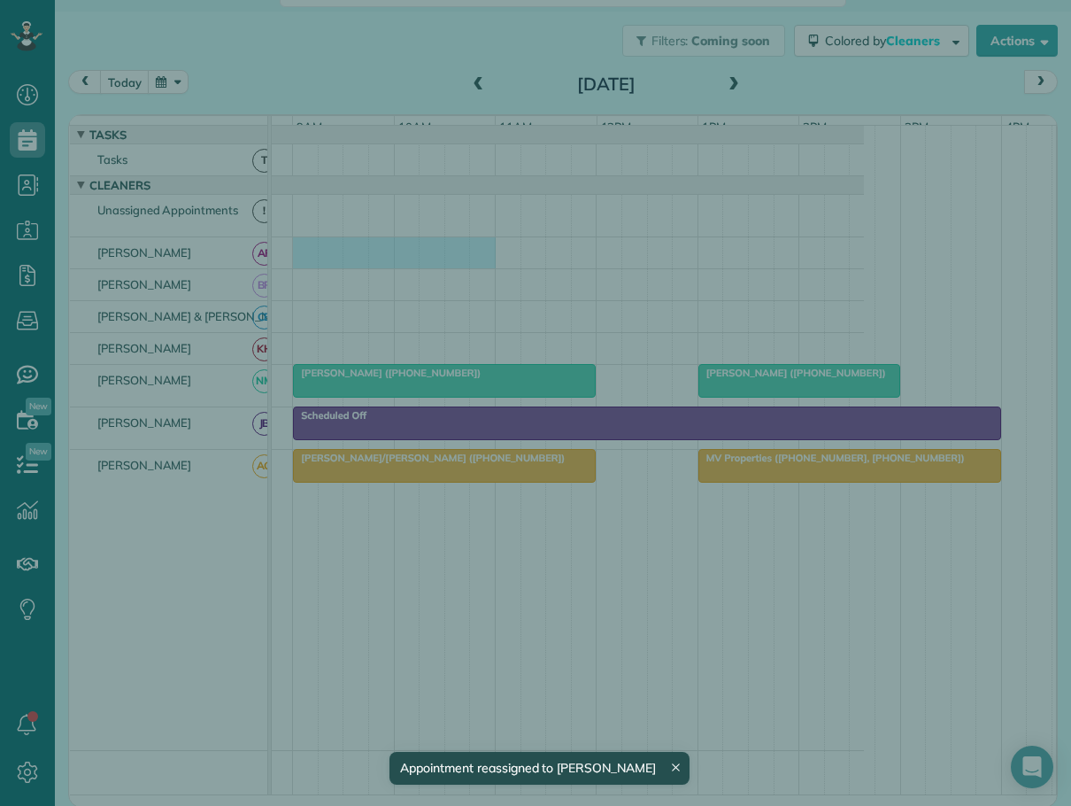
drag, startPoint x: 303, startPoint y: 257, endPoint x: 467, endPoint y: 262, distance: 164.7
click at [472, 262] on body "Dashboard Scheduling Calendar View List View Dispatch View - Weekly scheduling …" at bounding box center [535, 403] width 1071 height 806
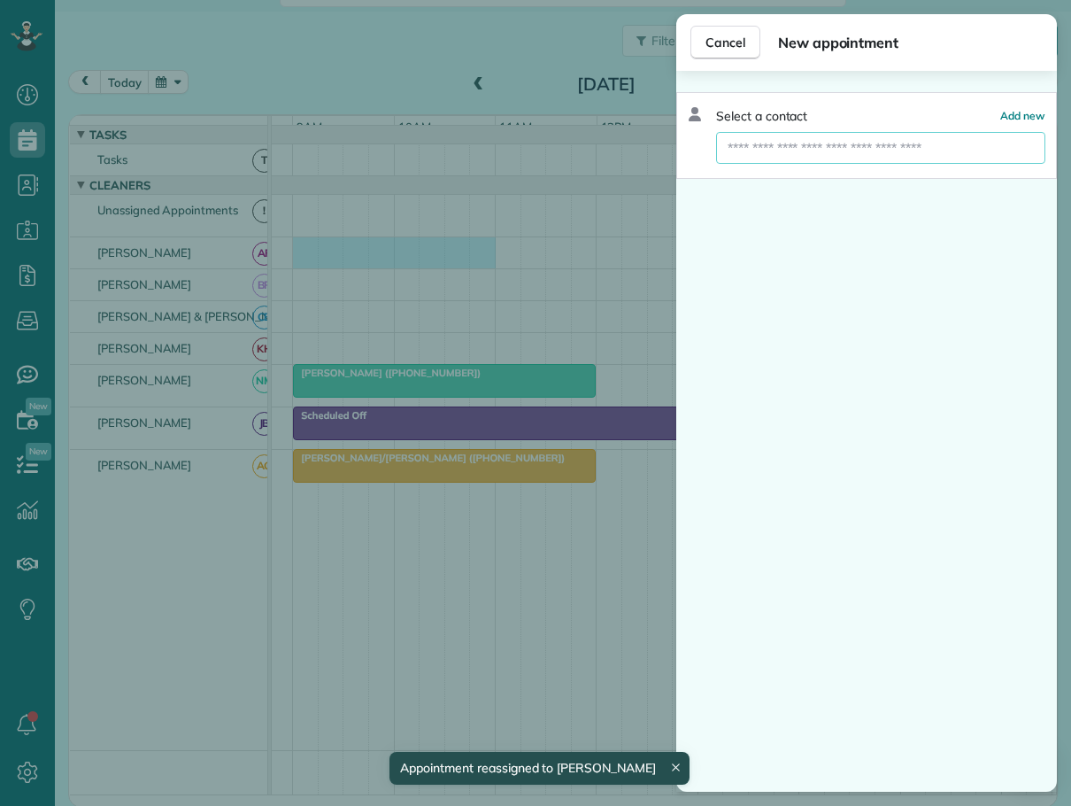
click at [788, 143] on input "text" at bounding box center [880, 148] width 329 height 32
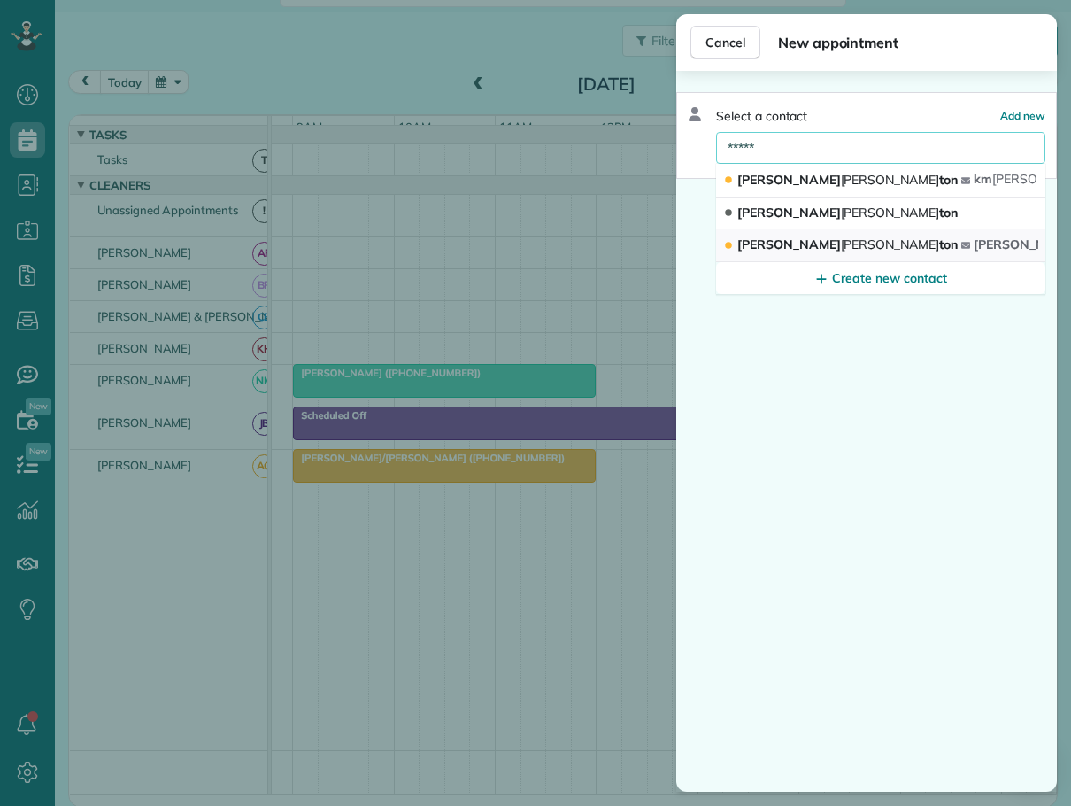
type input "*****"
click at [783, 245] on span "[PERSON_NAME] ton" at bounding box center [847, 244] width 220 height 16
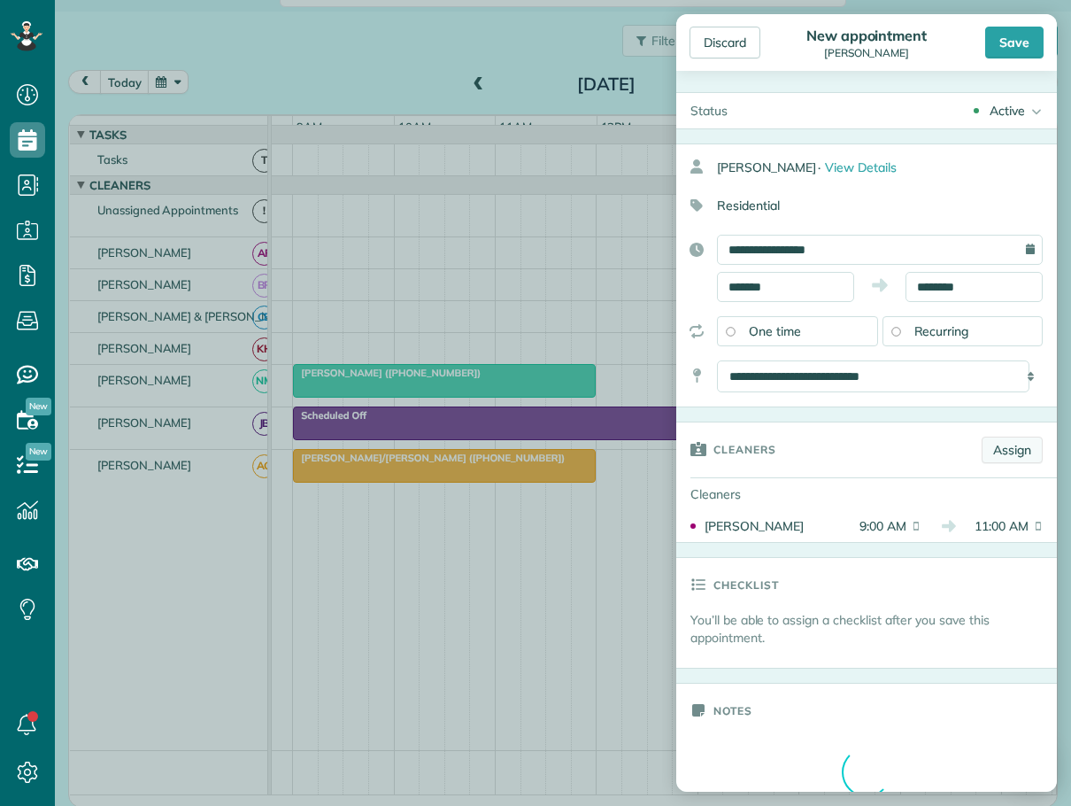
click at [1002, 451] on link "Assign" at bounding box center [1012, 449] width 61 height 27
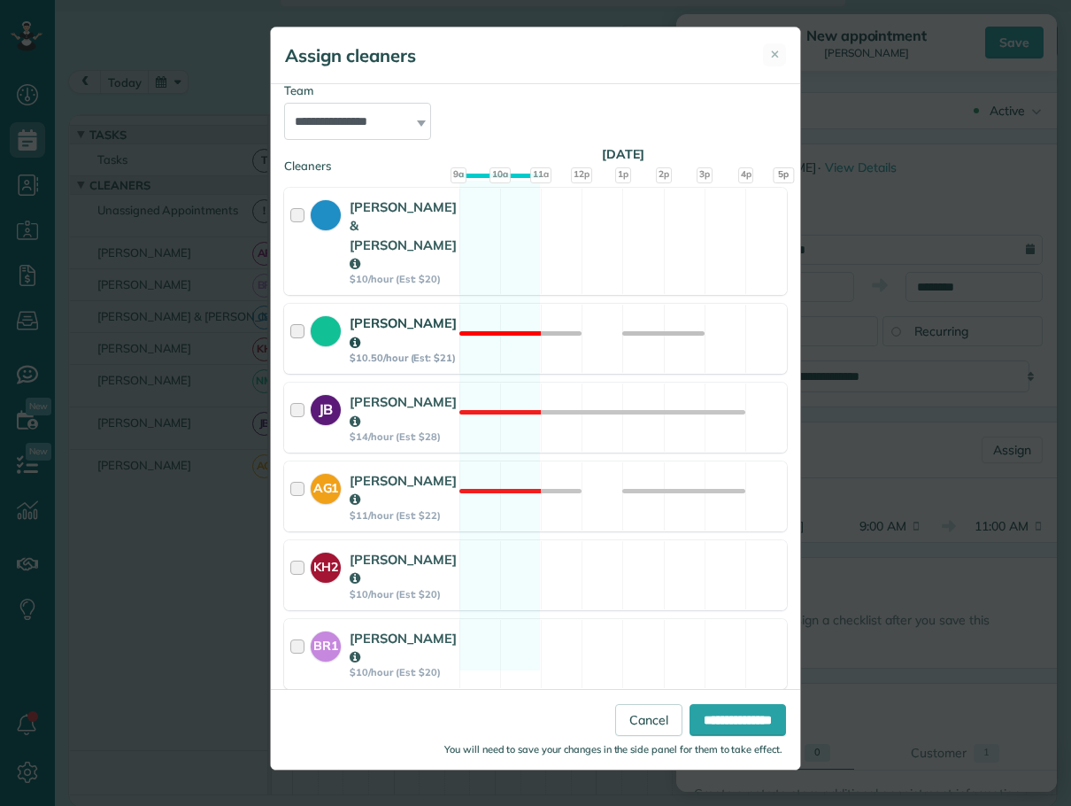
scroll to position [200, 0]
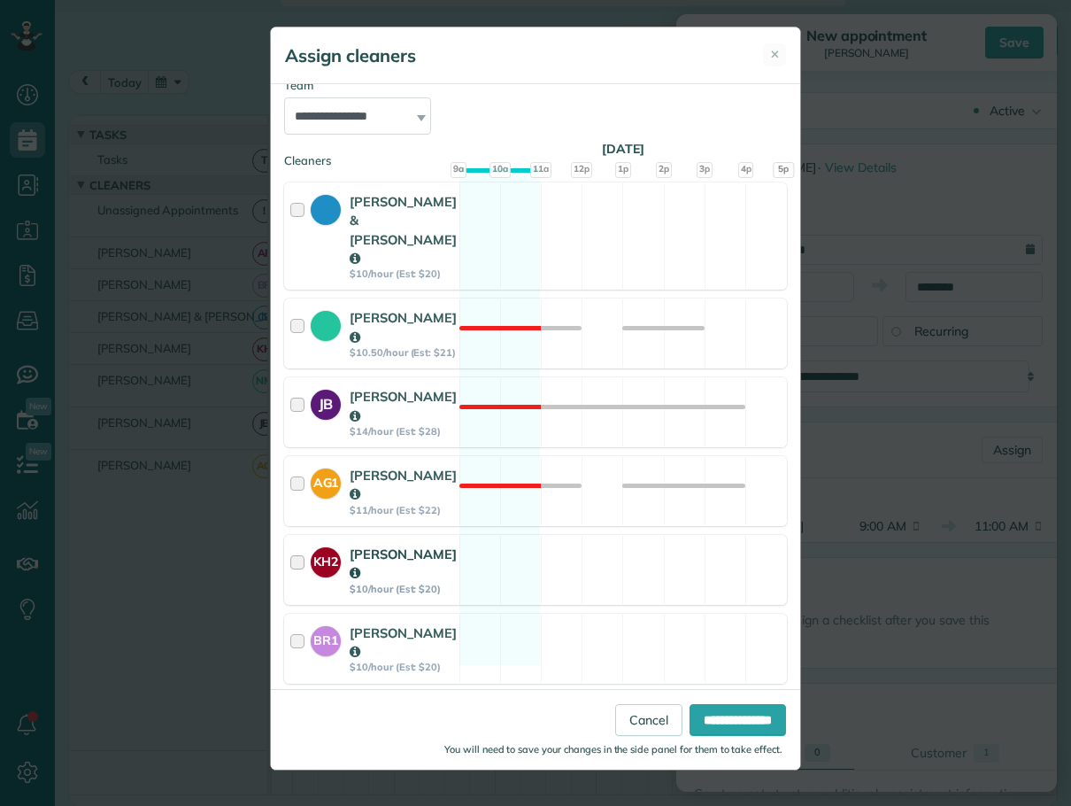
click at [297, 544] on div at bounding box center [300, 569] width 20 height 50
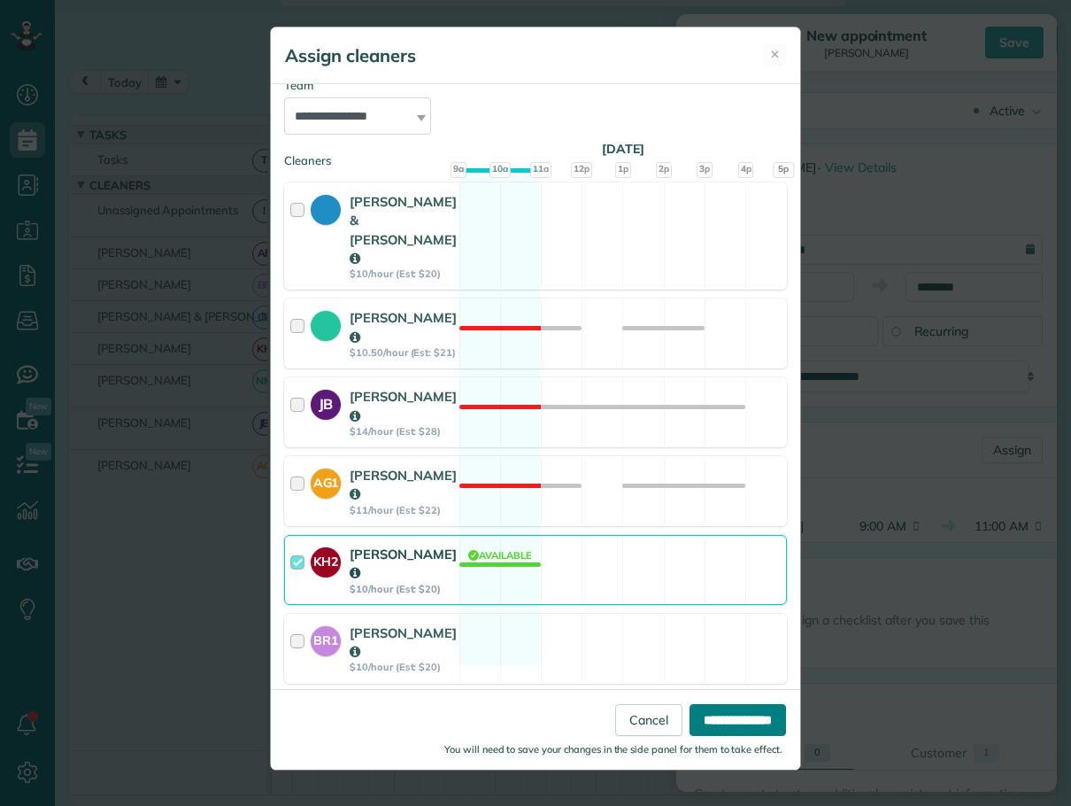
click at [732, 718] on input "**********" at bounding box center [738, 720] width 96 height 32
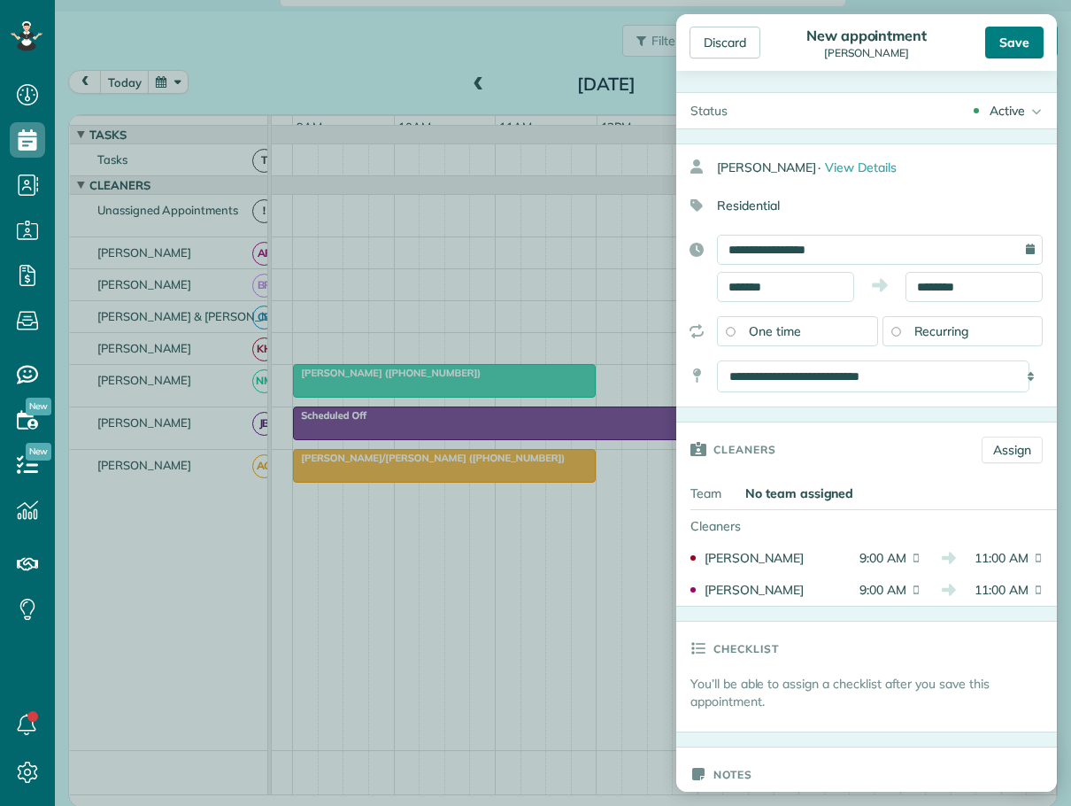
click at [1011, 38] on div "Save" at bounding box center [1014, 43] width 58 height 32
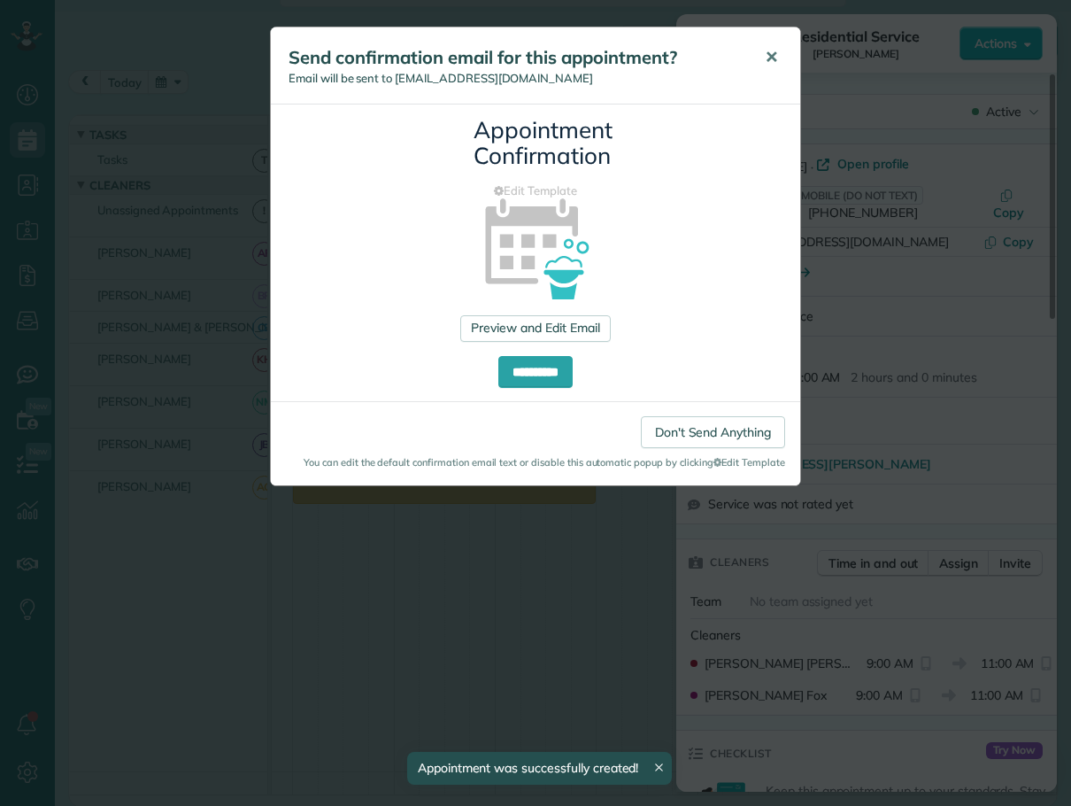
click at [769, 51] on span "✕" at bounding box center [771, 57] width 13 height 20
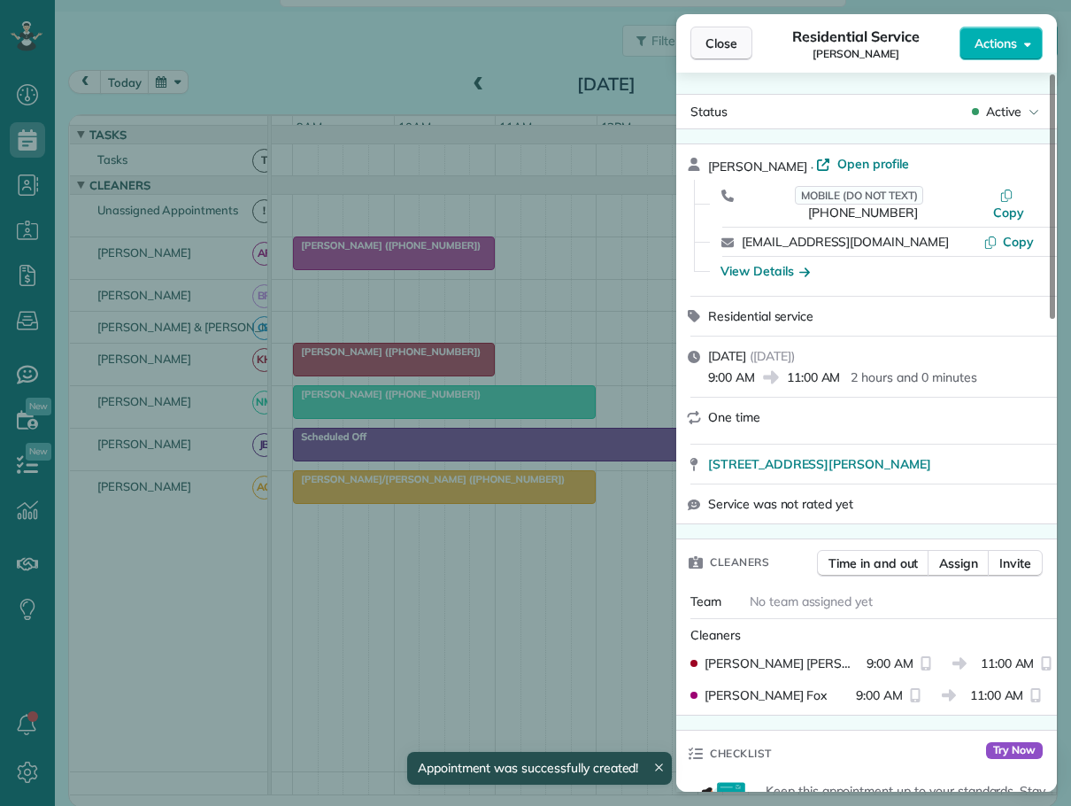
click at [728, 42] on span "Close" at bounding box center [721, 44] width 32 height 18
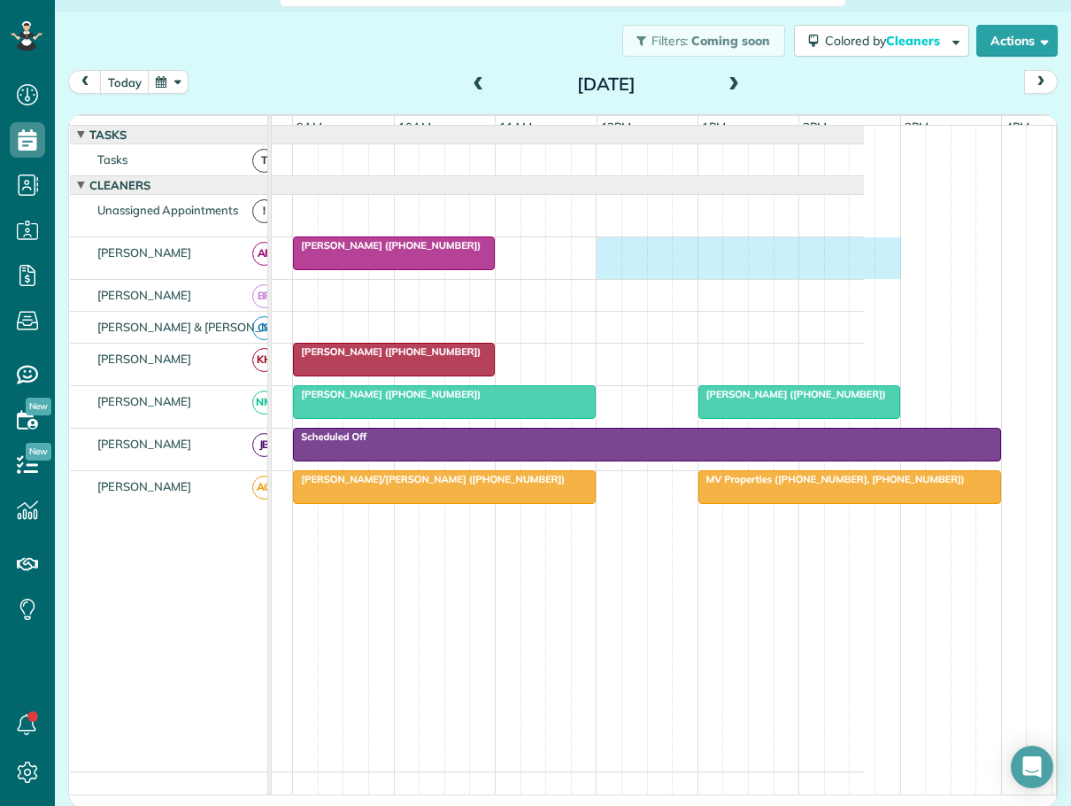
drag, startPoint x: 600, startPoint y: 264, endPoint x: 882, endPoint y: 274, distance: 281.7
click at [864, 274] on div "[PERSON_NAME] ([PHONE_NUMBER])" at bounding box center [477, 258] width 774 height 42
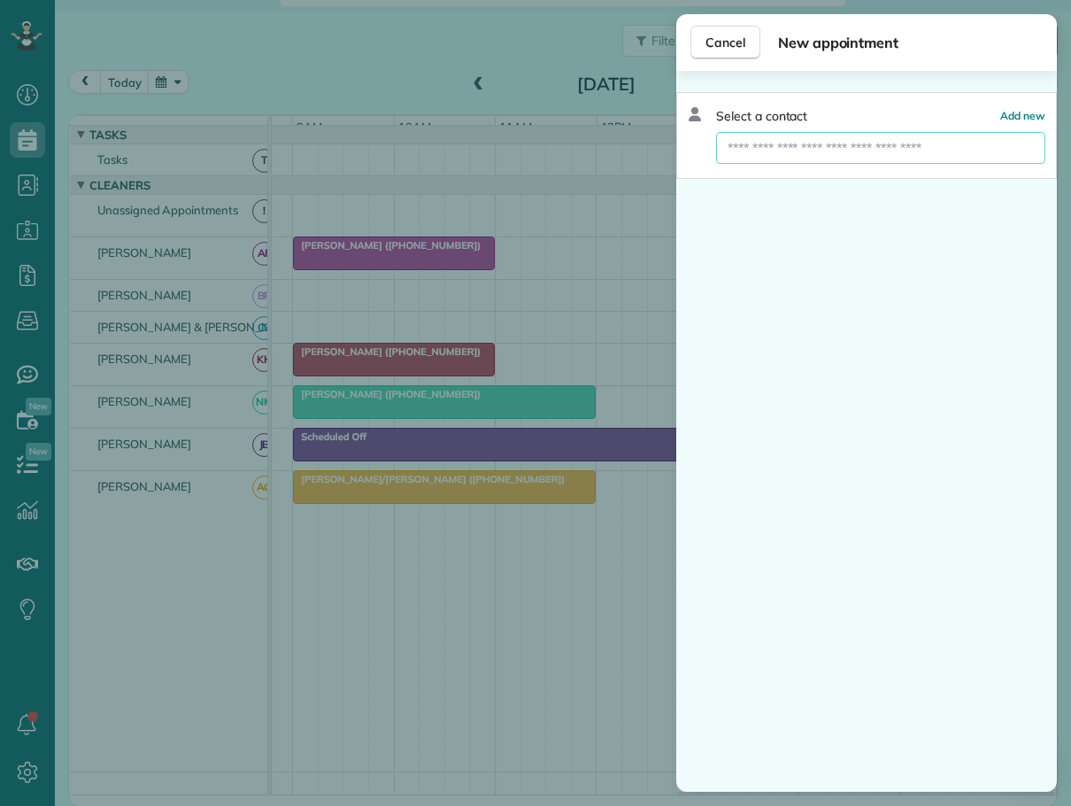
click at [807, 144] on input "text" at bounding box center [880, 148] width 329 height 32
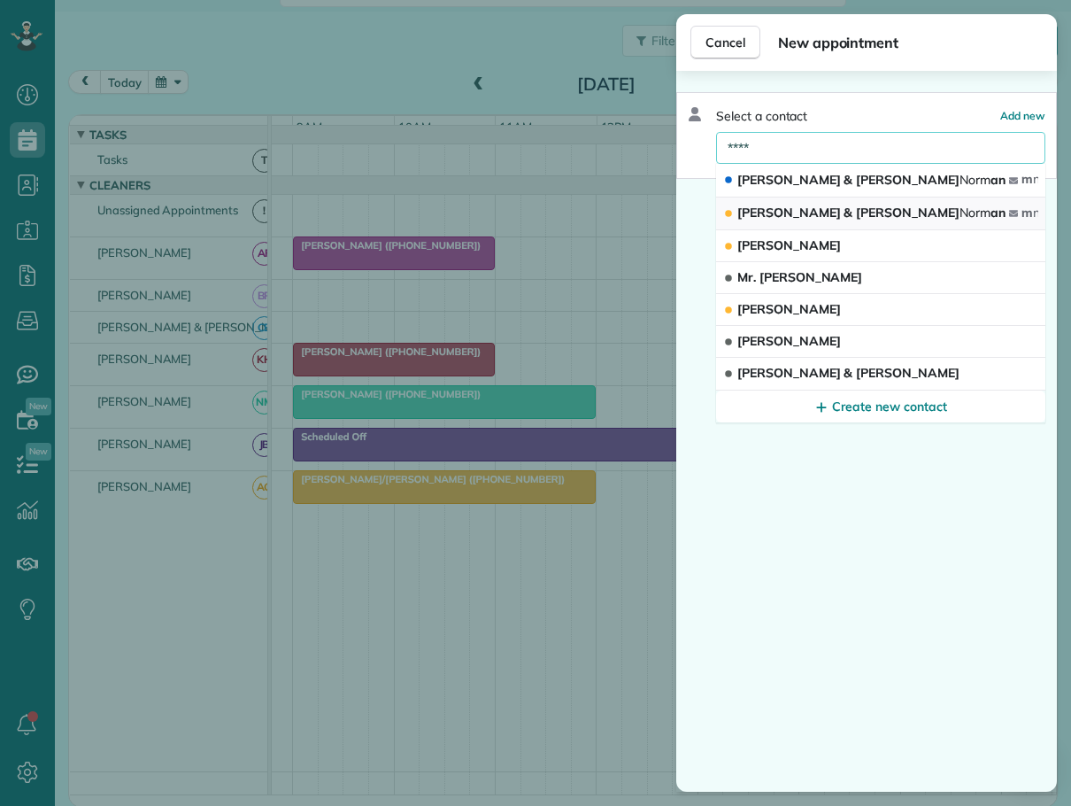
type input "****"
click at [785, 209] on span "[PERSON_NAME] & [PERSON_NAME] [PERSON_NAME] an" at bounding box center [871, 212] width 268 height 16
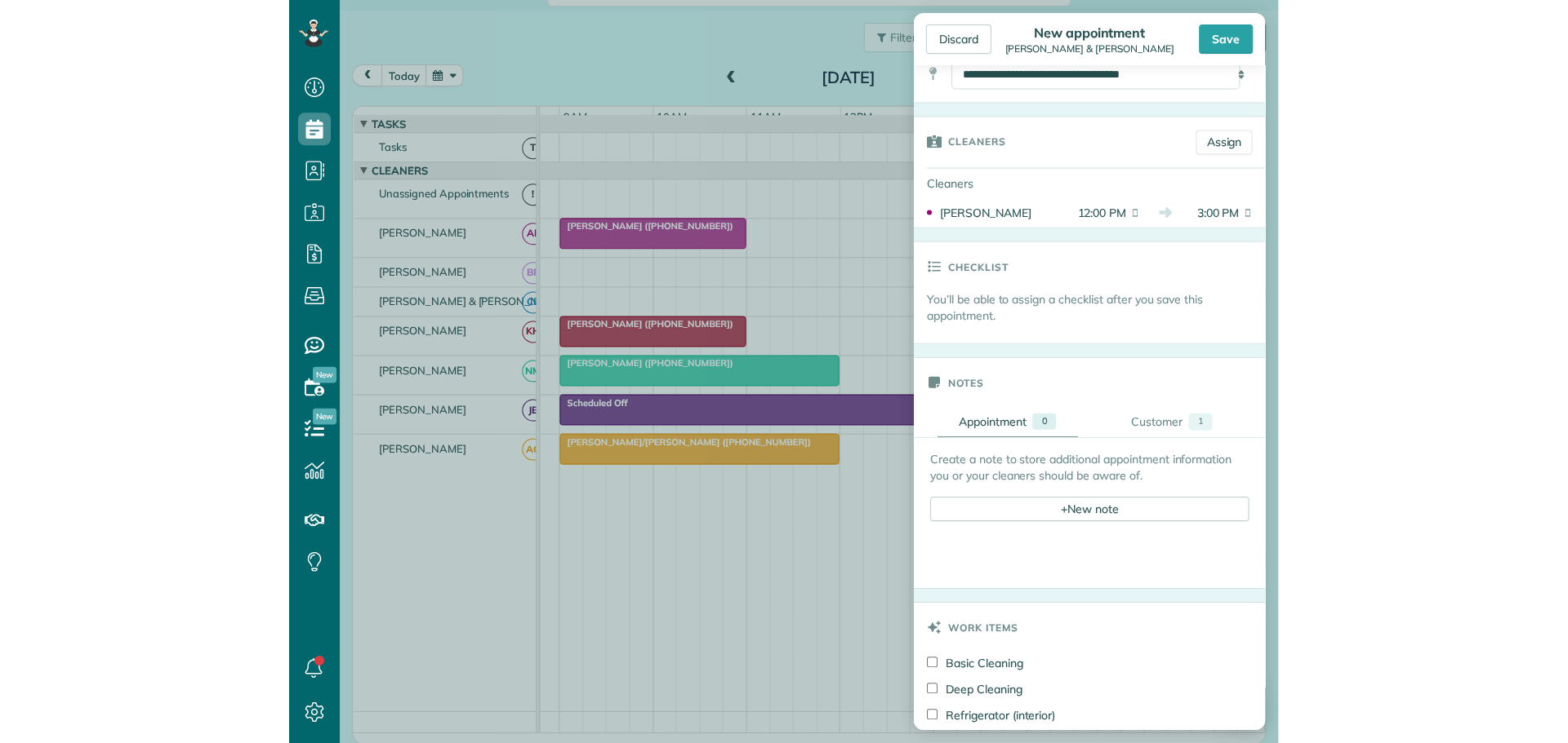
scroll to position [408, 0]
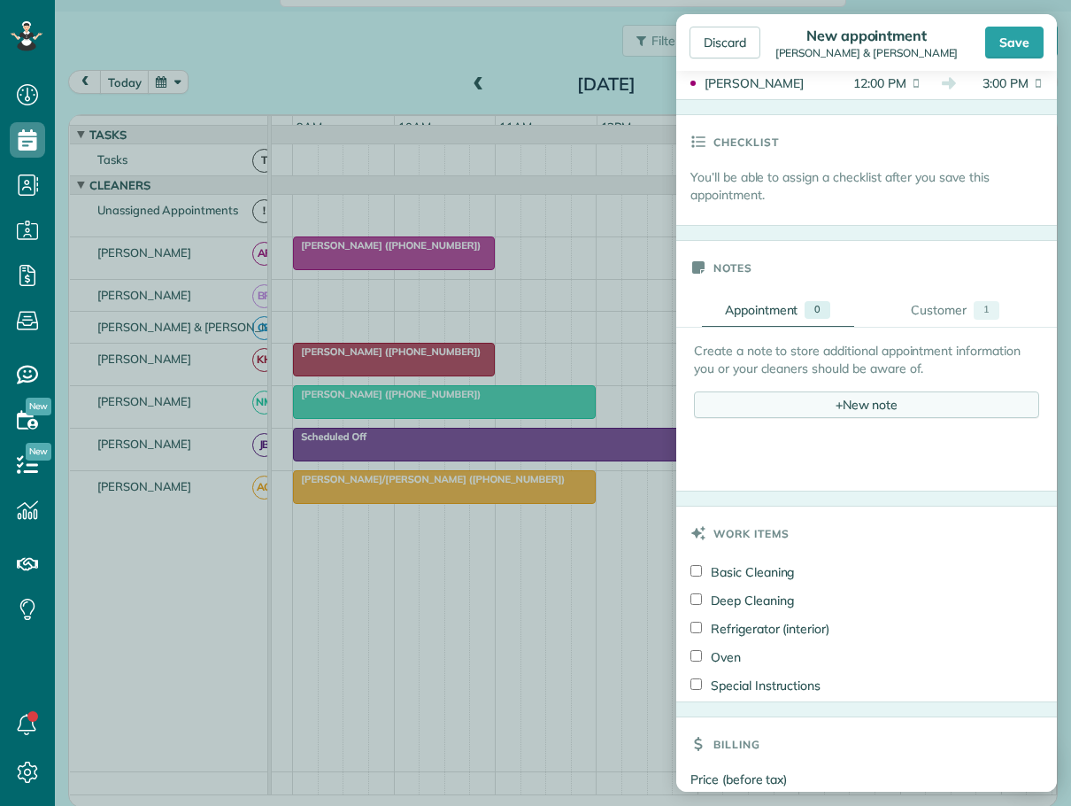
click at [838, 394] on div "+ New note" at bounding box center [866, 404] width 345 height 27
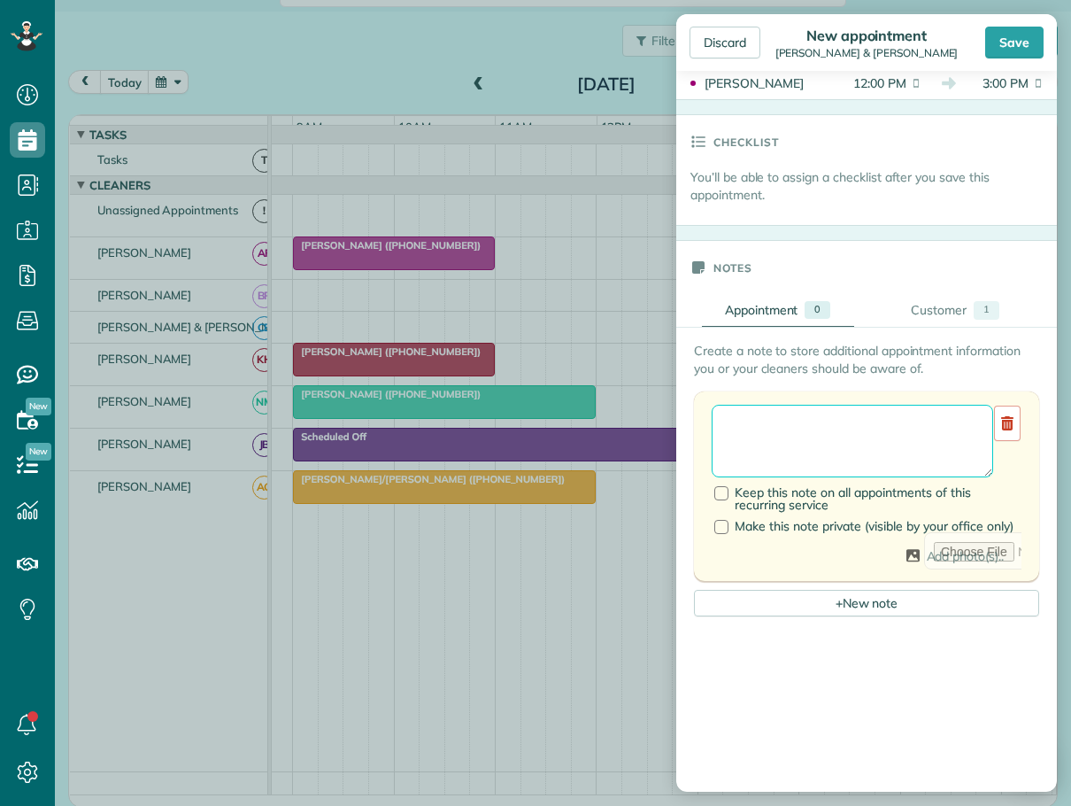
click at [770, 429] on textarea at bounding box center [852, 441] width 281 height 73
type textarea "**********"
click at [1012, 45] on div "Save" at bounding box center [1014, 43] width 58 height 32
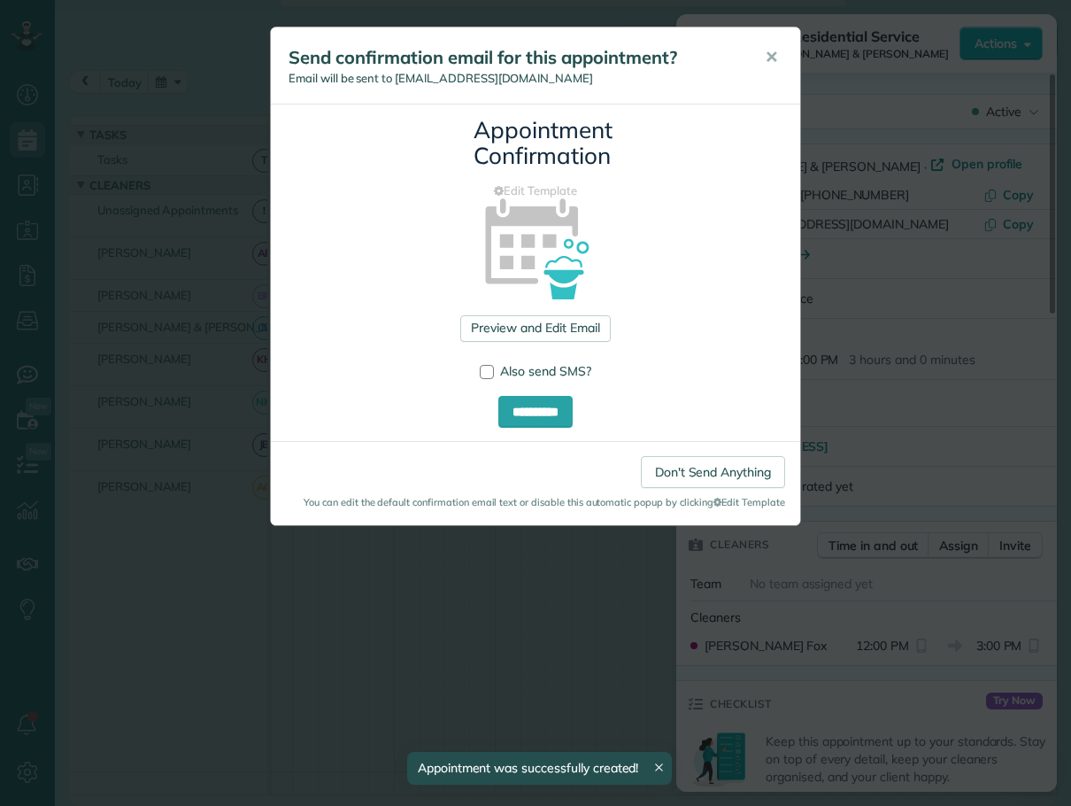
drag, startPoint x: 770, startPoint y: 57, endPoint x: 727, endPoint y: 58, distance: 43.4
click at [768, 57] on span "✕" at bounding box center [771, 57] width 13 height 20
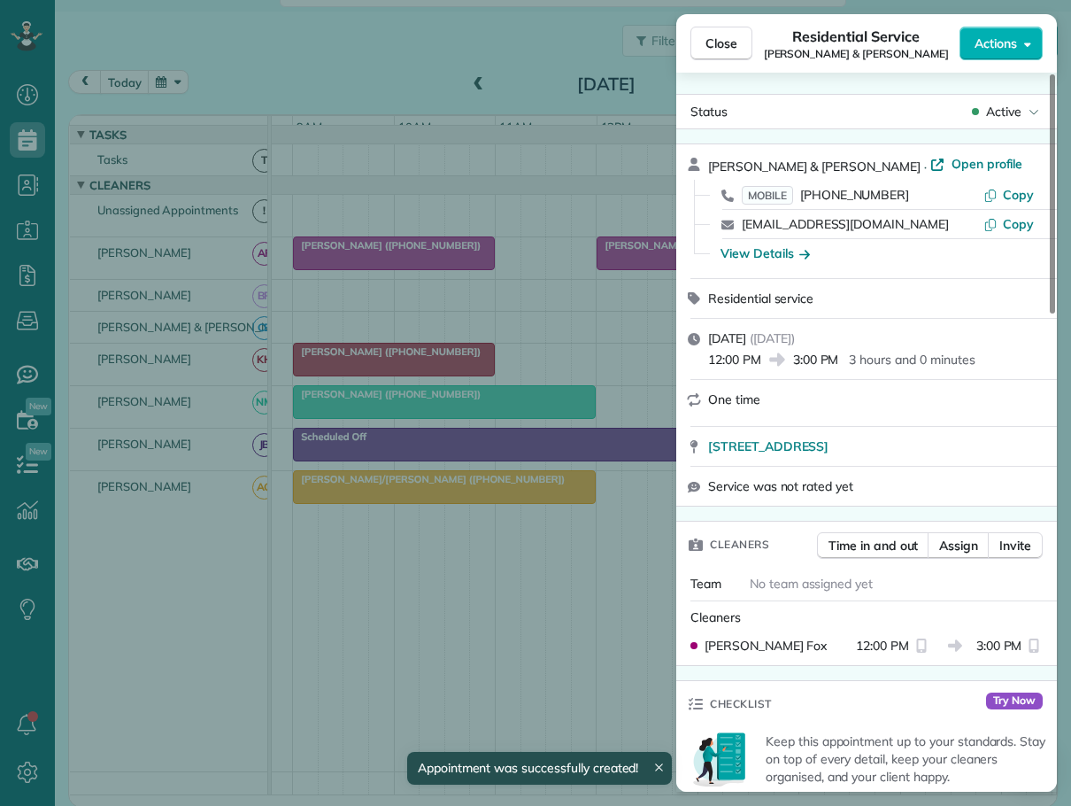
drag, startPoint x: 721, startPoint y: 49, endPoint x: 702, endPoint y: 62, distance: 22.8
click at [721, 52] on button "Close" at bounding box center [721, 44] width 62 height 34
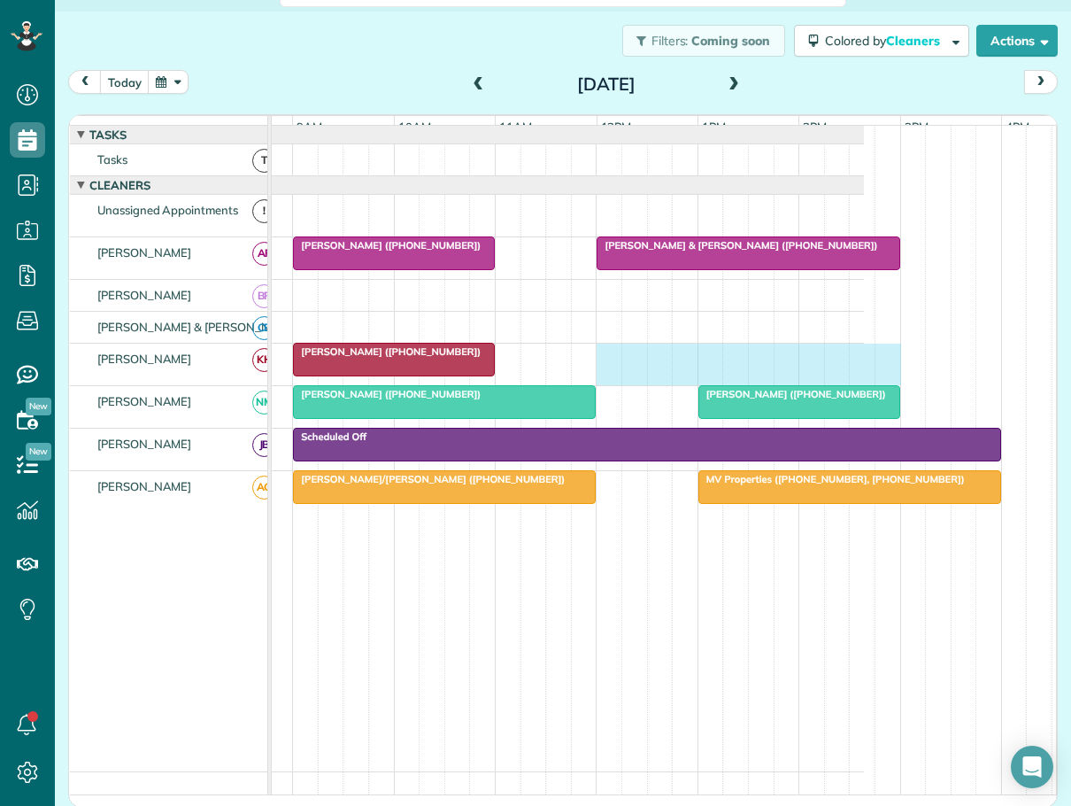
drag, startPoint x: 597, startPoint y: 372, endPoint x: 873, endPoint y: 389, distance: 275.8
click at [864, 385] on div "[PERSON_NAME] ([PHONE_NUMBER])" at bounding box center [477, 364] width 774 height 42
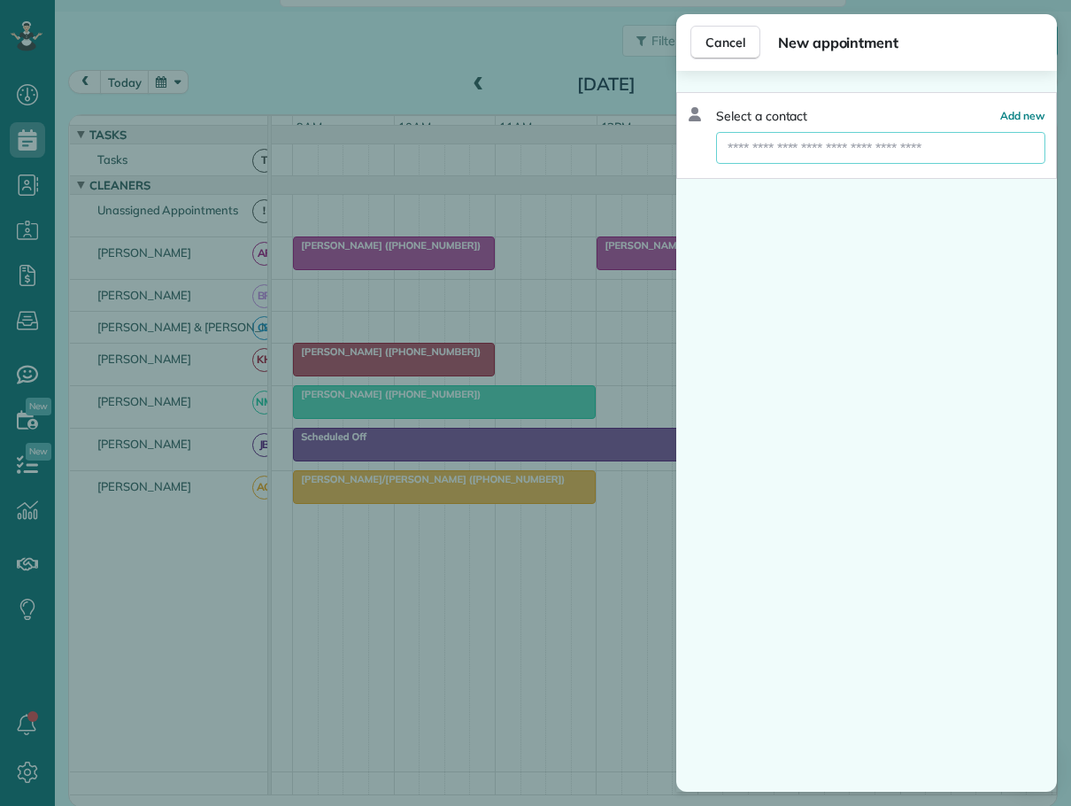
click at [740, 145] on input "text" at bounding box center [880, 148] width 329 height 32
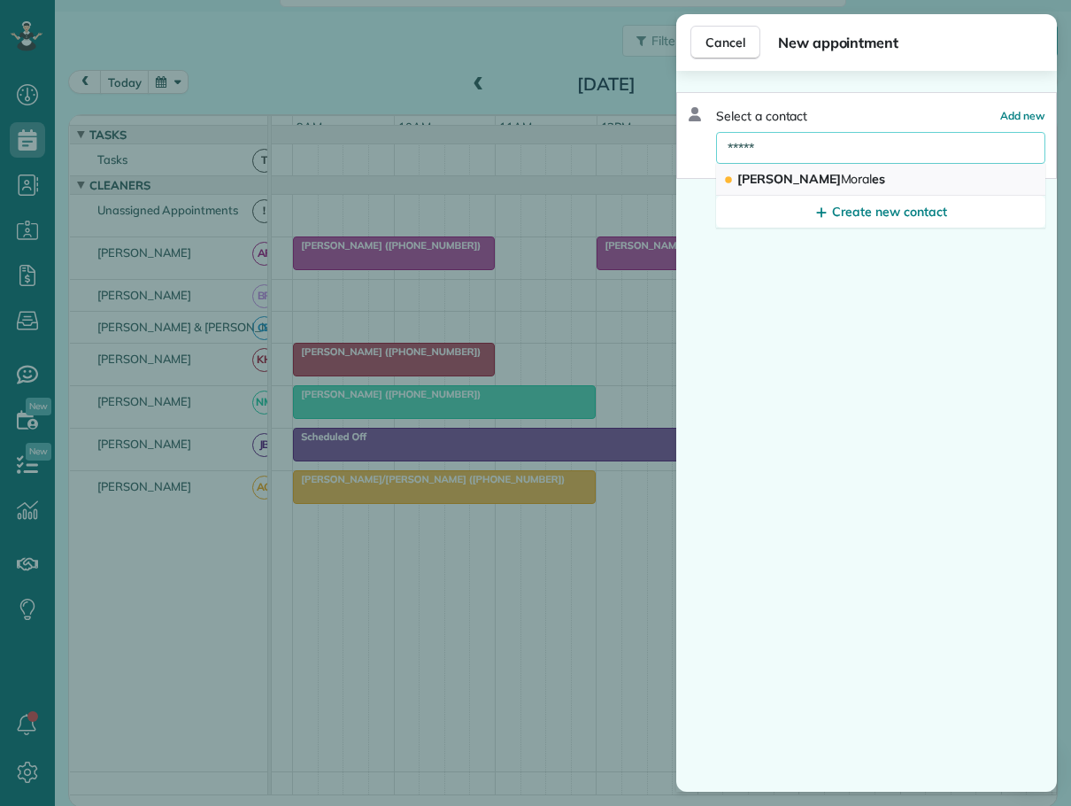
type input "*****"
click at [758, 176] on span "[PERSON_NAME] es" at bounding box center [811, 179] width 148 height 16
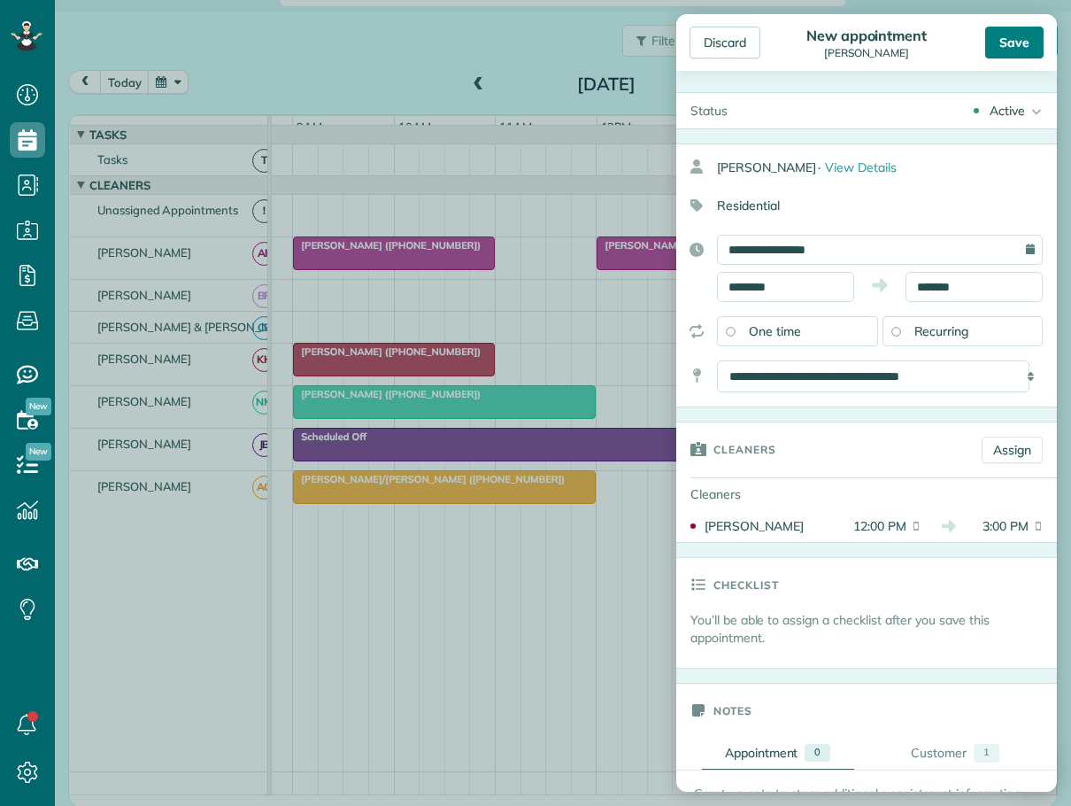
click at [1019, 39] on div "Save" at bounding box center [1014, 43] width 58 height 32
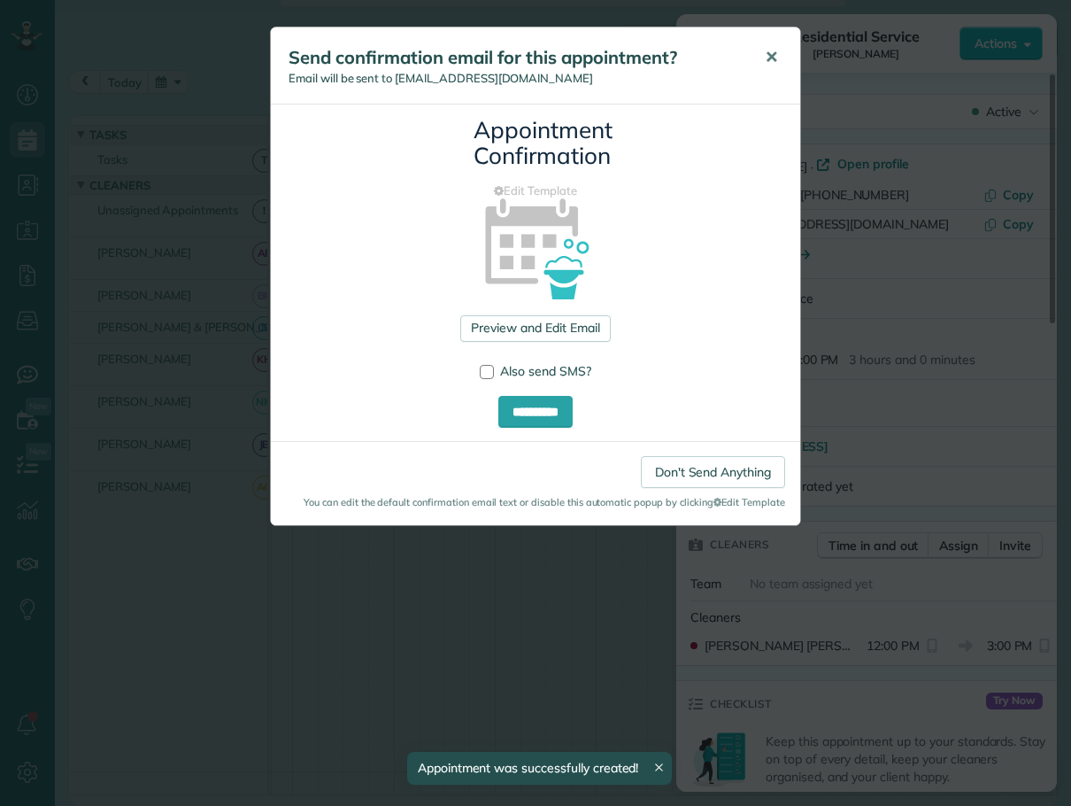
click at [768, 47] on span "✕" at bounding box center [771, 57] width 13 height 20
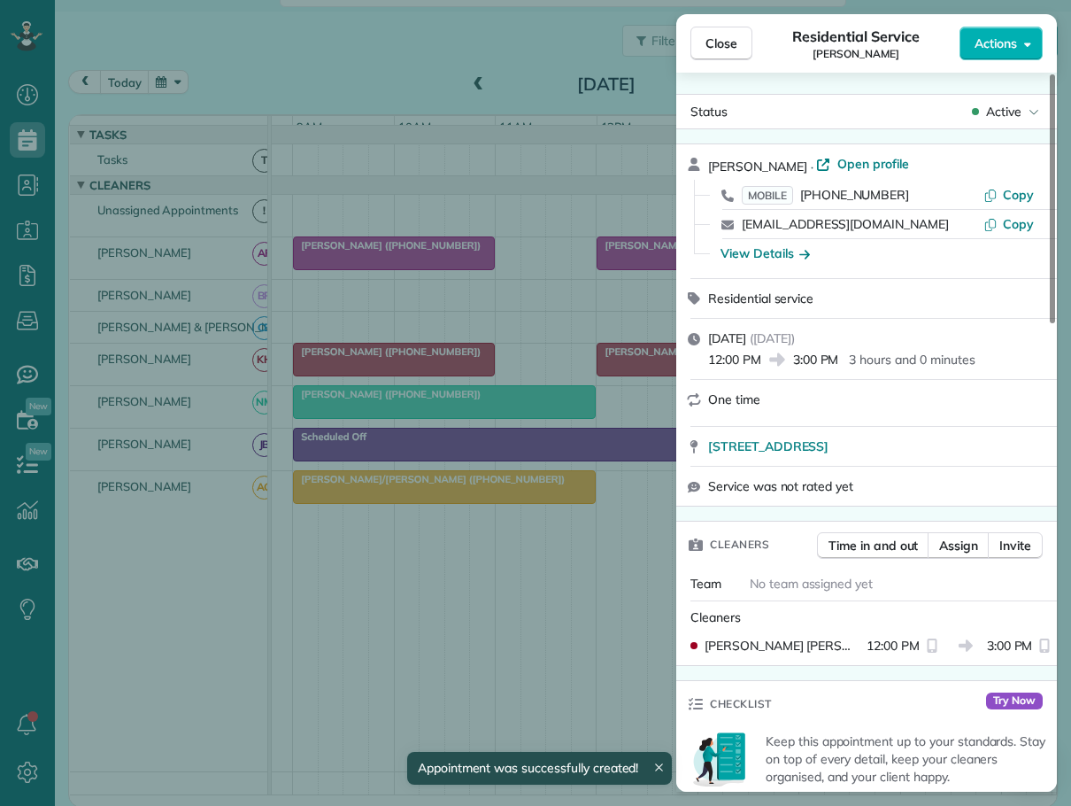
drag, startPoint x: 721, startPoint y: 40, endPoint x: 728, endPoint y: 70, distance: 30.7
click at [721, 44] on span "Close" at bounding box center [721, 44] width 32 height 18
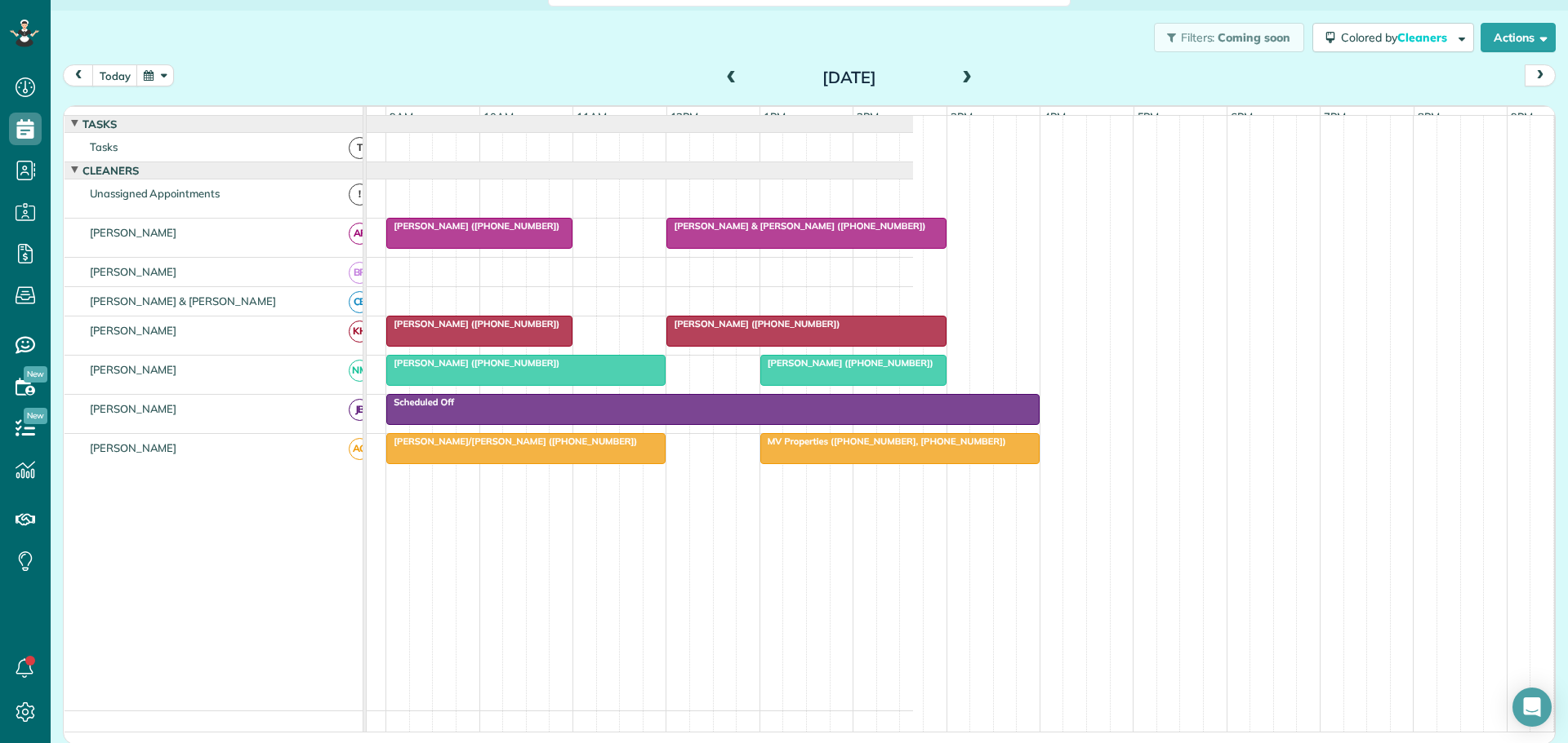
scroll to position [743, 51]
click at [114, 75] on button "today" at bounding box center [115, 76] width 46 height 22
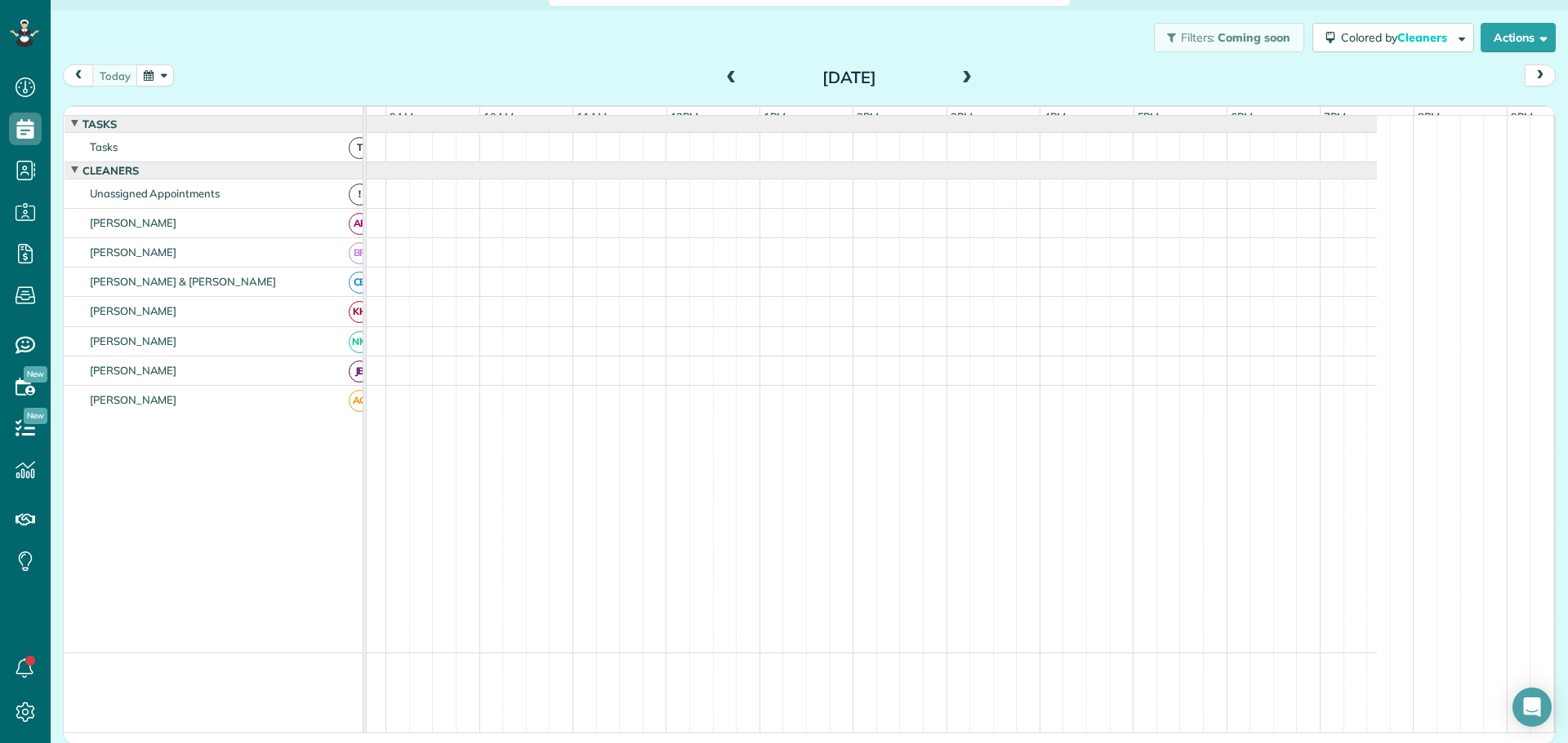
scroll to position [0, 0]
